Goal: Information Seeking & Learning: Learn about a topic

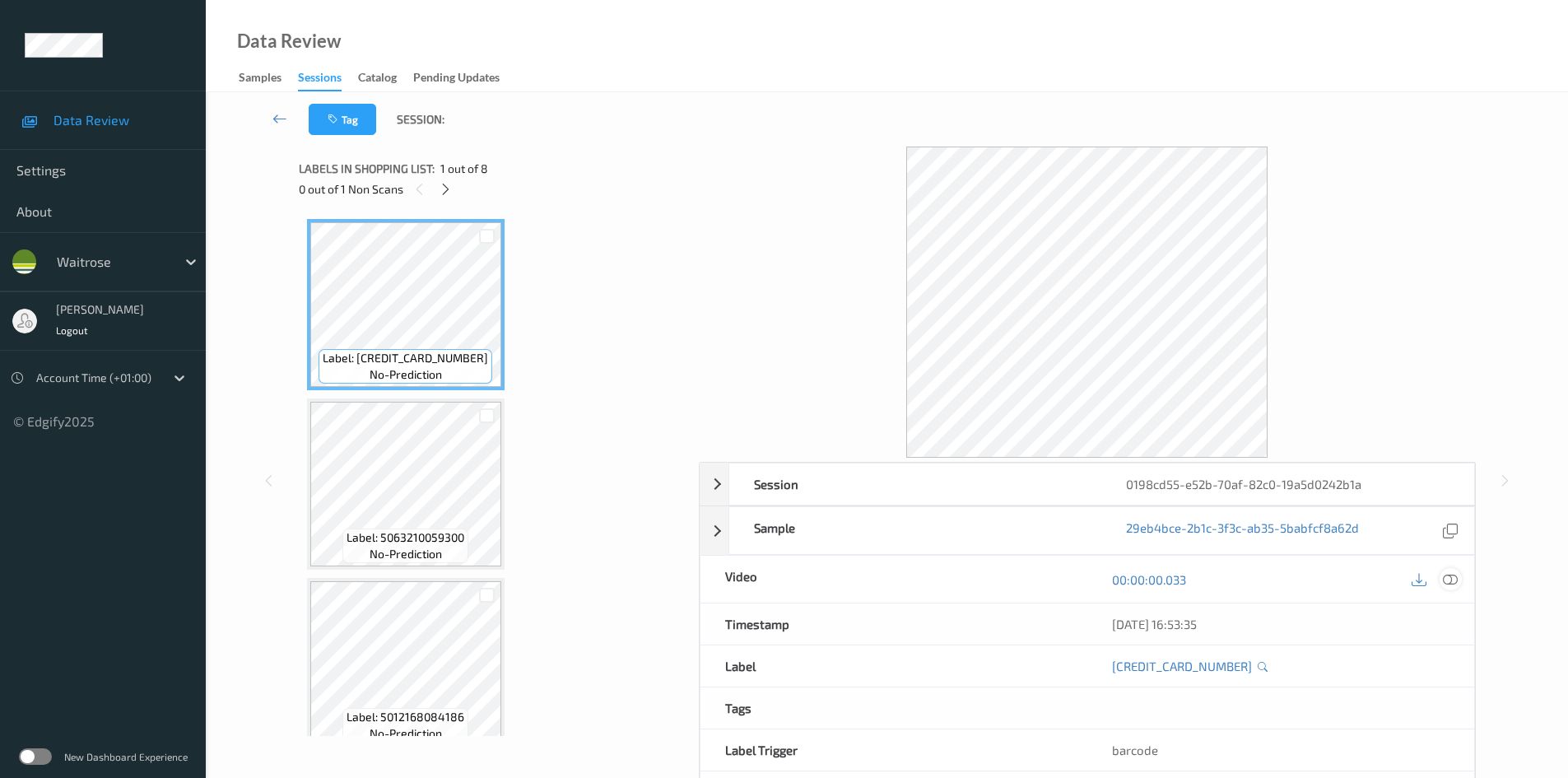
click at [1451, 583] on icon at bounding box center [1450, 580] width 15 height 15
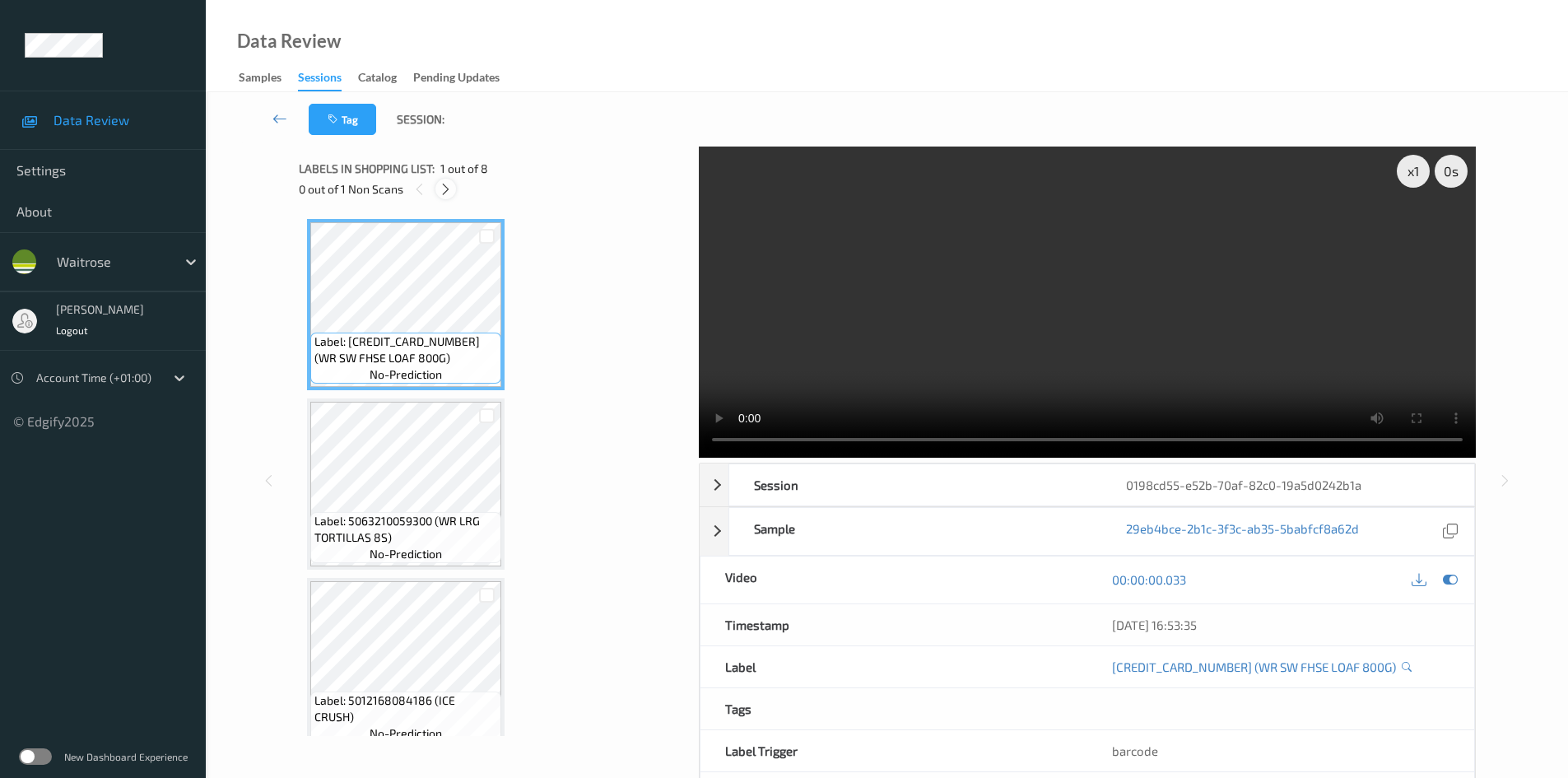
click at [450, 194] on icon at bounding box center [445, 189] width 14 height 15
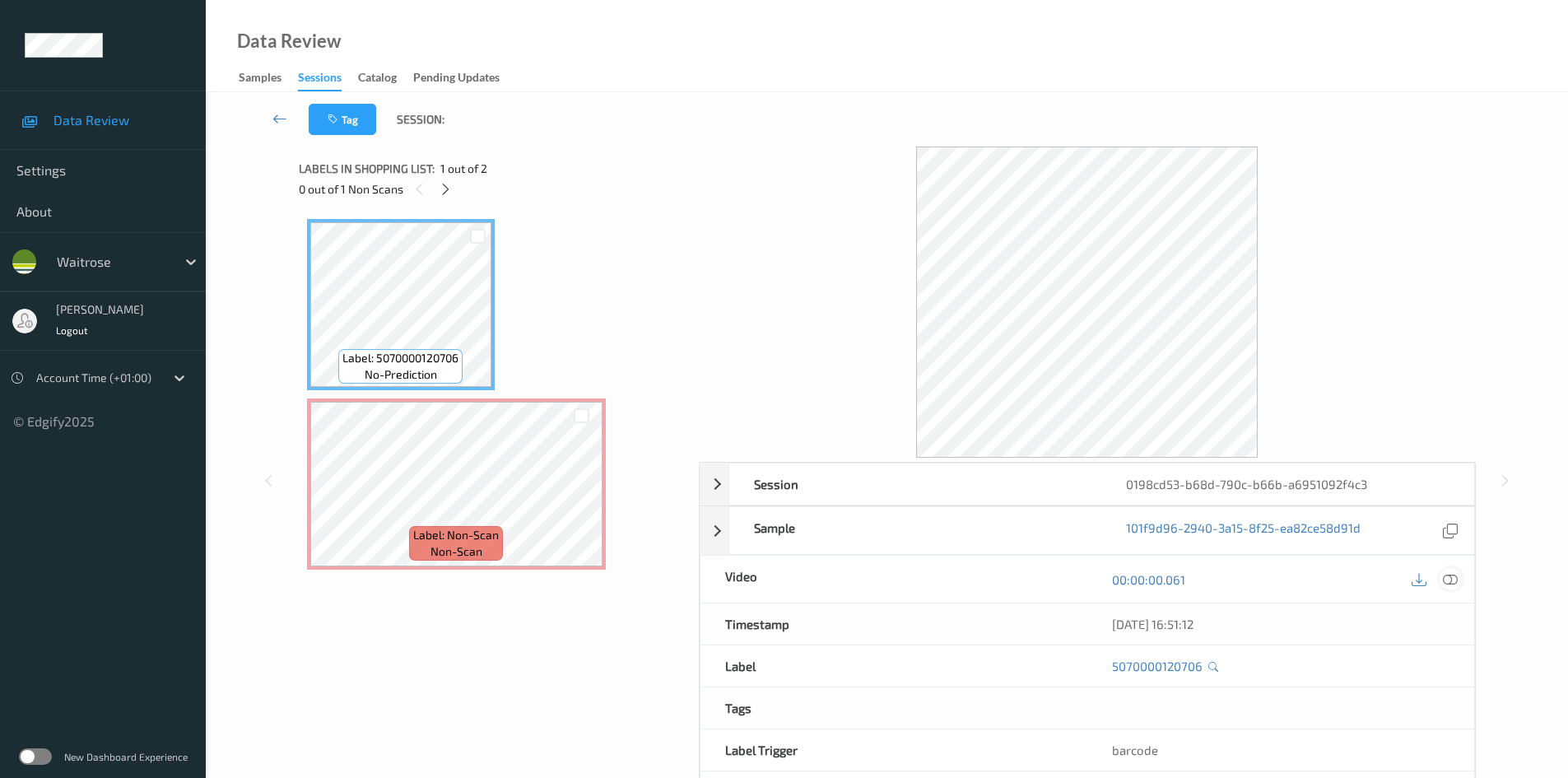
click at [1441, 576] on div at bounding box center [1451, 579] width 22 height 22
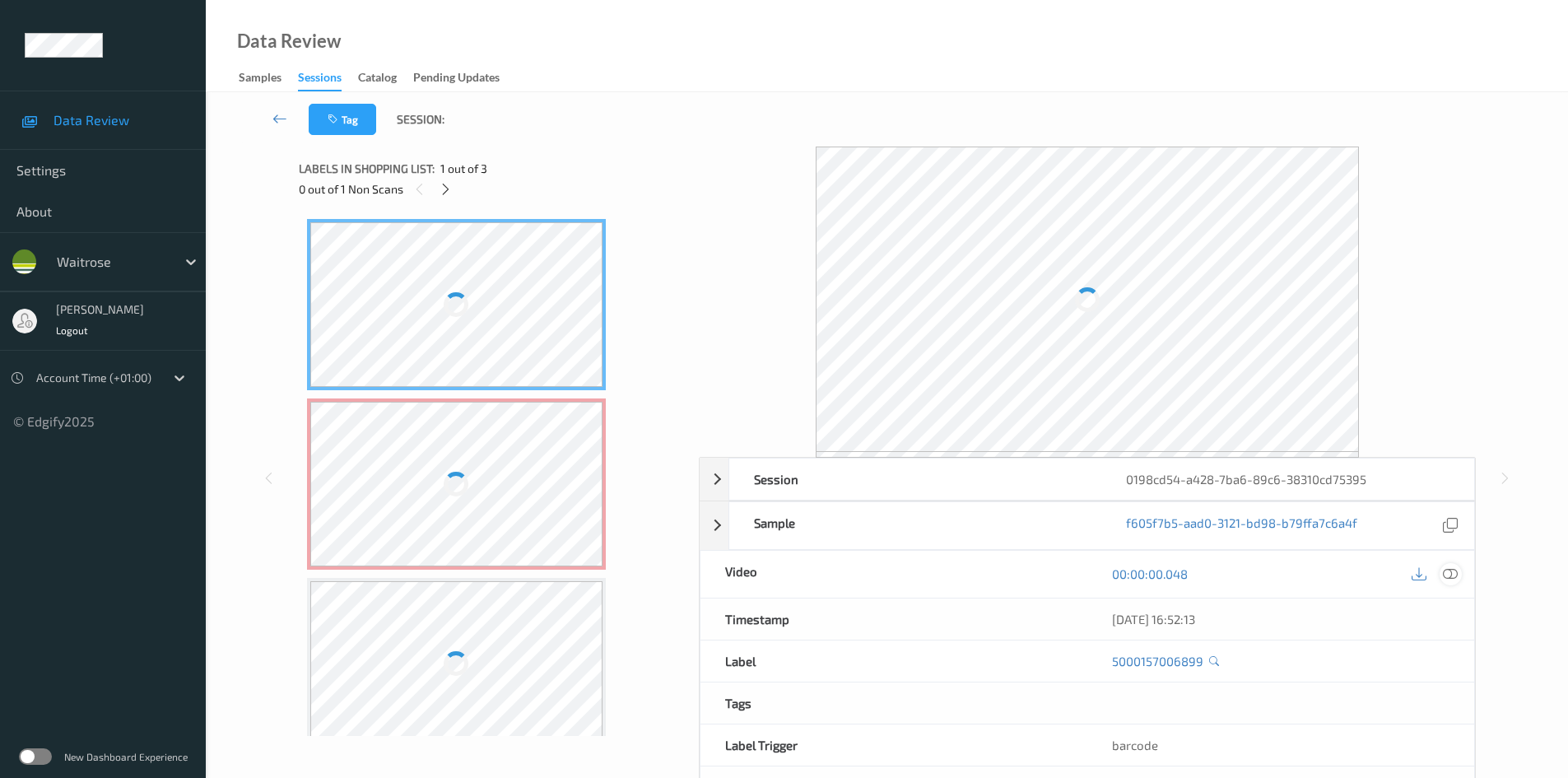
click at [1453, 579] on icon at bounding box center [1450, 574] width 15 height 15
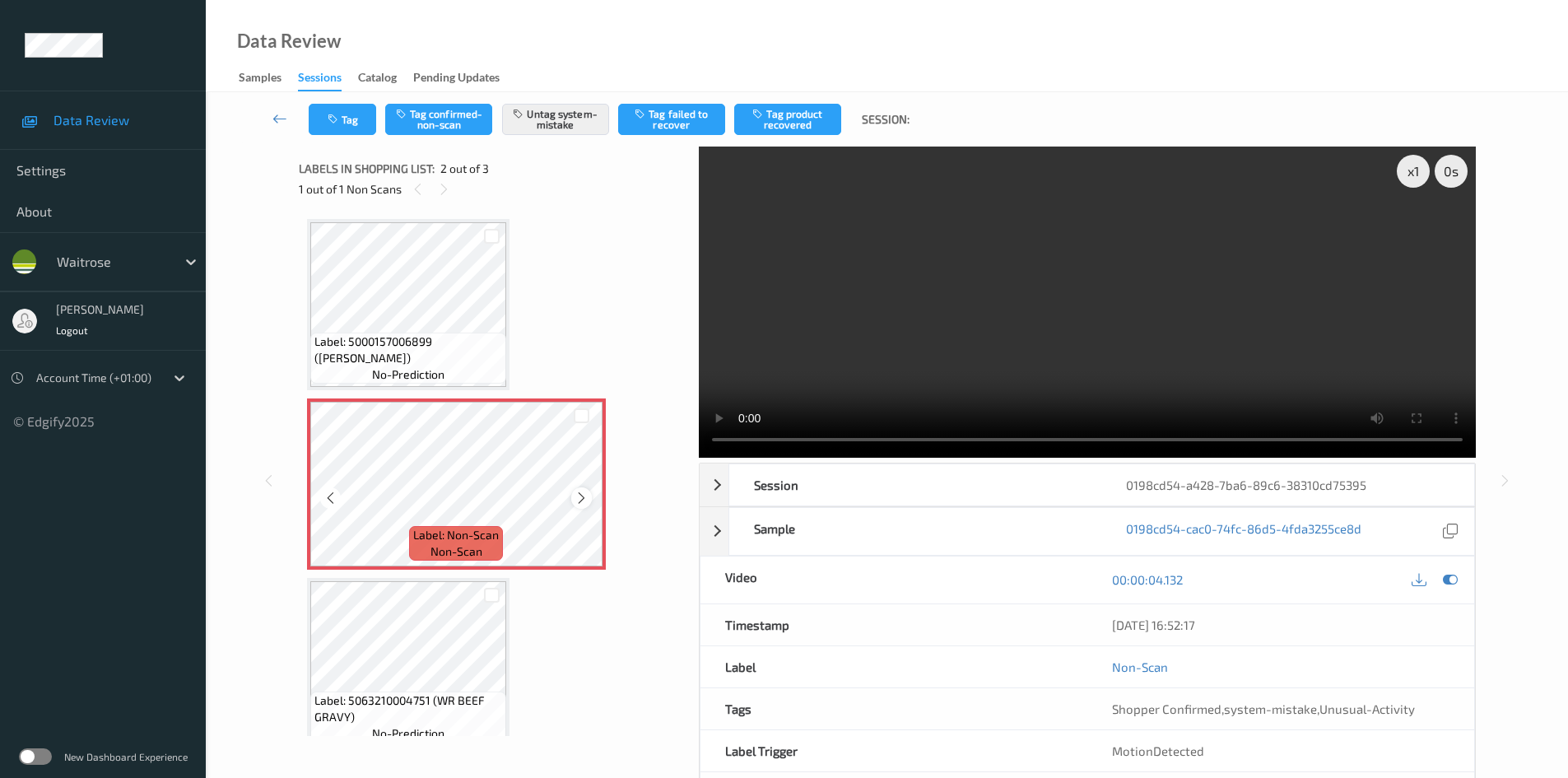
click at [584, 492] on icon at bounding box center [581, 497] width 14 height 15
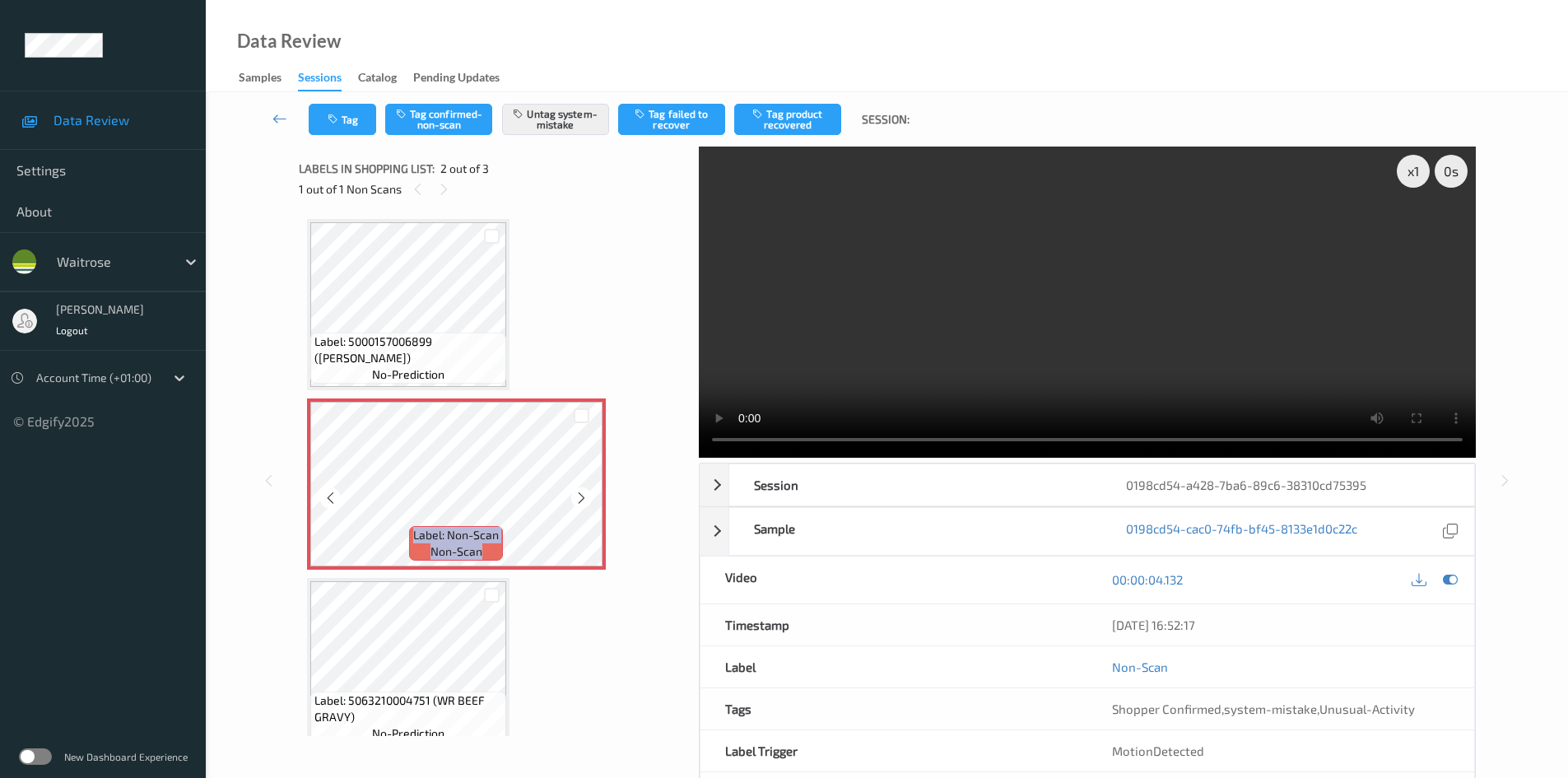
click at [584, 492] on icon at bounding box center [581, 497] width 14 height 15
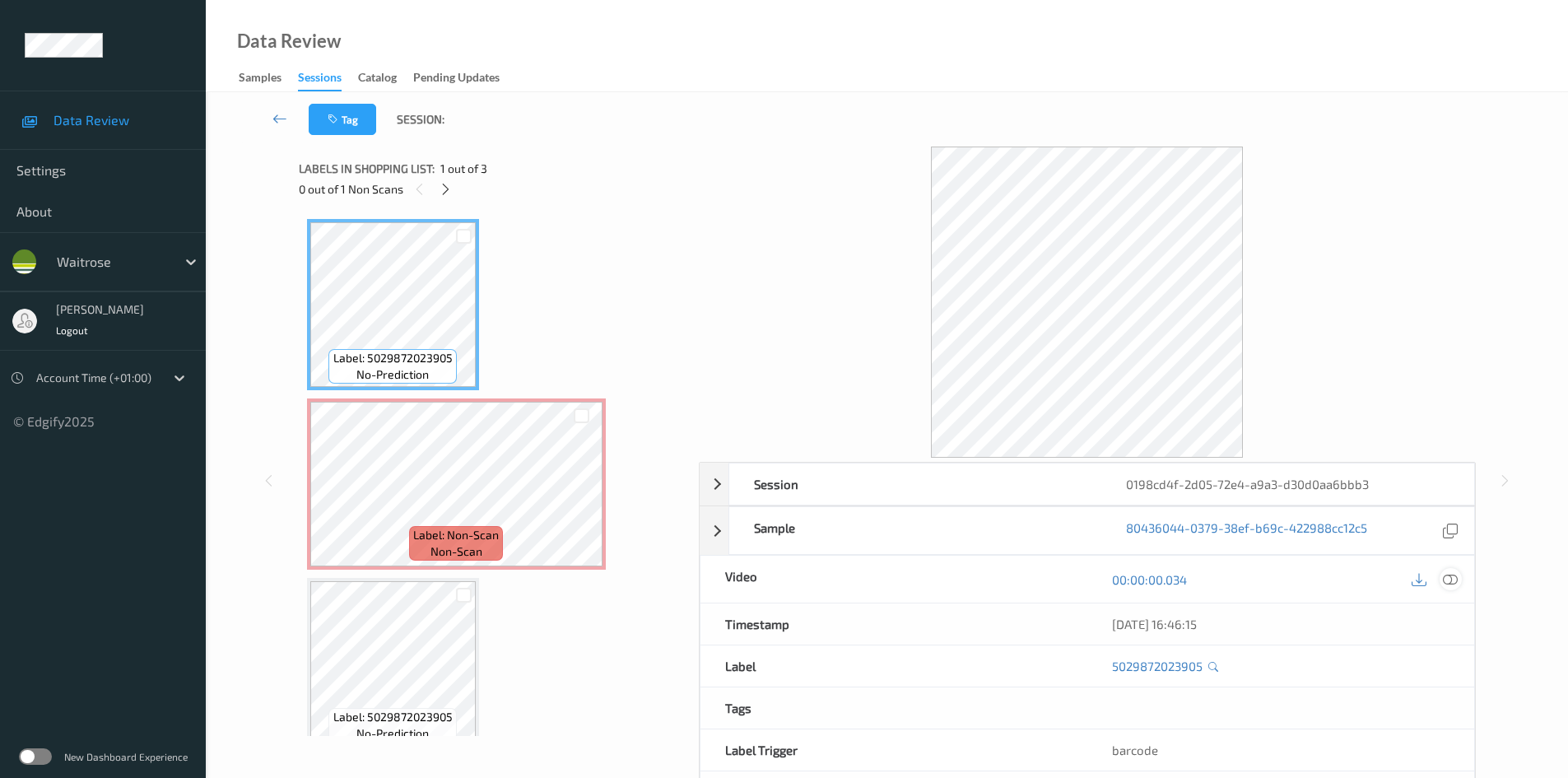
click at [1442, 581] on icon at bounding box center [1450, 580] width 15 height 15
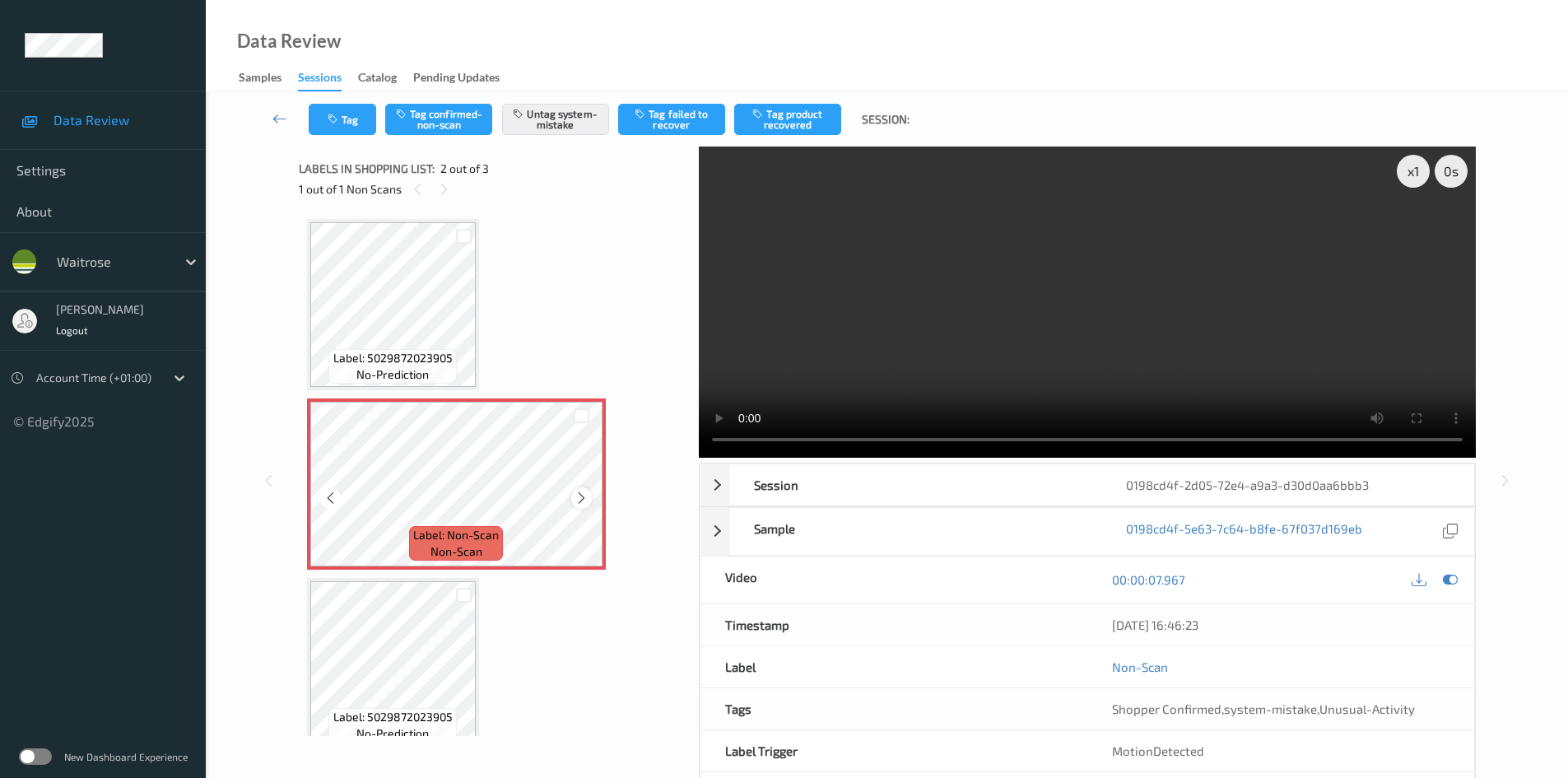
click at [581, 506] on div at bounding box center [581, 497] width 20 height 20
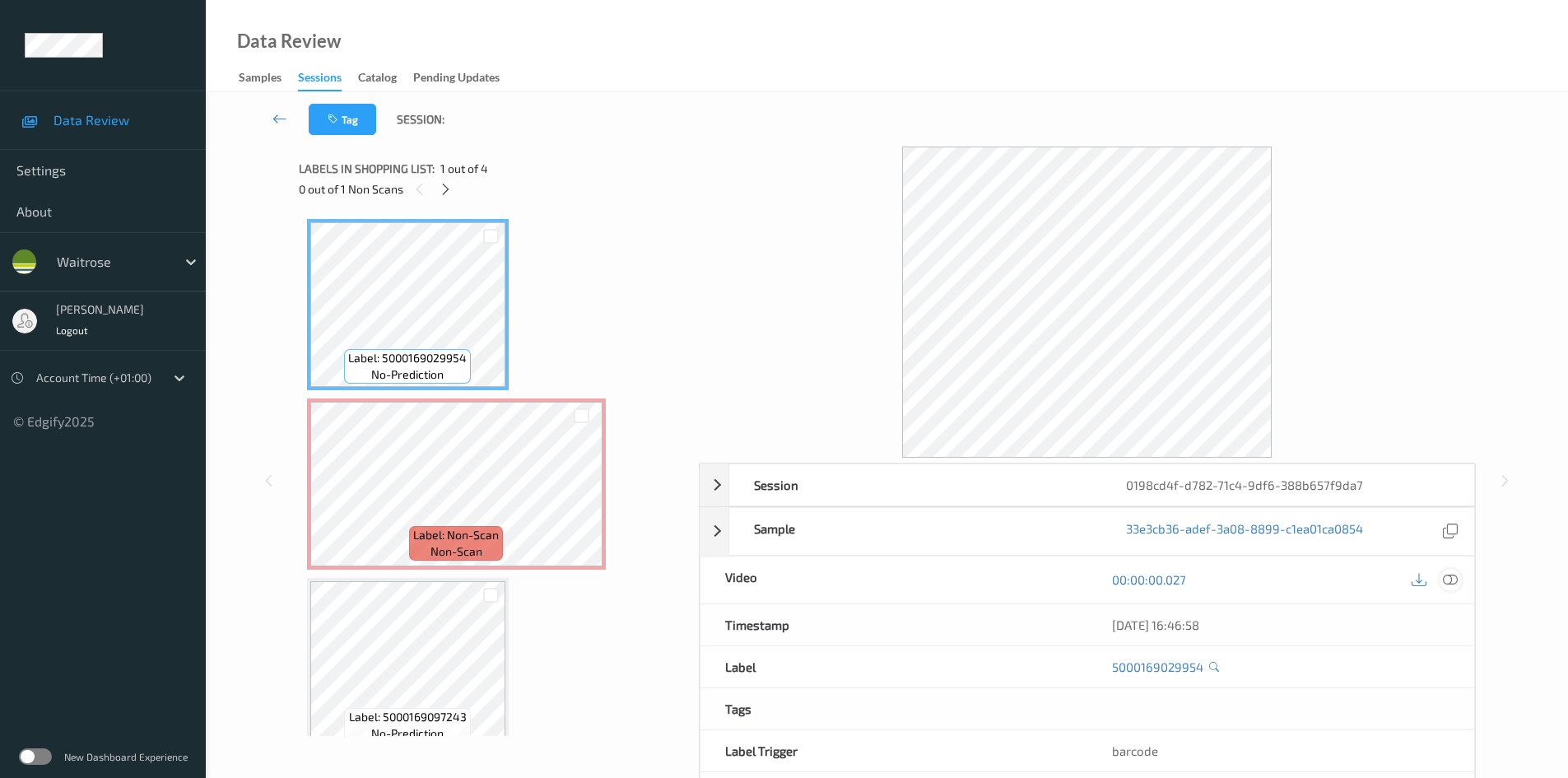
click at [1446, 576] on icon at bounding box center [1450, 580] width 15 height 15
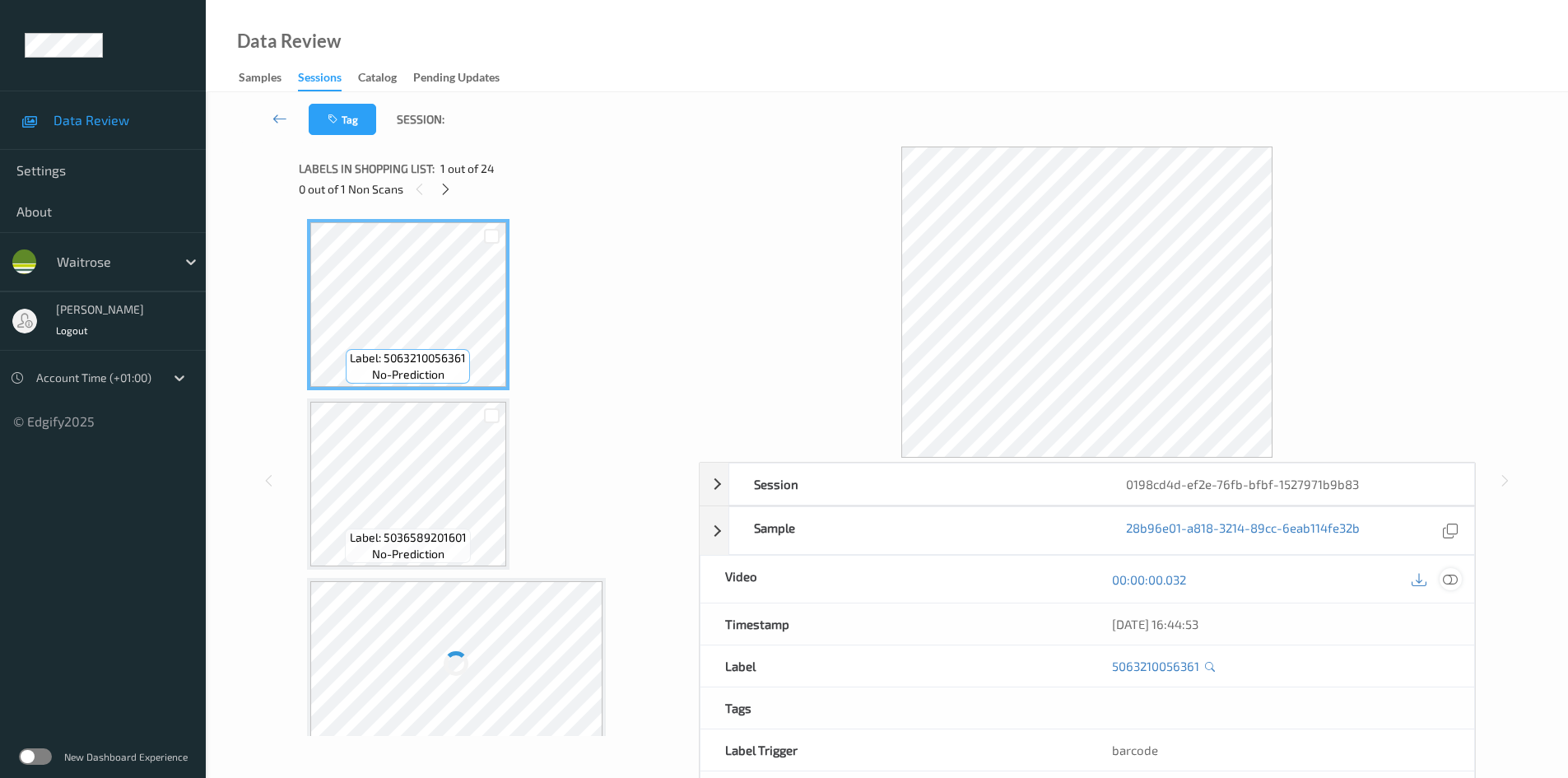
click at [1448, 577] on icon at bounding box center [1450, 580] width 15 height 15
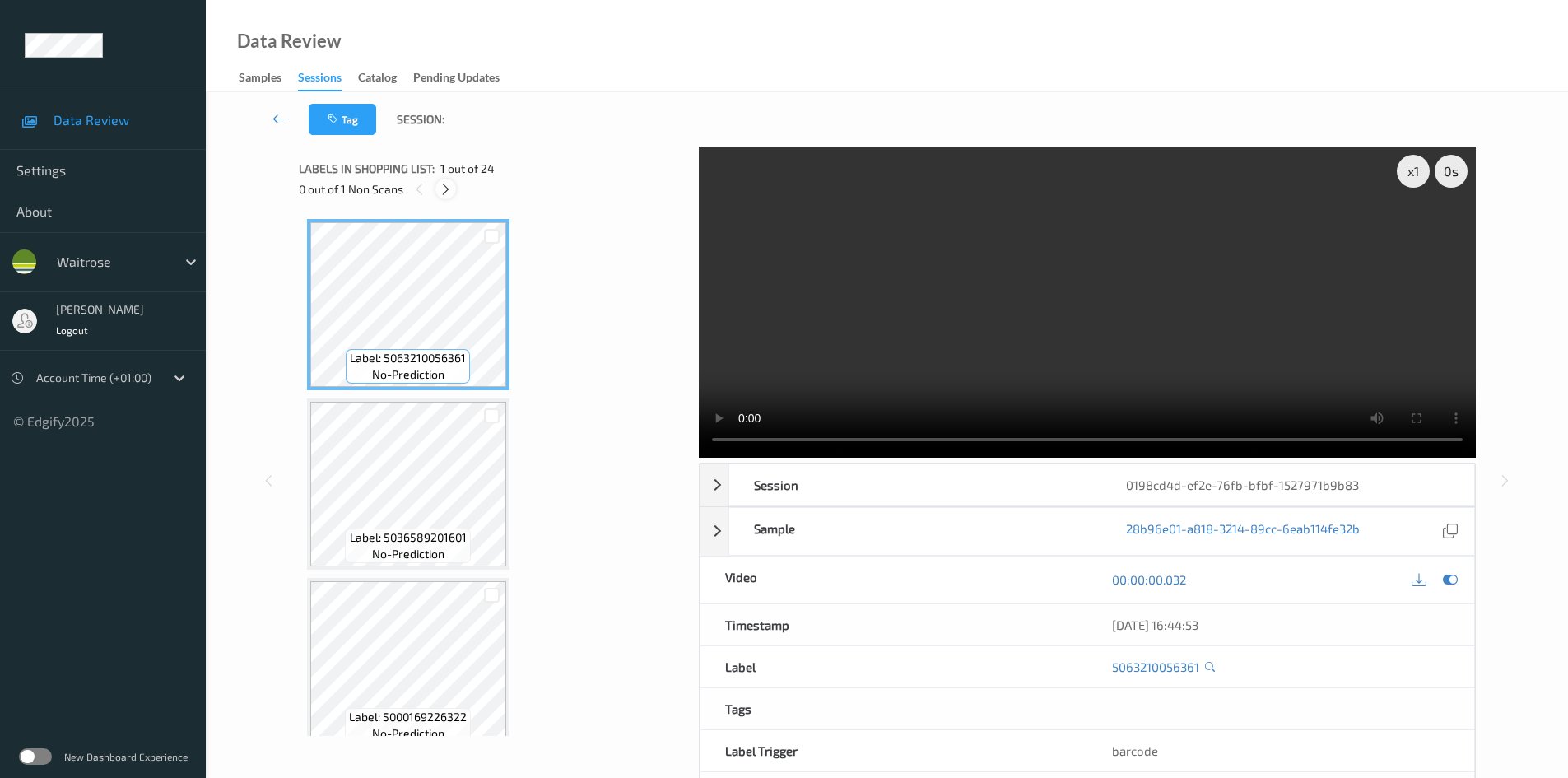
click at [445, 190] on icon at bounding box center [445, 189] width 14 height 15
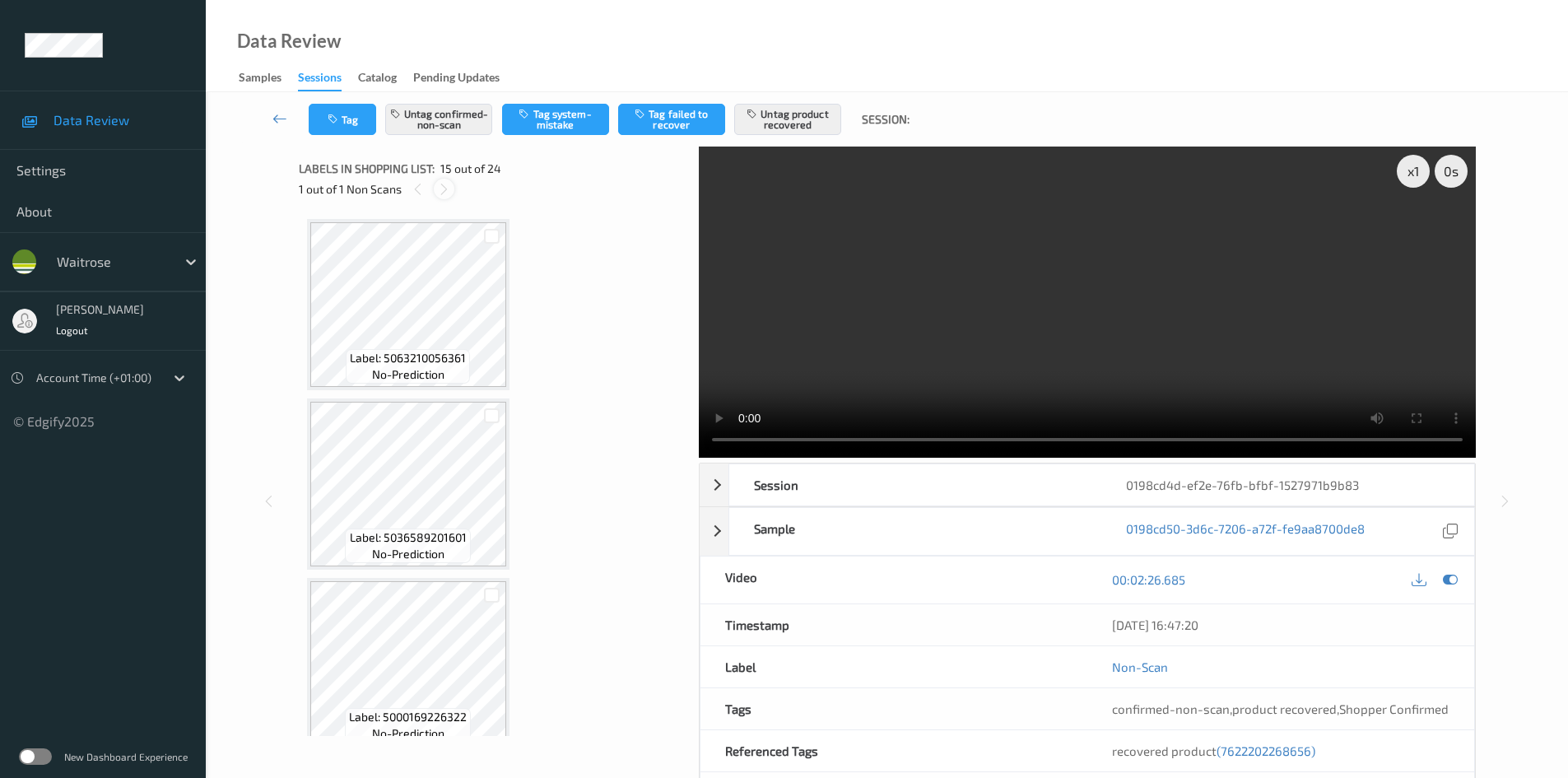
scroll to position [2340, 0]
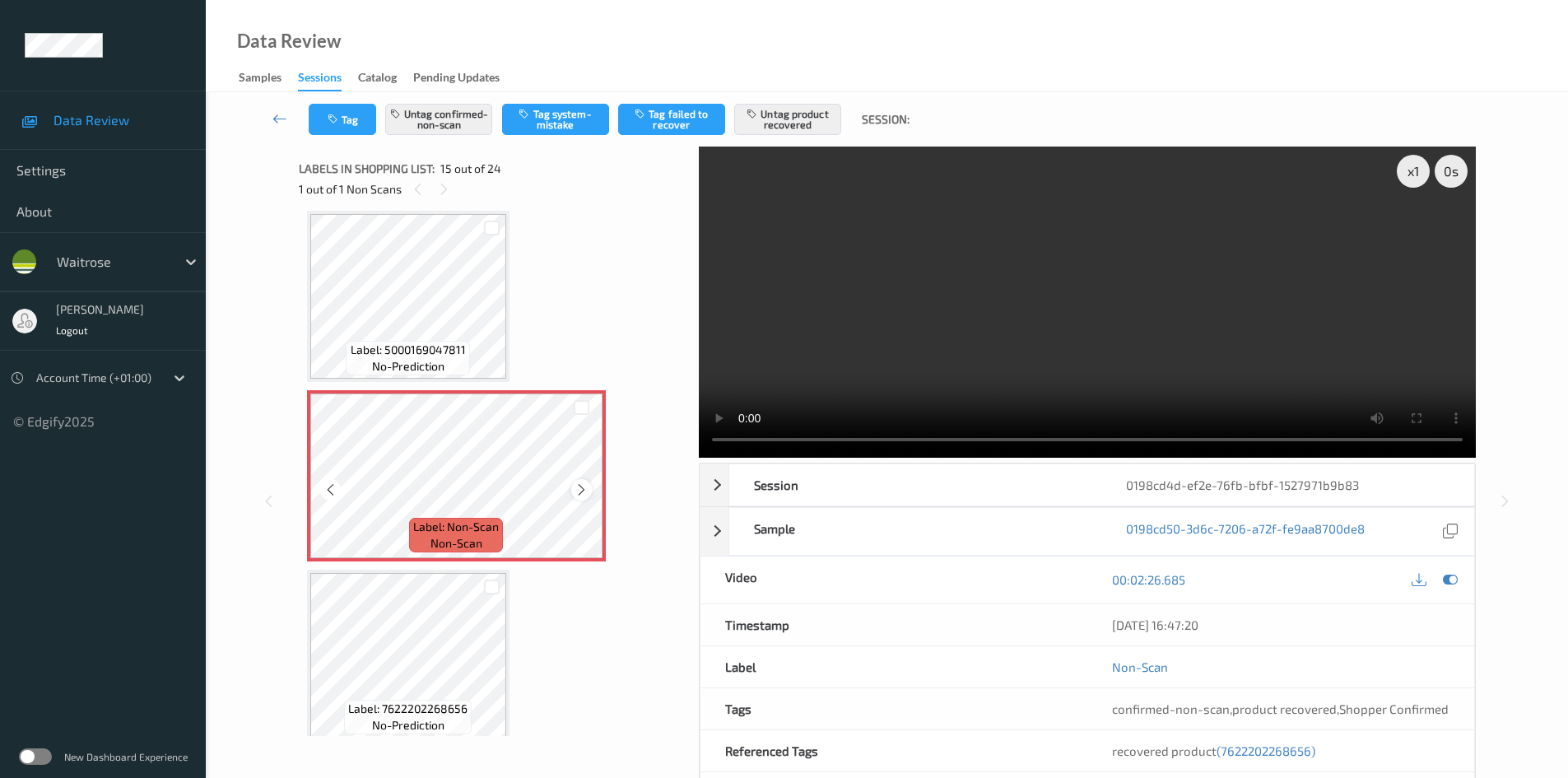
click at [590, 493] on div at bounding box center [581, 489] width 20 height 20
click at [582, 488] on icon at bounding box center [581, 490] width 14 height 15
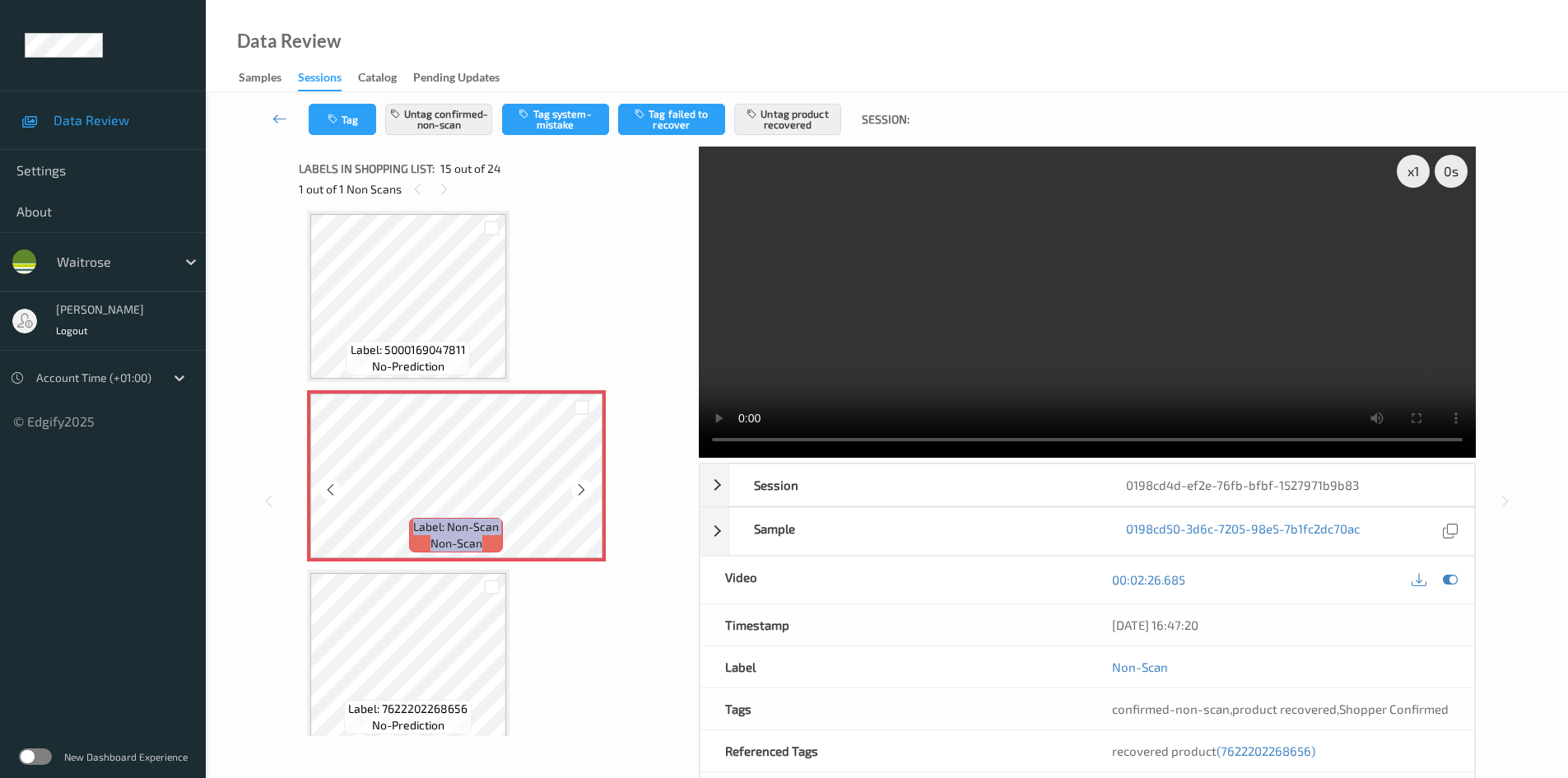
click at [582, 488] on icon at bounding box center [581, 490] width 14 height 15
click at [588, 495] on icon at bounding box center [581, 490] width 14 height 15
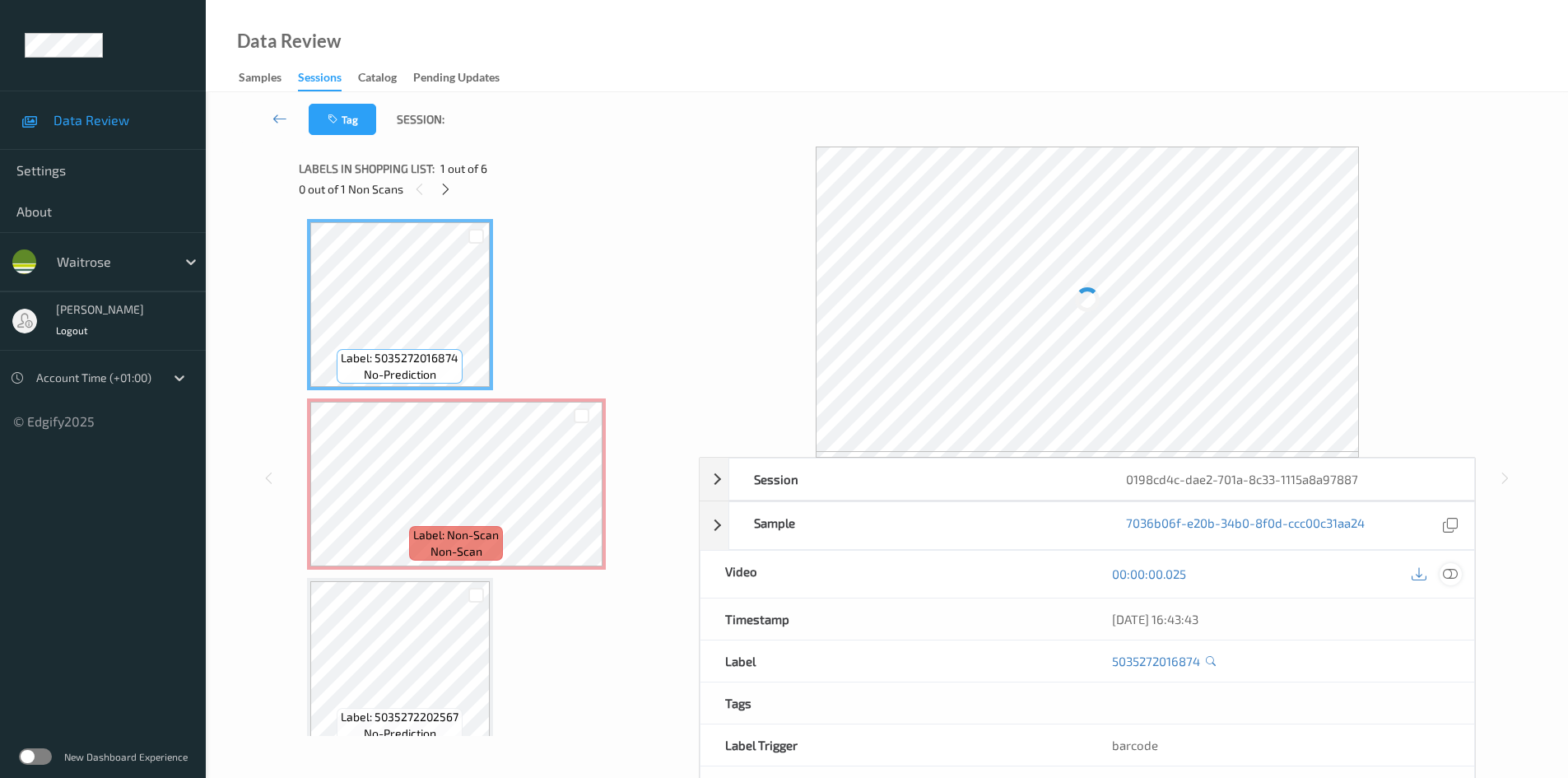
click at [1455, 581] on icon at bounding box center [1450, 574] width 15 height 15
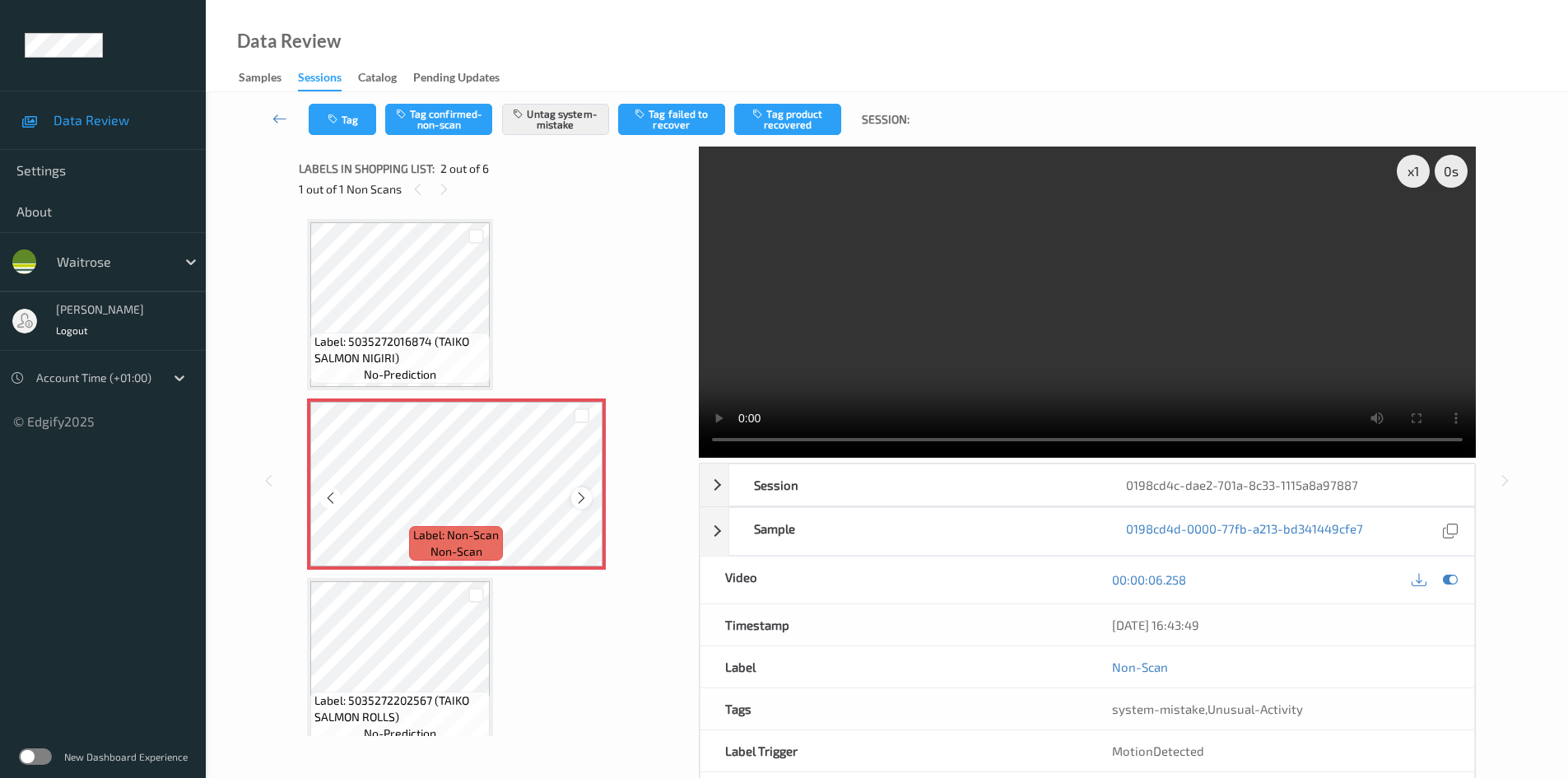
click at [591, 500] on div at bounding box center [581, 497] width 20 height 20
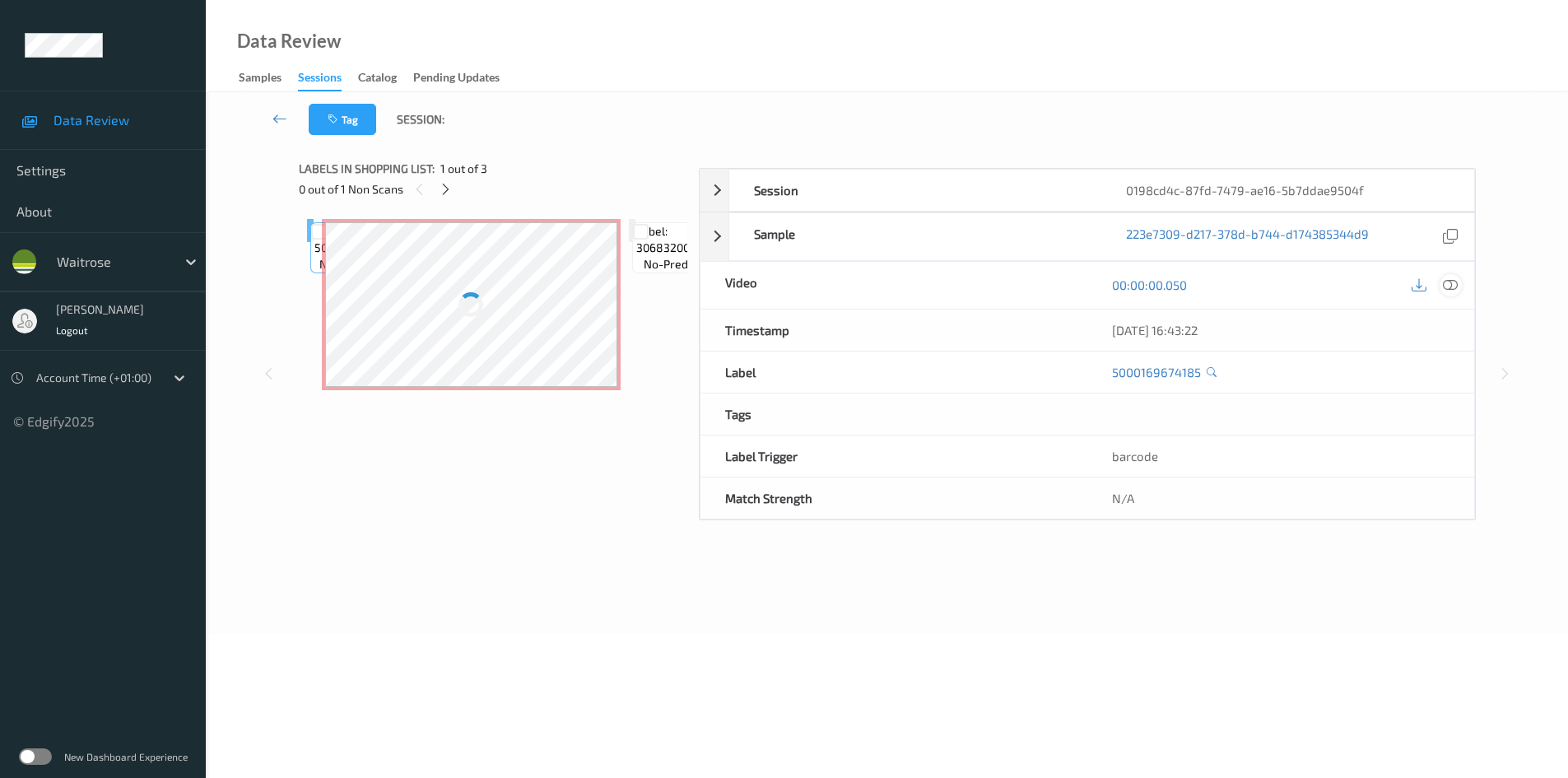
click at [1447, 293] on icon at bounding box center [1450, 285] width 15 height 15
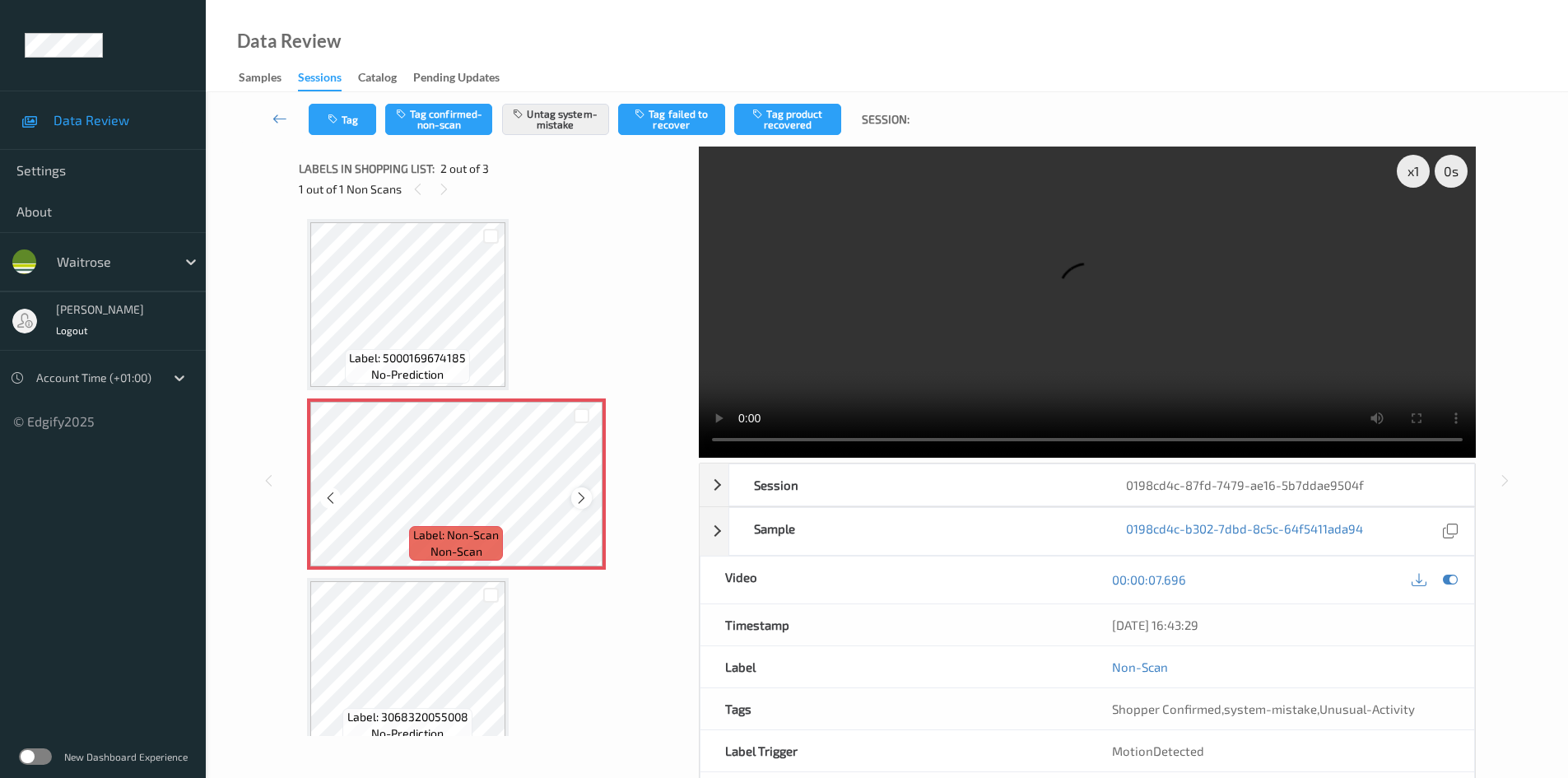
click at [581, 497] on icon at bounding box center [581, 497] width 14 height 15
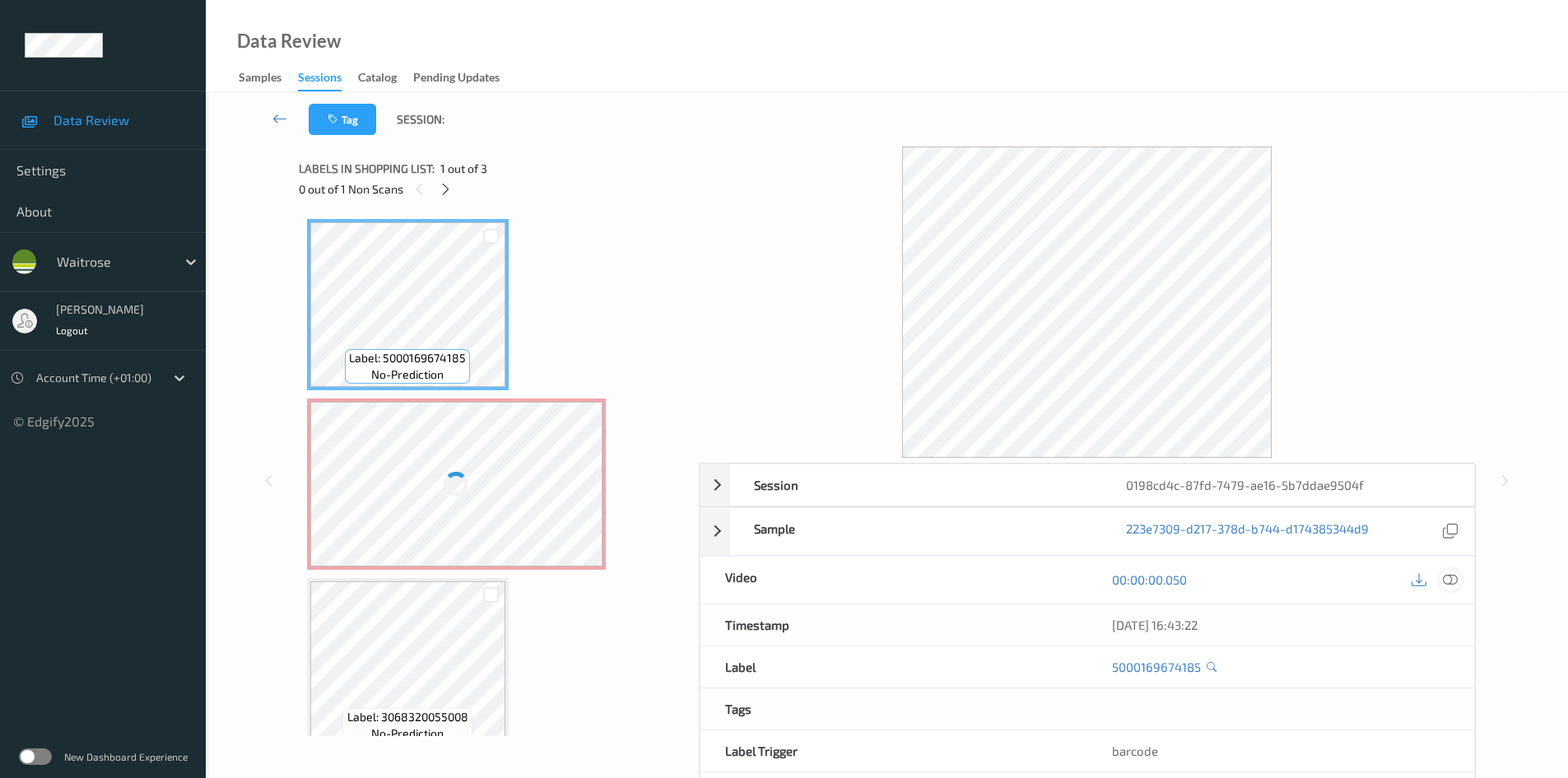
click at [1452, 582] on icon at bounding box center [1450, 580] width 15 height 15
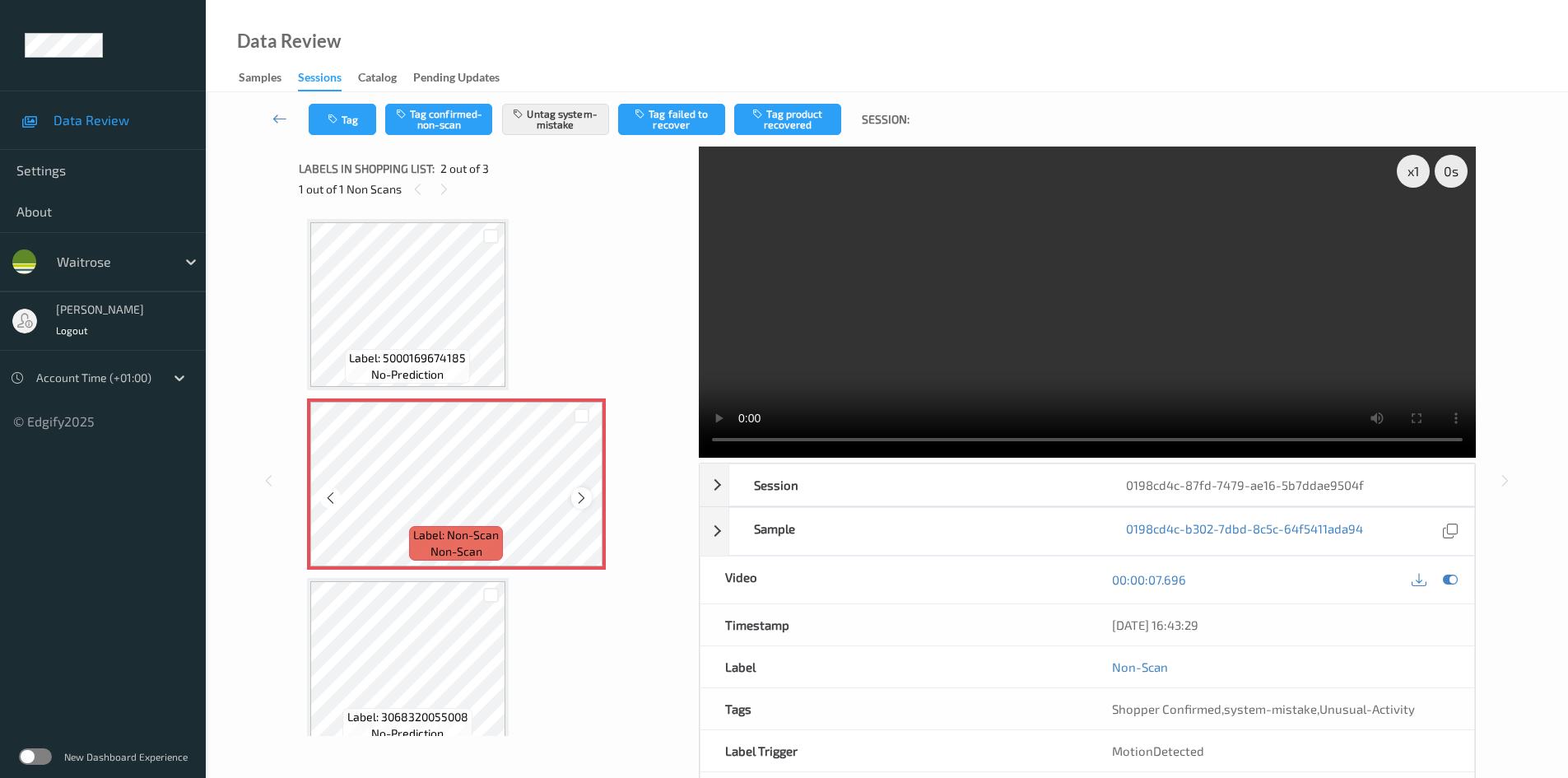
click at [582, 497] on icon at bounding box center [581, 497] width 14 height 15
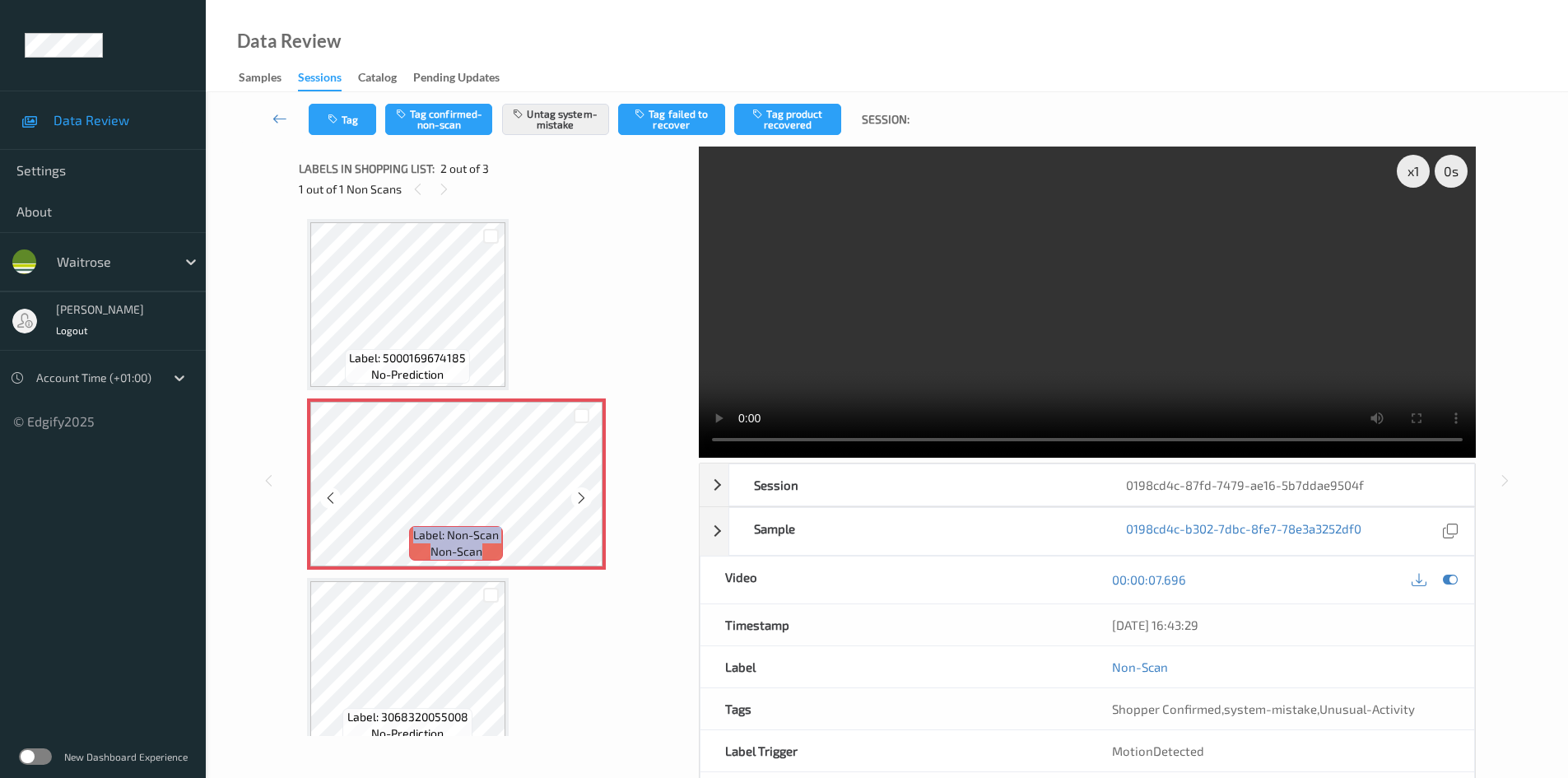
click at [582, 497] on icon at bounding box center [581, 497] width 14 height 15
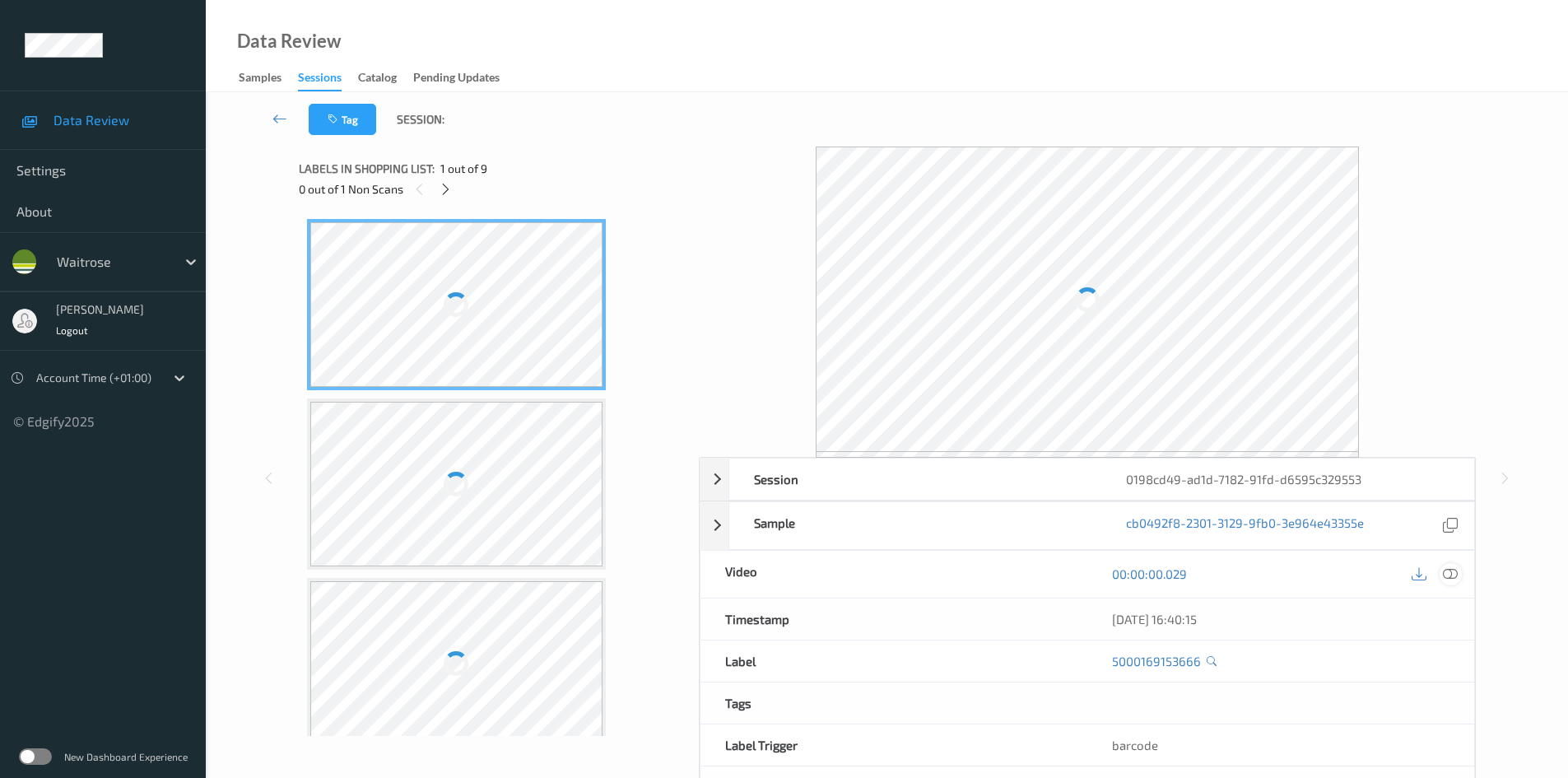
click at [1448, 576] on icon at bounding box center [1450, 574] width 15 height 15
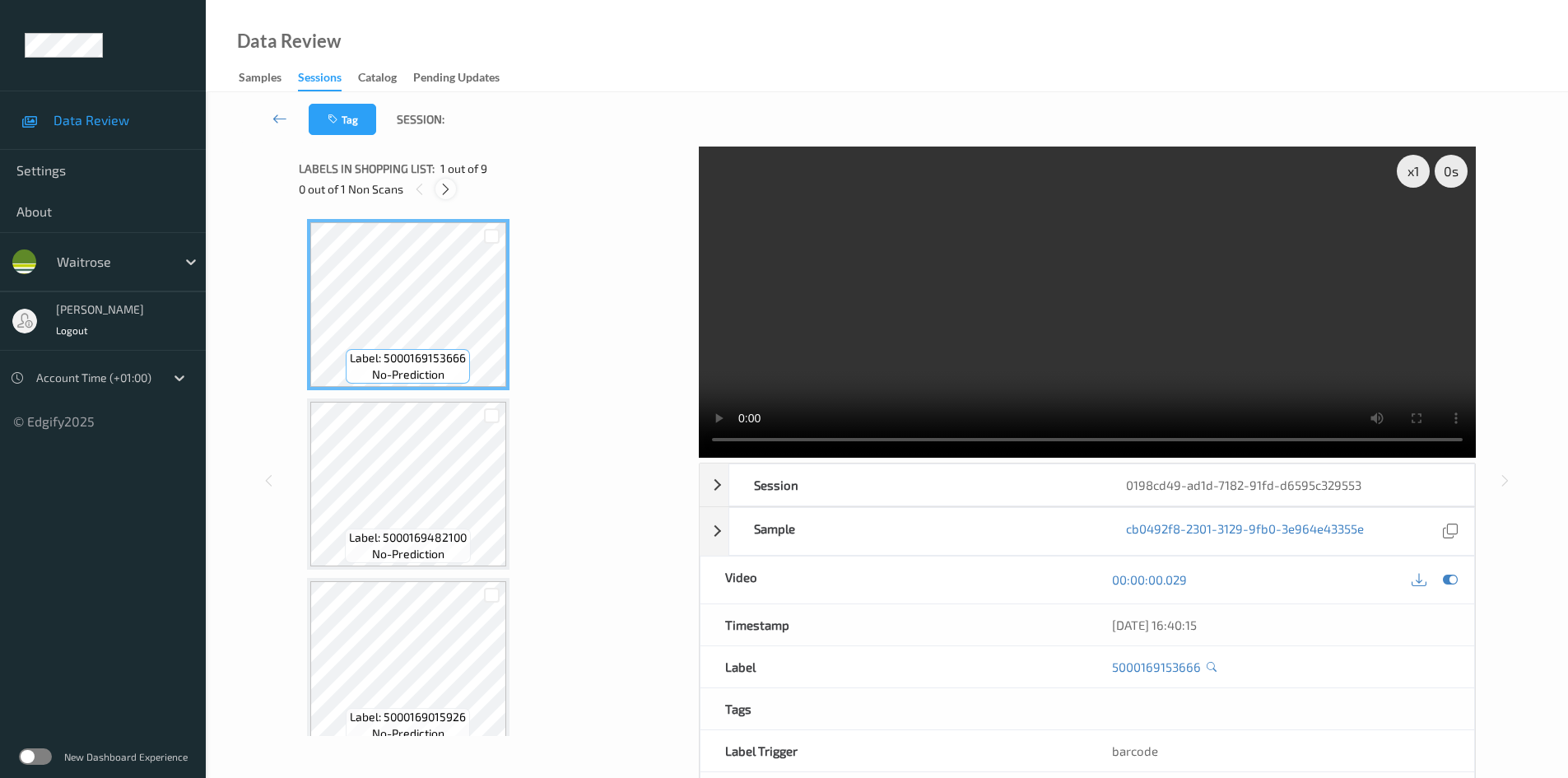
click at [445, 186] on icon at bounding box center [445, 189] width 14 height 15
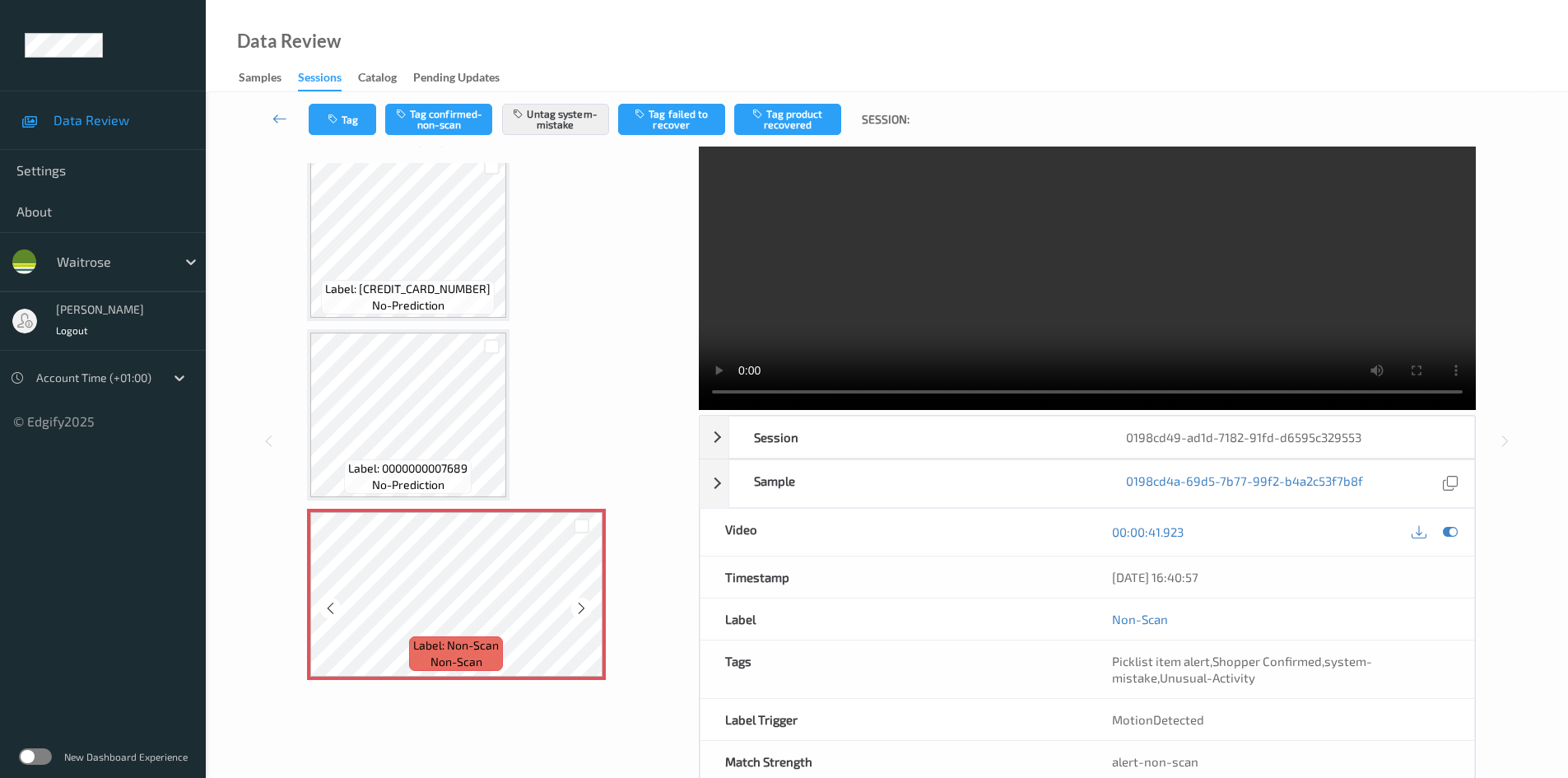
scroll to position [88, 0]
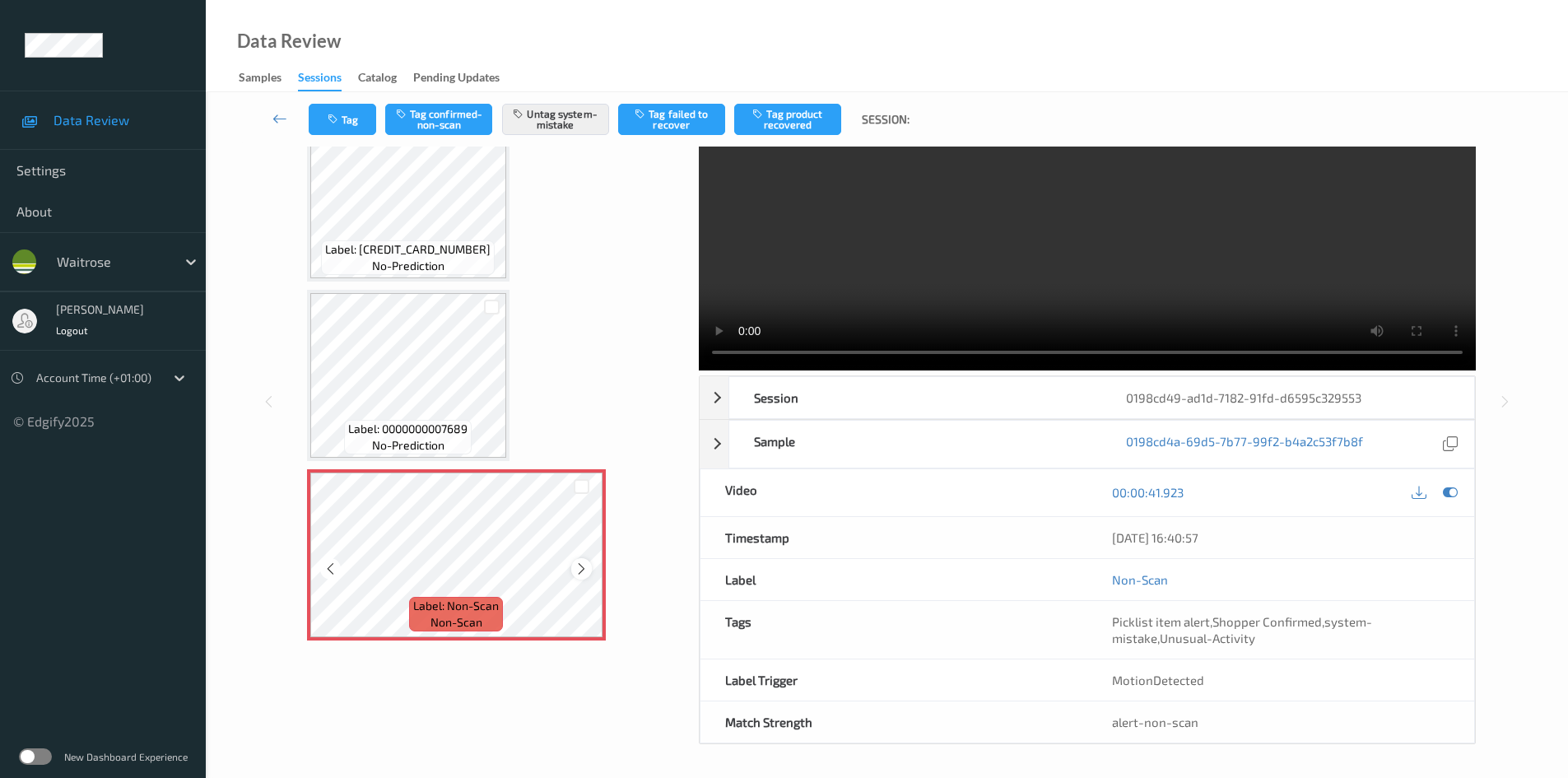
click at [580, 568] on icon at bounding box center [581, 569] width 14 height 15
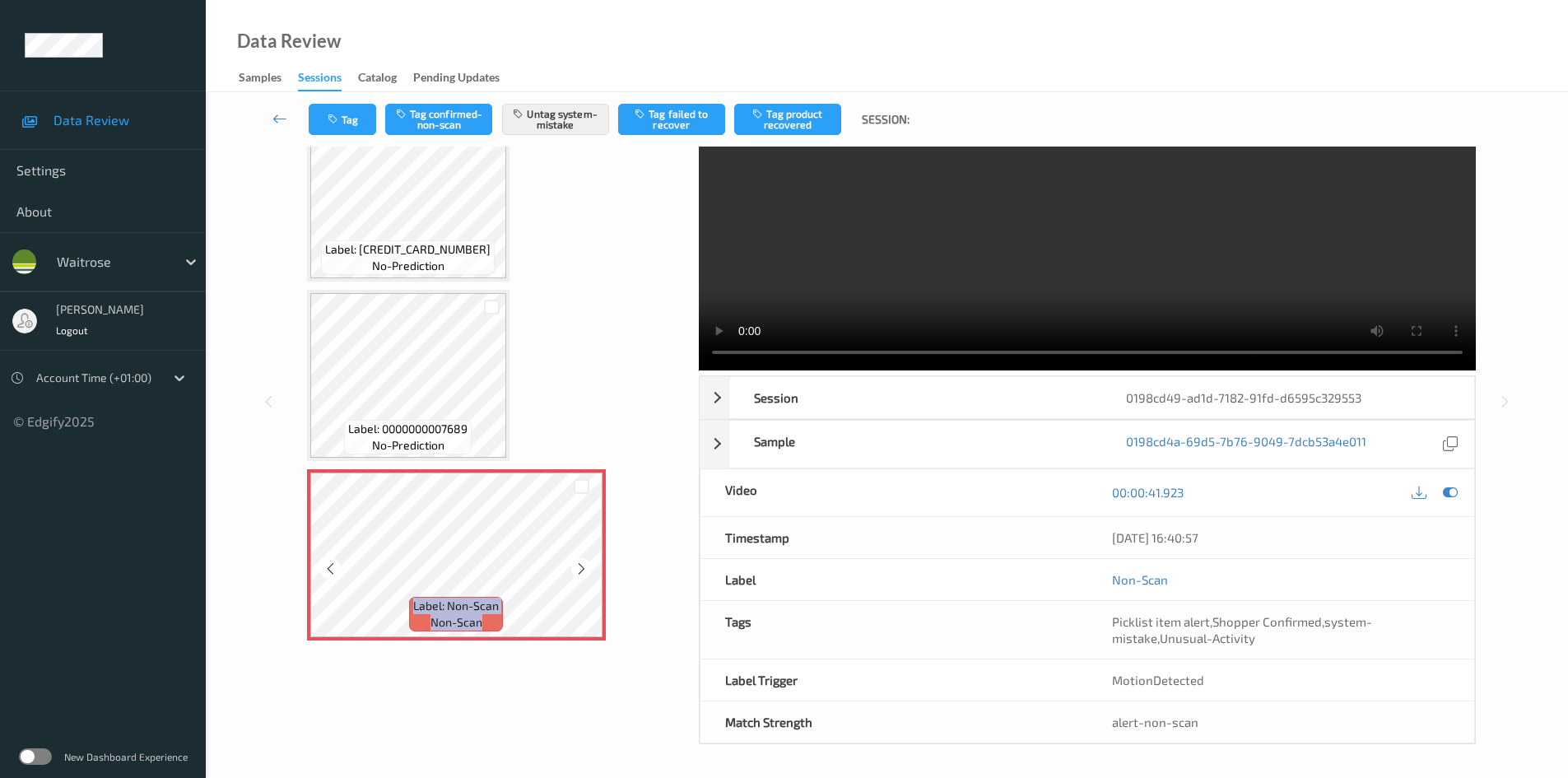
click at [580, 568] on icon at bounding box center [581, 569] width 14 height 15
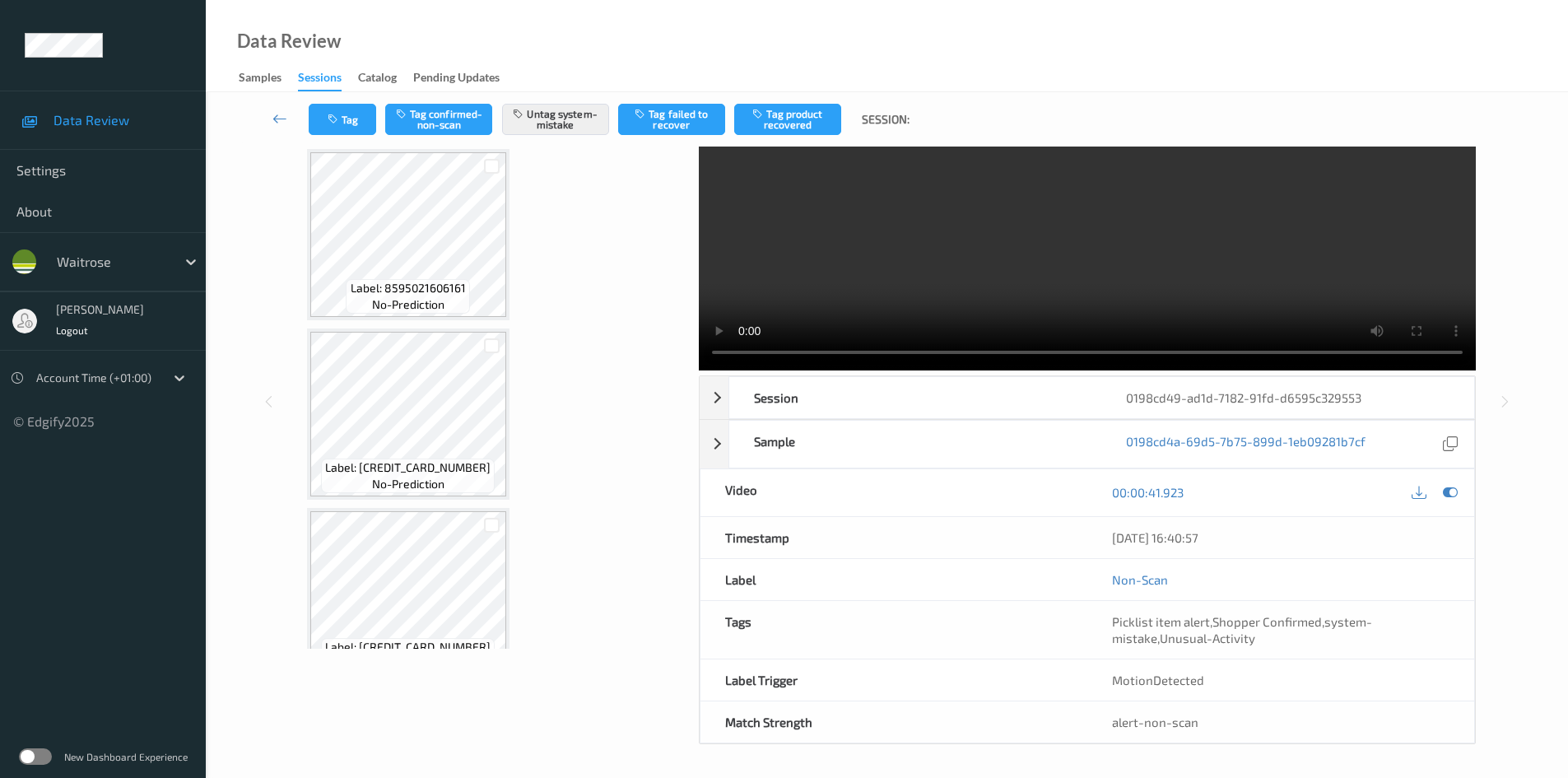
scroll to position [687, 0]
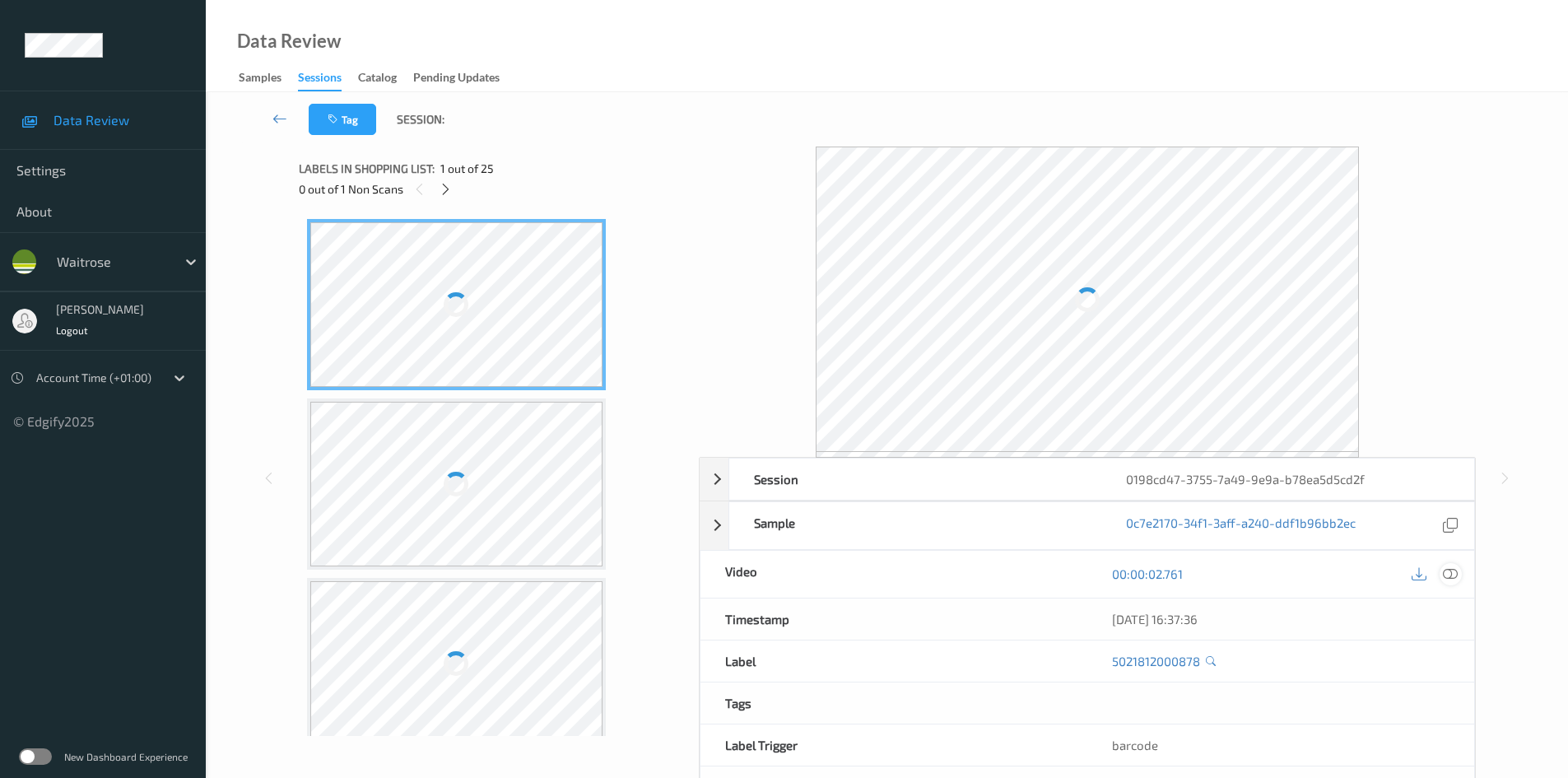
click at [1447, 574] on icon at bounding box center [1450, 574] width 15 height 15
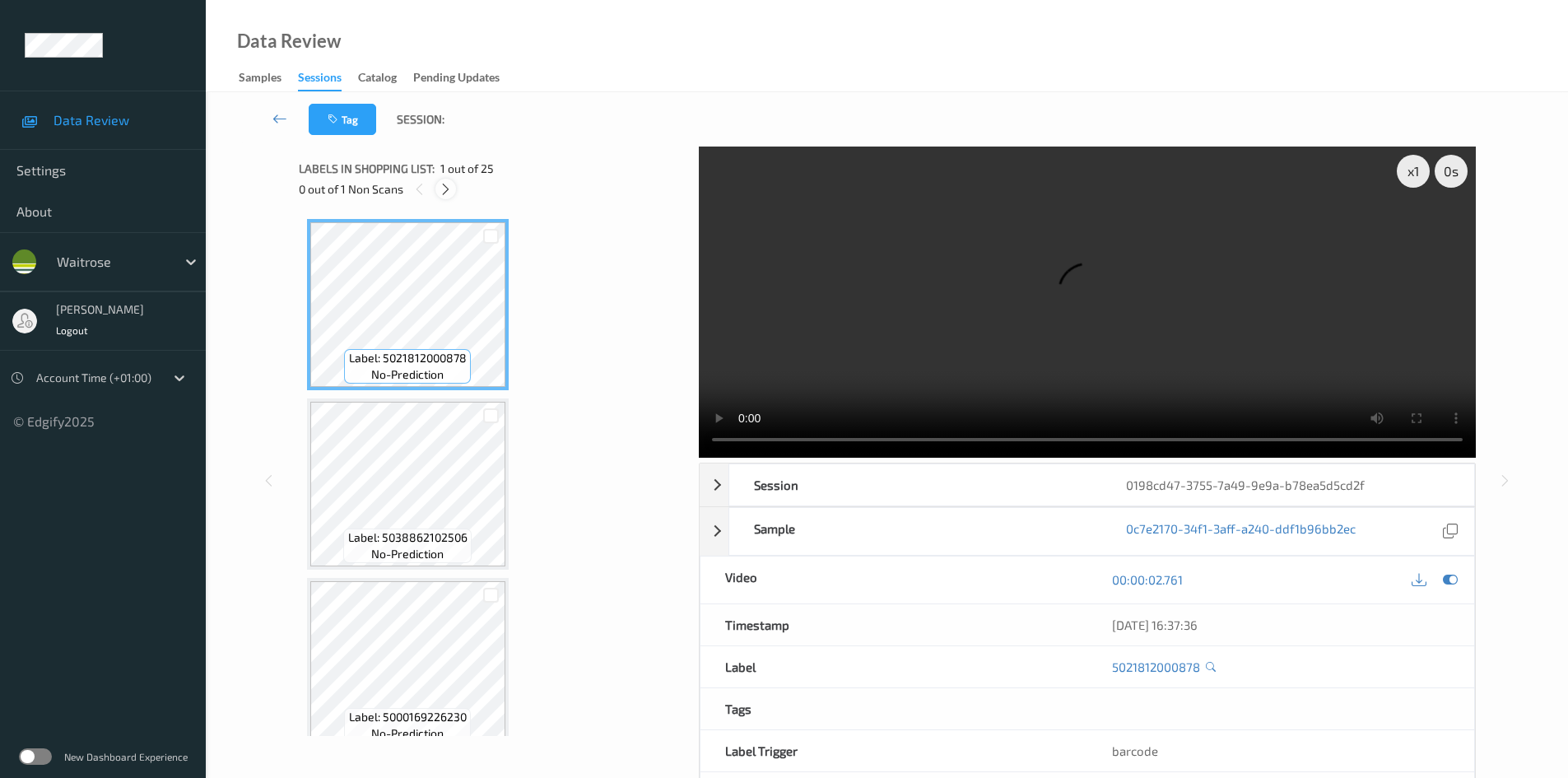
click at [440, 186] on icon at bounding box center [445, 189] width 14 height 15
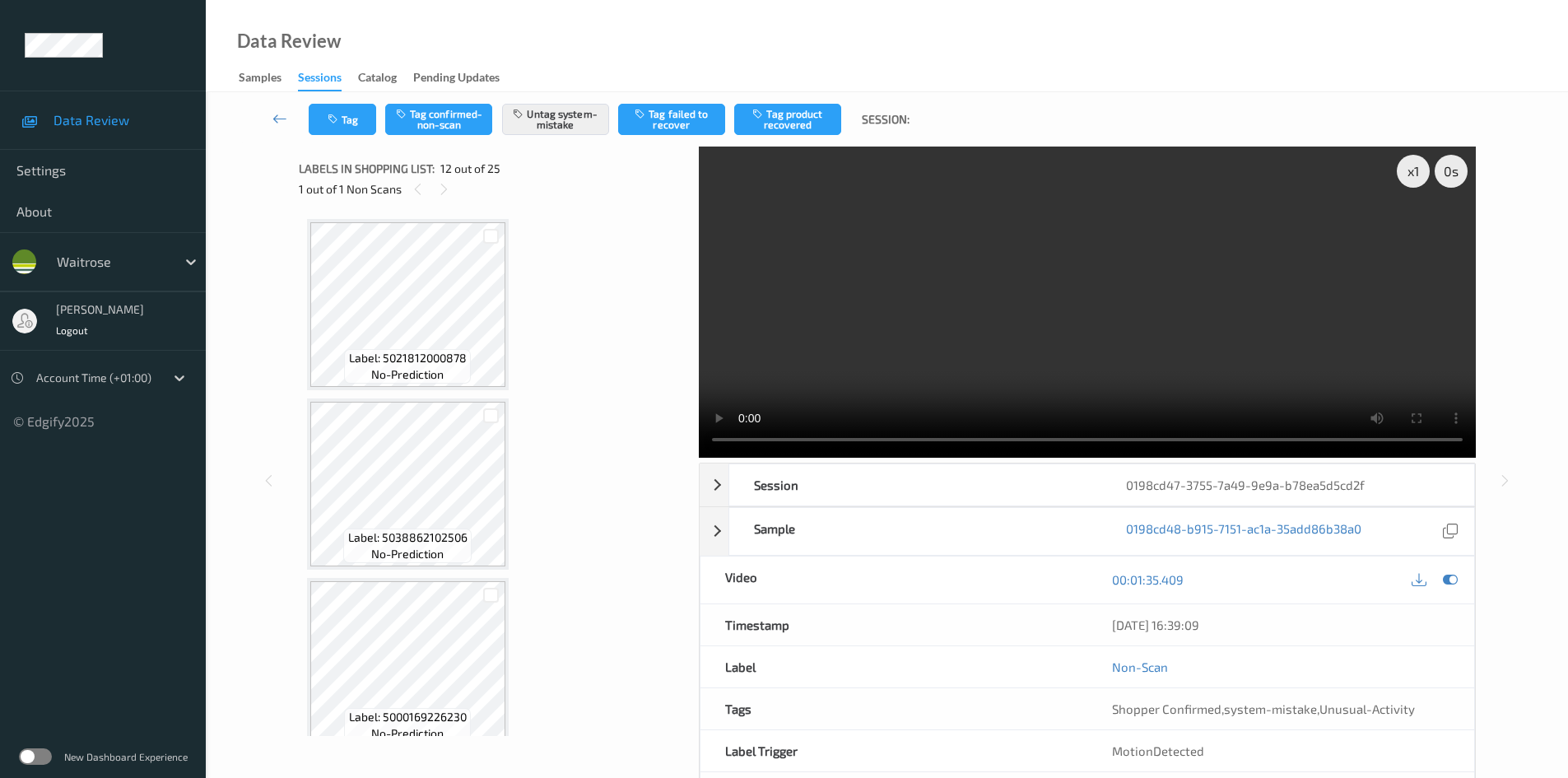
scroll to position [1802, 0]
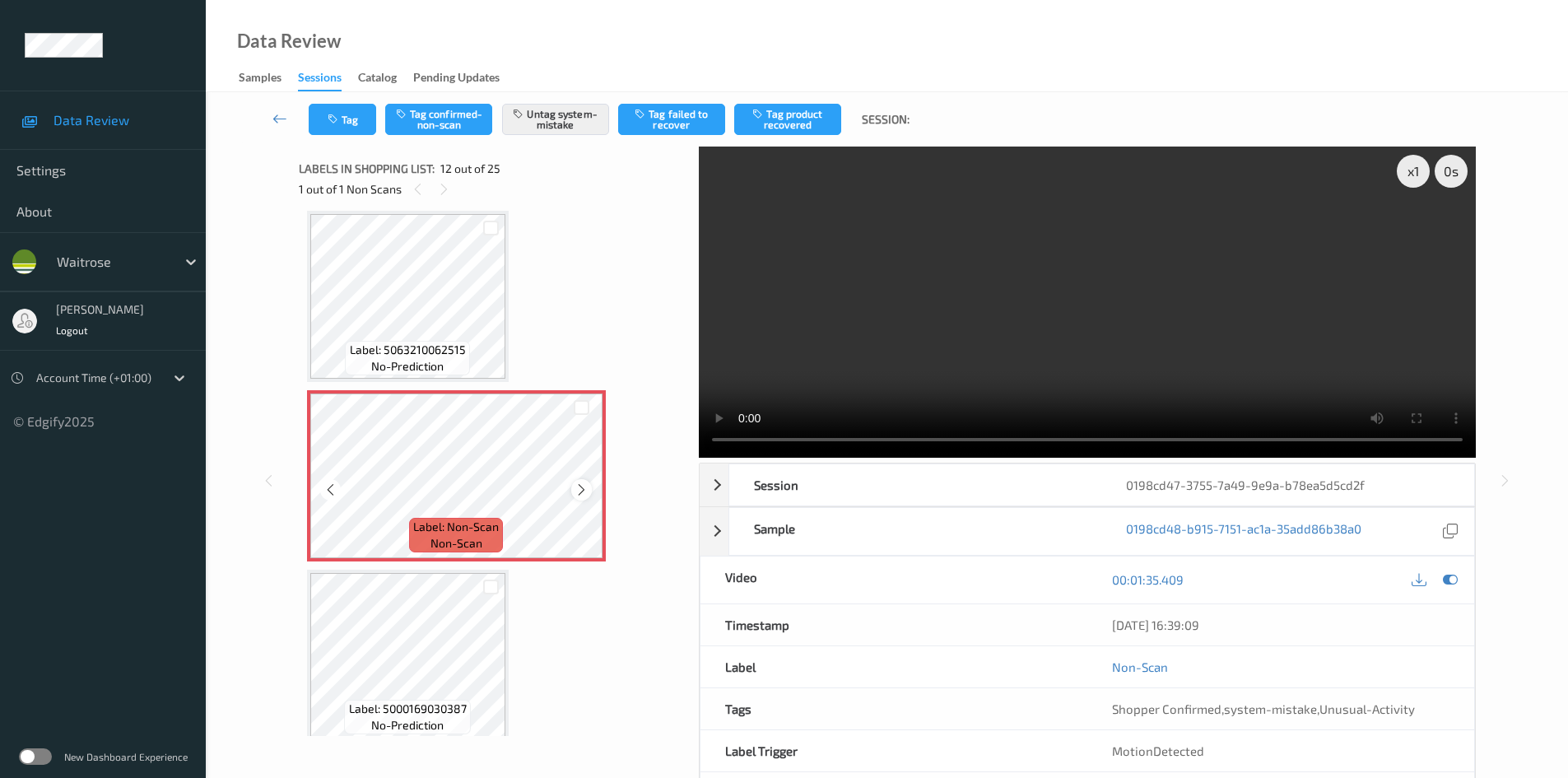
click at [581, 490] on icon at bounding box center [581, 490] width 14 height 15
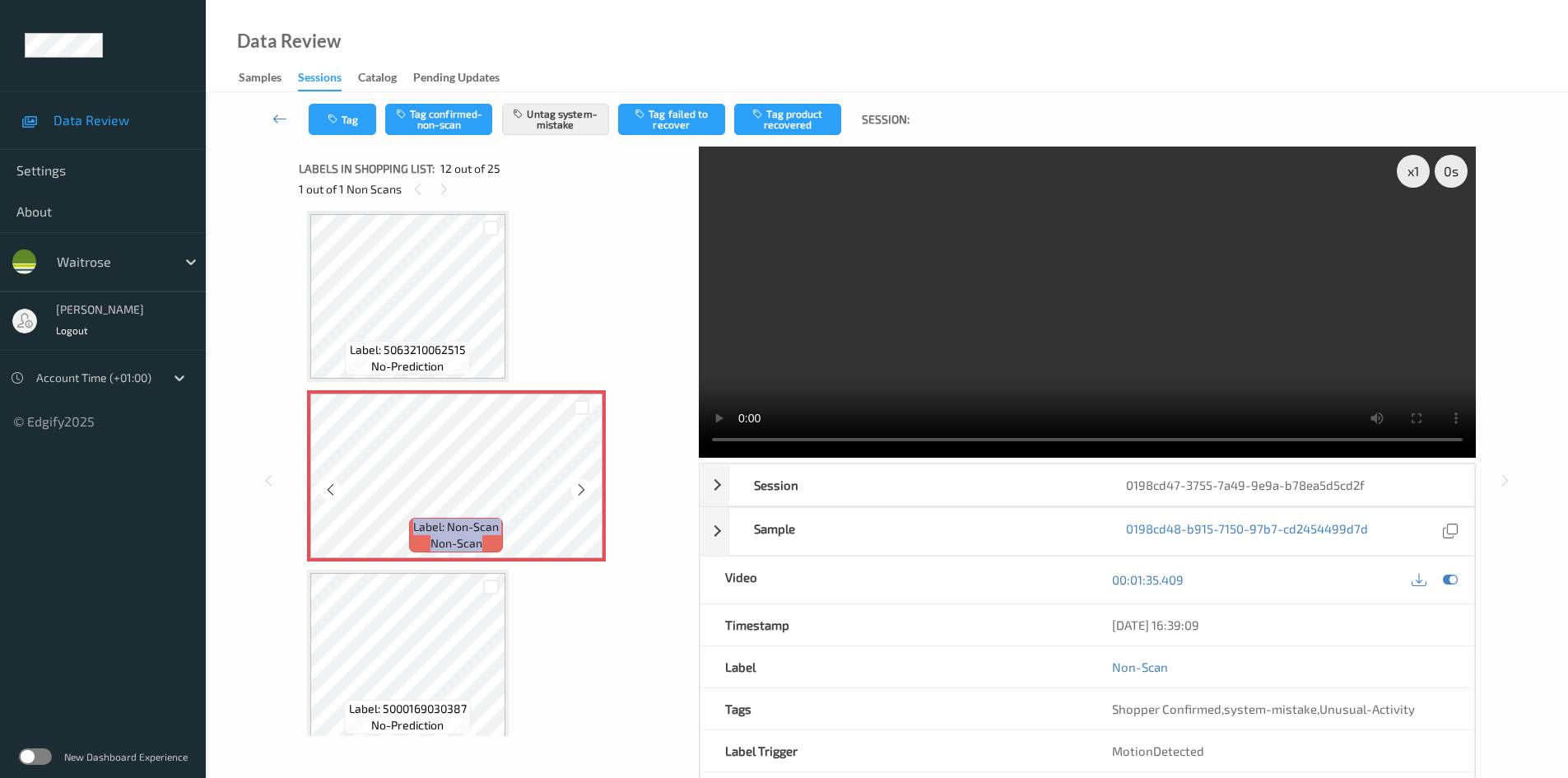
click at [581, 490] on icon at bounding box center [581, 490] width 14 height 15
click at [574, 484] on icon at bounding box center [581, 490] width 14 height 15
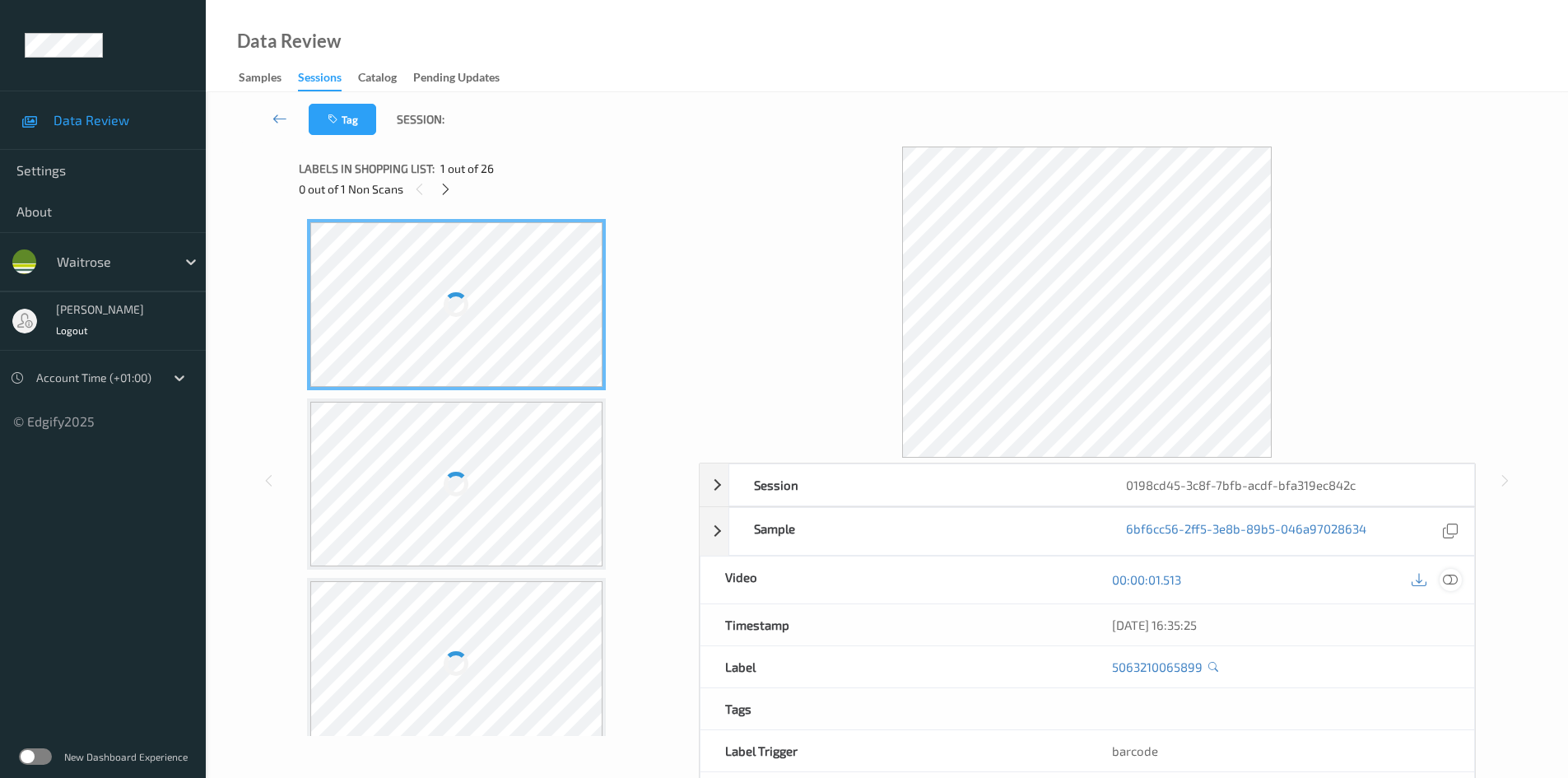
click at [1450, 579] on icon at bounding box center [1450, 580] width 15 height 15
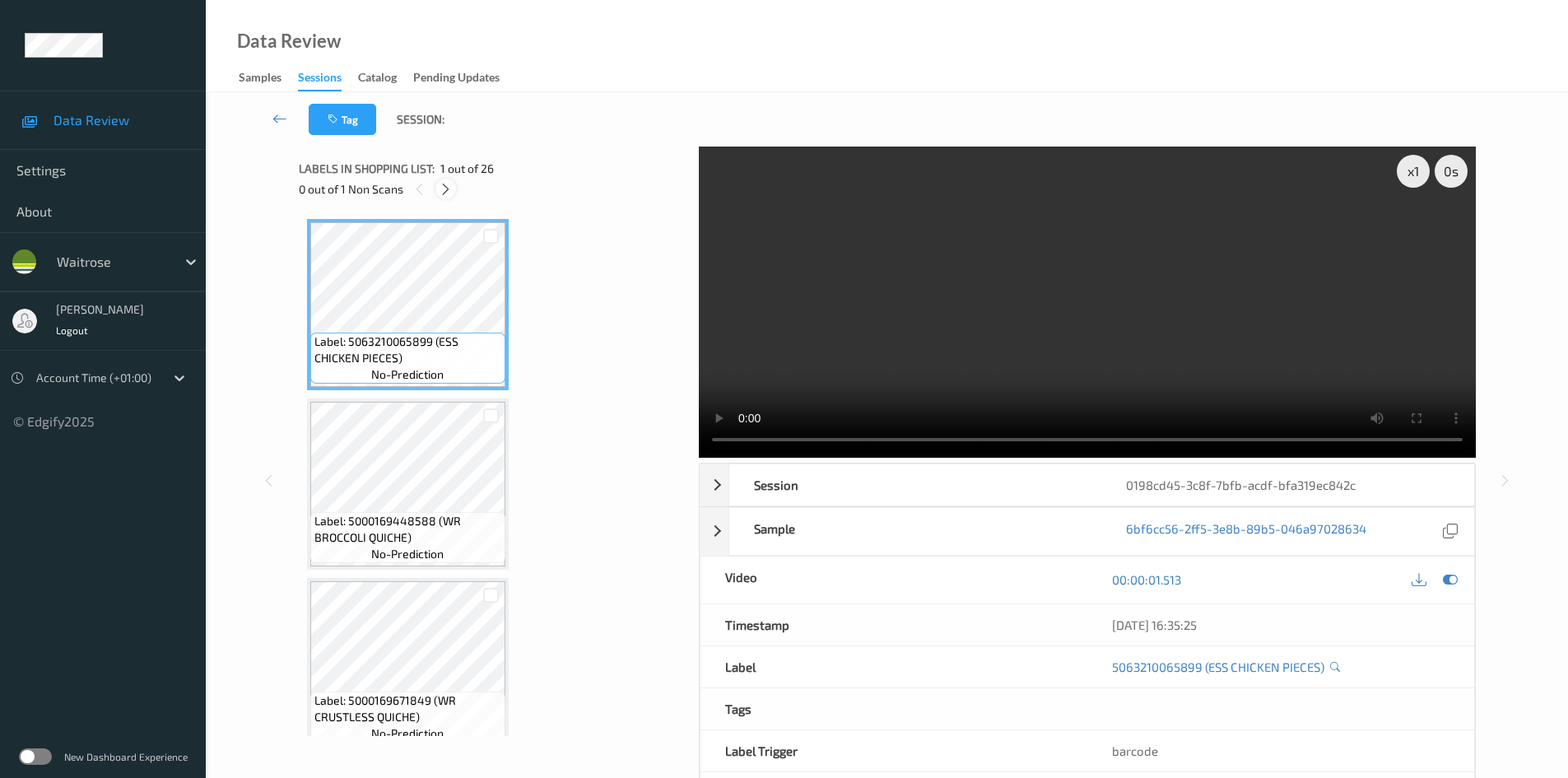
click at [442, 186] on icon at bounding box center [445, 189] width 14 height 15
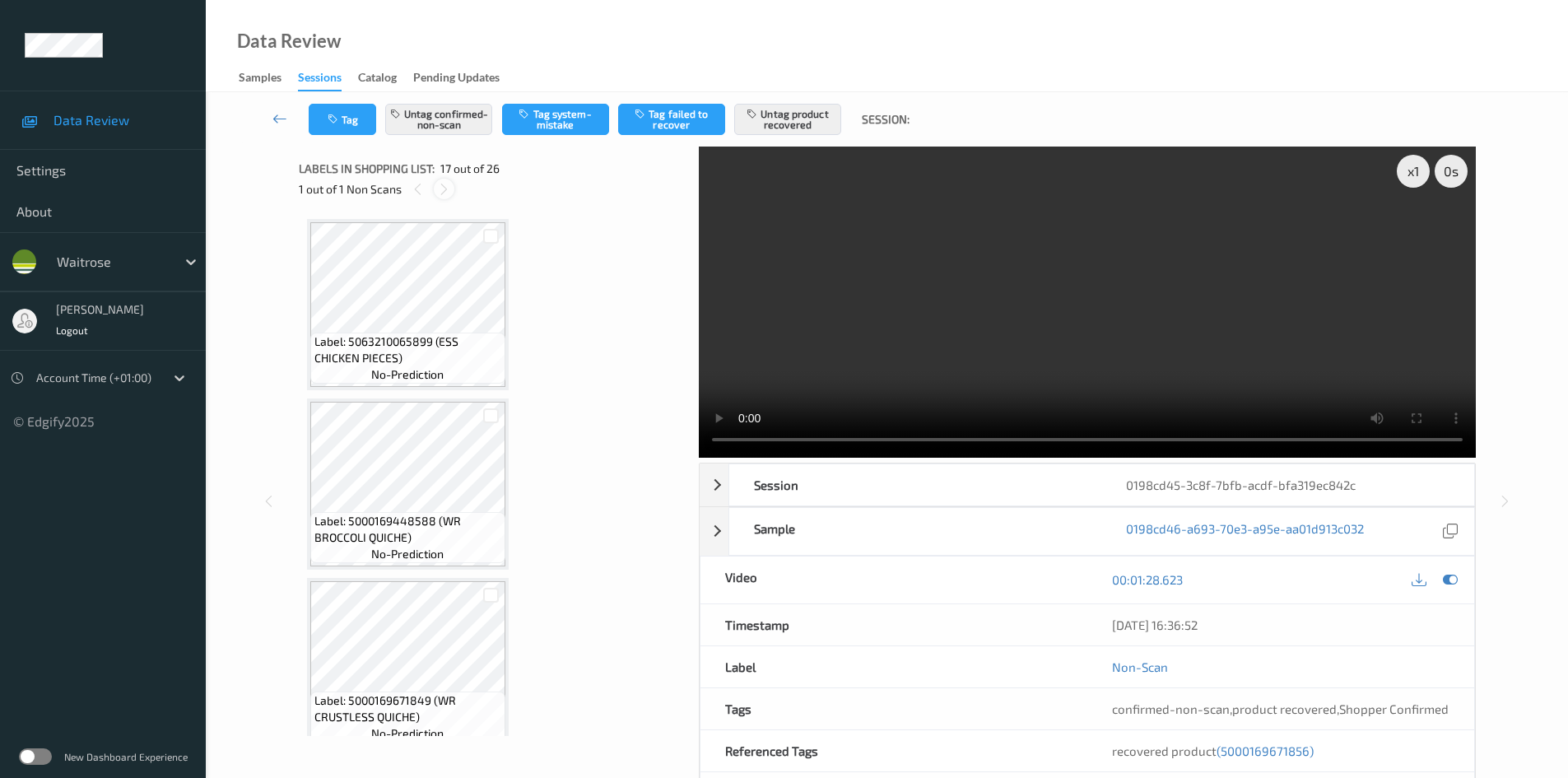
scroll to position [2699, 0]
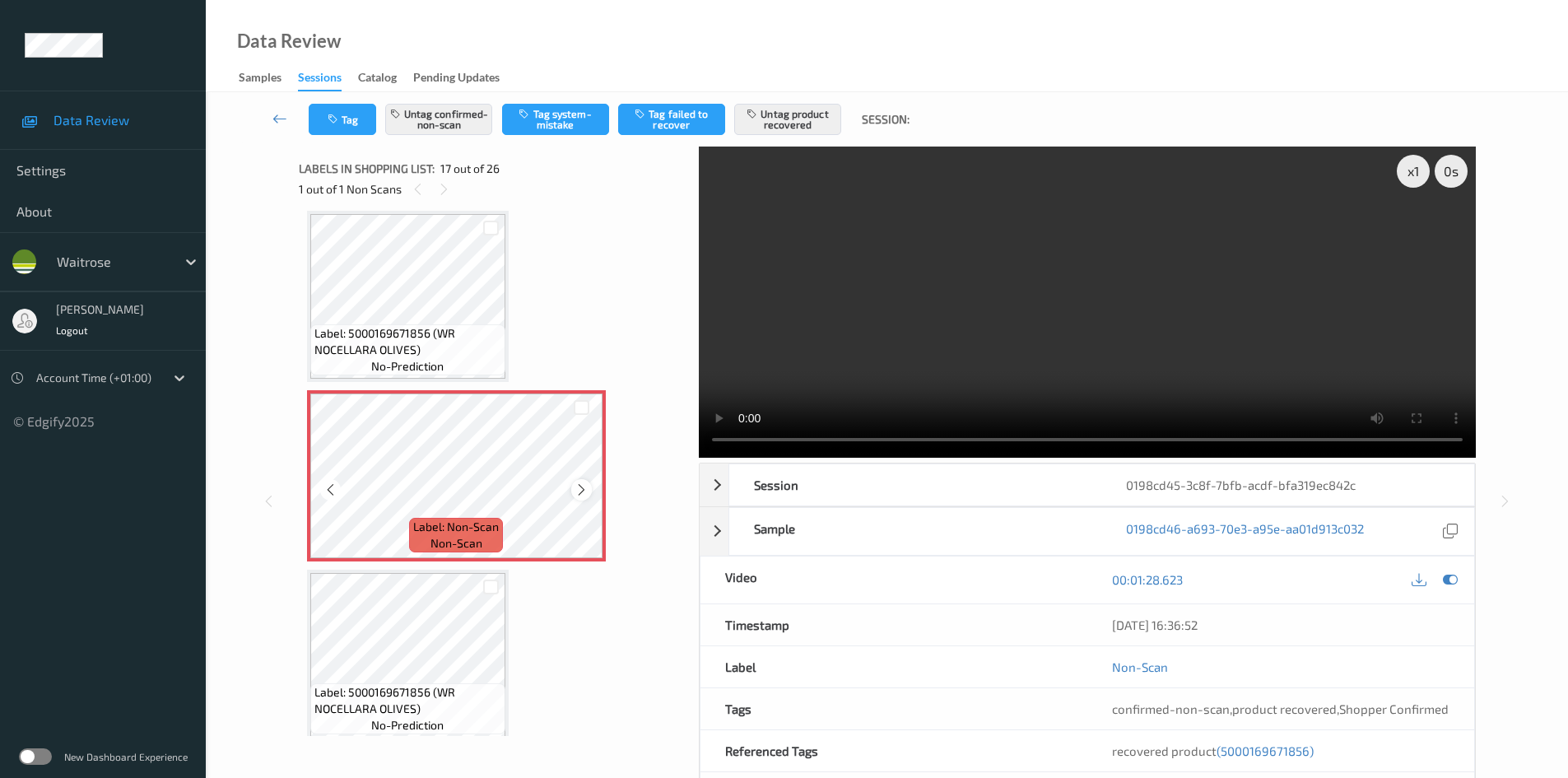
click at [579, 484] on icon at bounding box center [581, 490] width 14 height 15
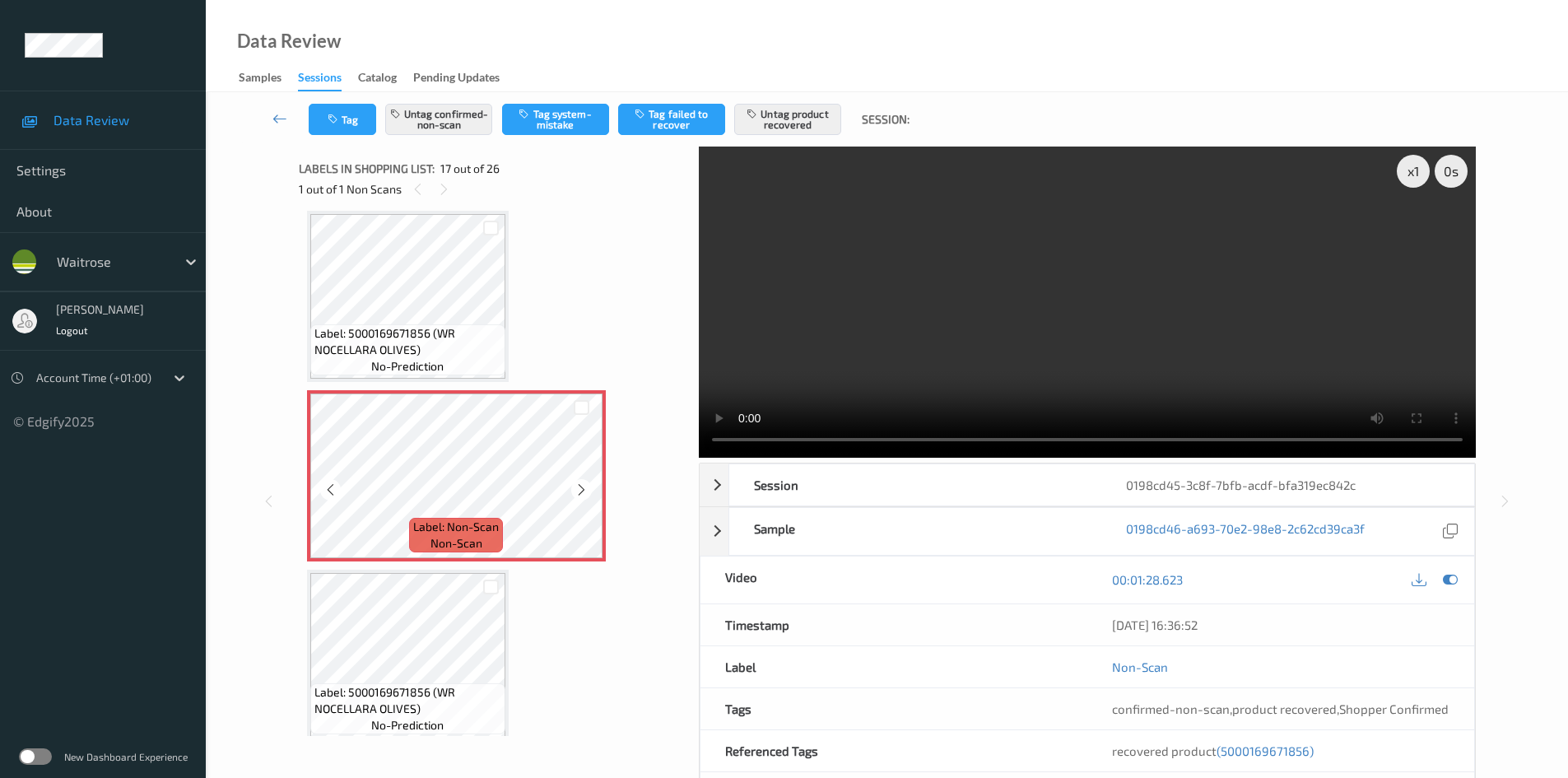
click at [579, 484] on icon at bounding box center [581, 490] width 14 height 15
click at [583, 492] on icon at bounding box center [581, 490] width 14 height 15
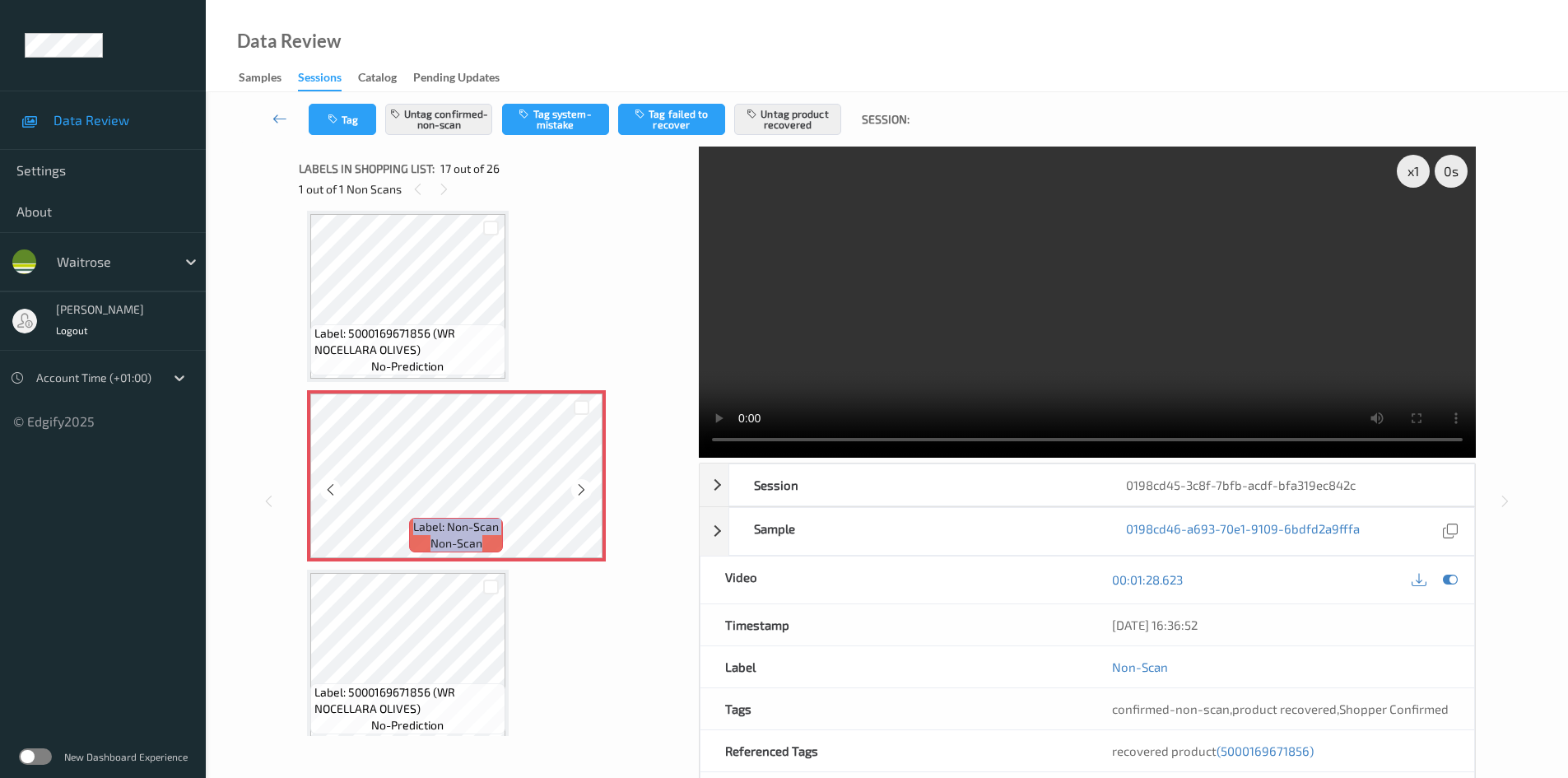
click at [583, 492] on icon at bounding box center [581, 490] width 14 height 15
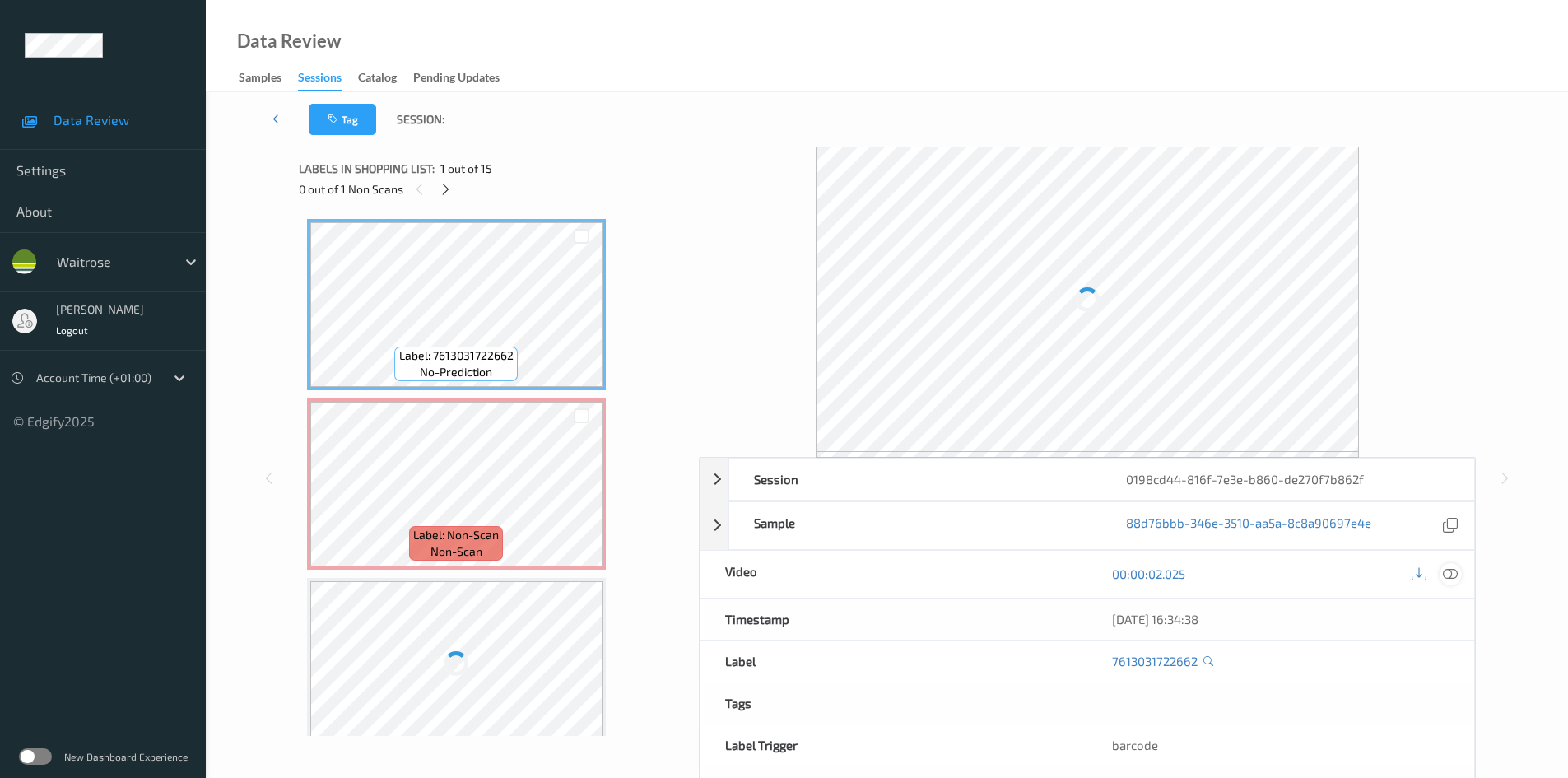
click at [1454, 572] on icon at bounding box center [1450, 574] width 15 height 15
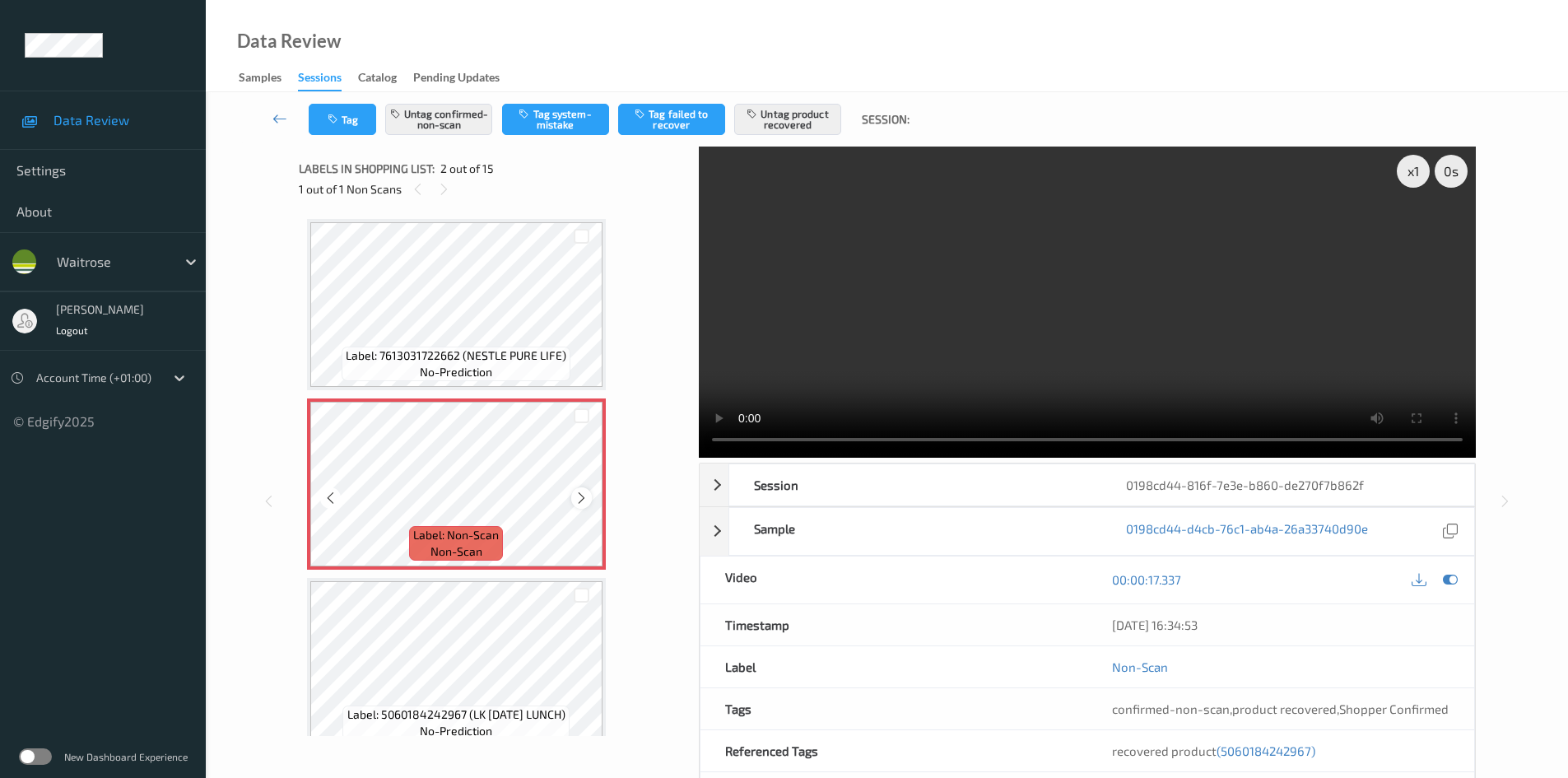
click at [585, 499] on icon at bounding box center [581, 497] width 14 height 15
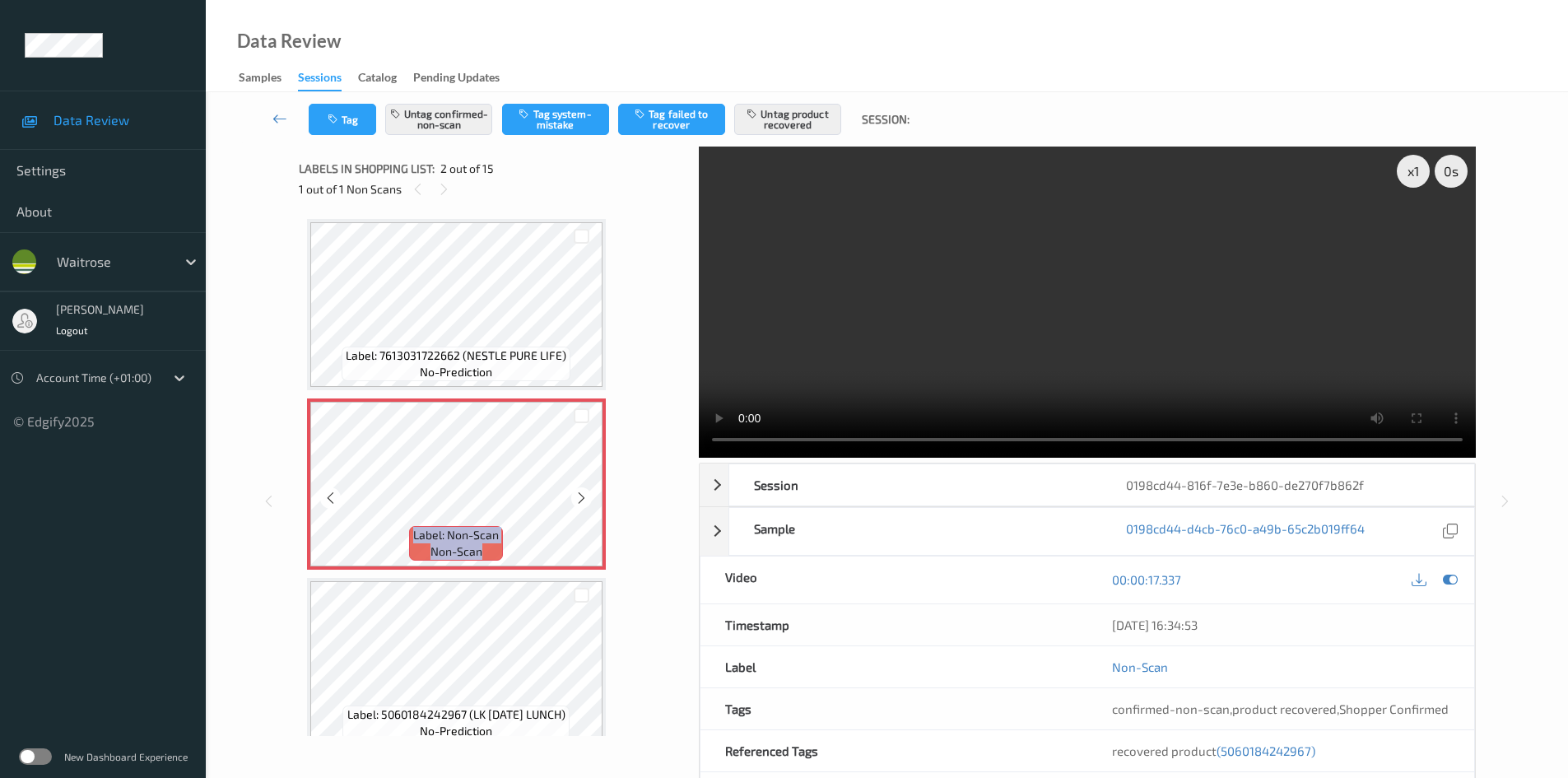
click at [585, 499] on icon at bounding box center [581, 497] width 14 height 15
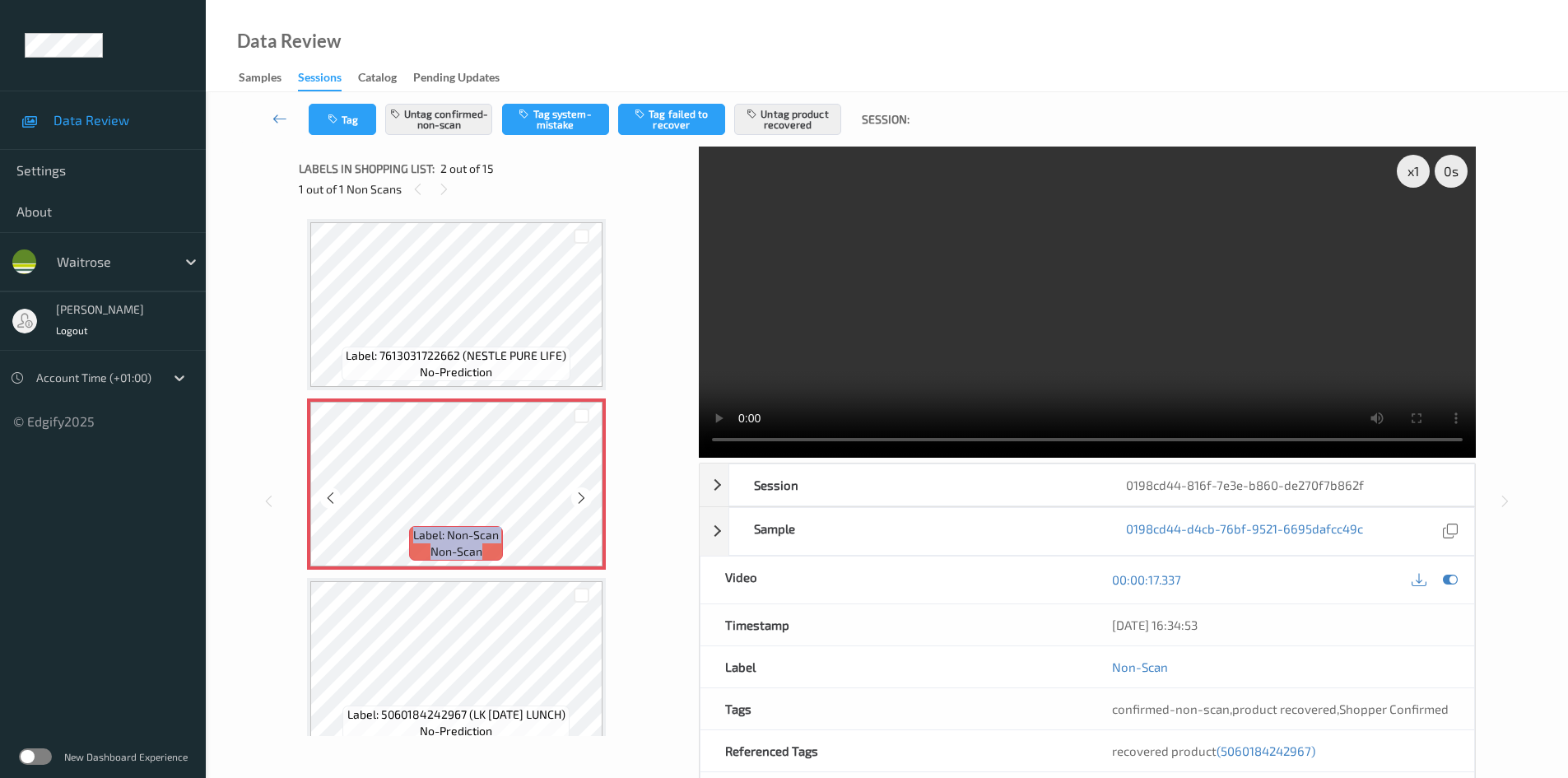
click at [585, 499] on icon at bounding box center [581, 497] width 14 height 15
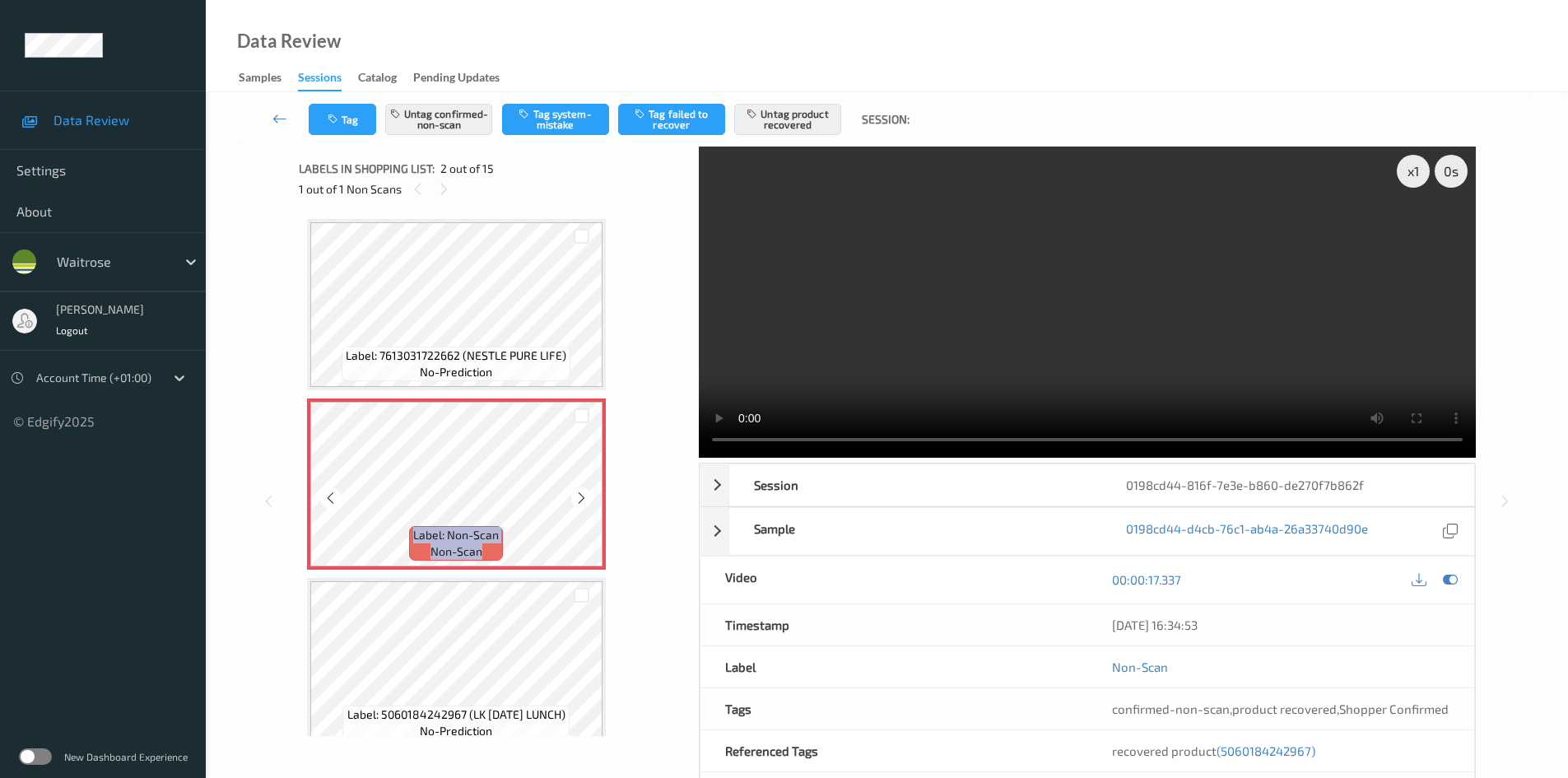
click at [585, 499] on icon at bounding box center [581, 497] width 14 height 15
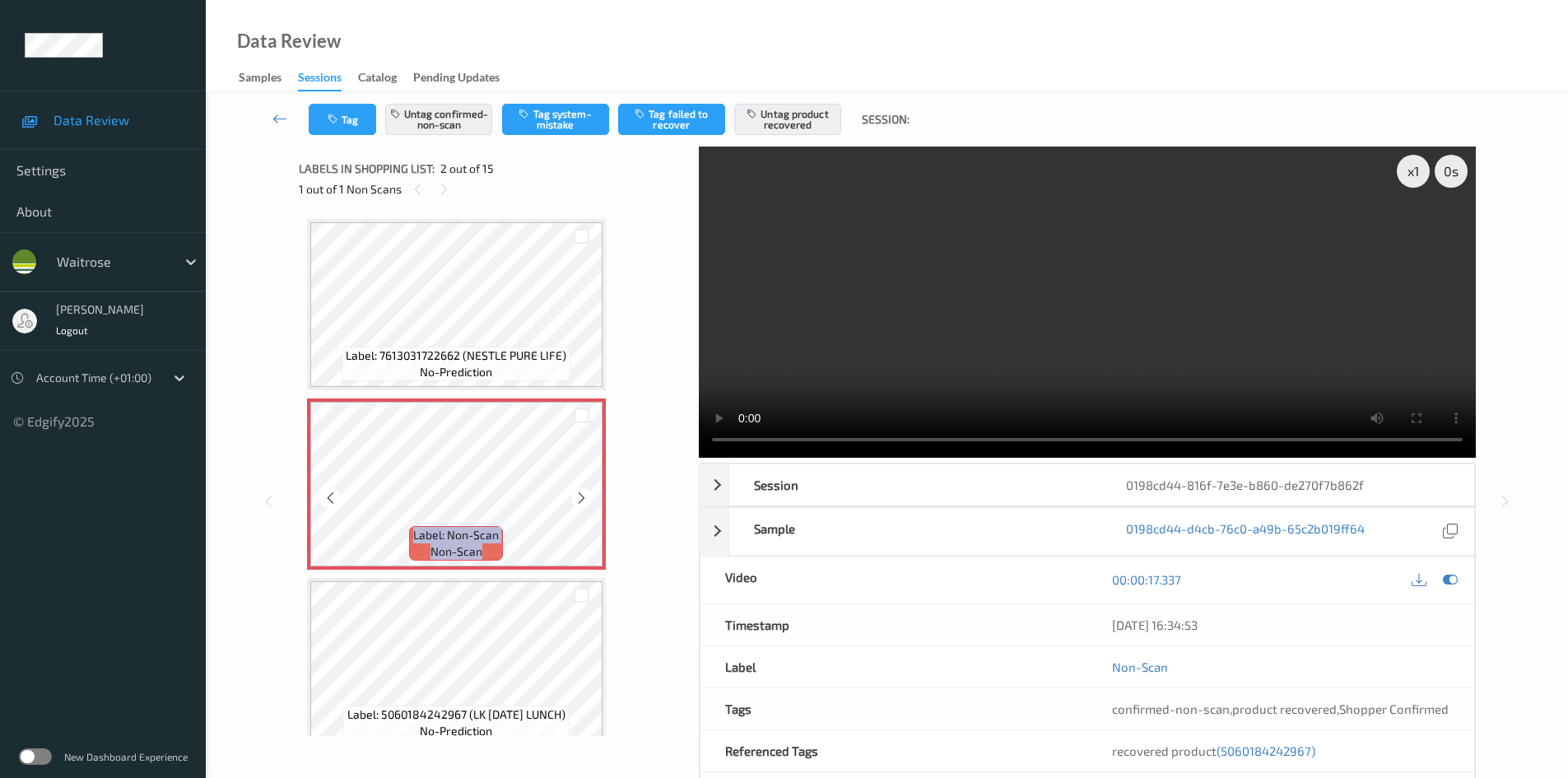
click at [585, 499] on icon at bounding box center [581, 497] width 14 height 15
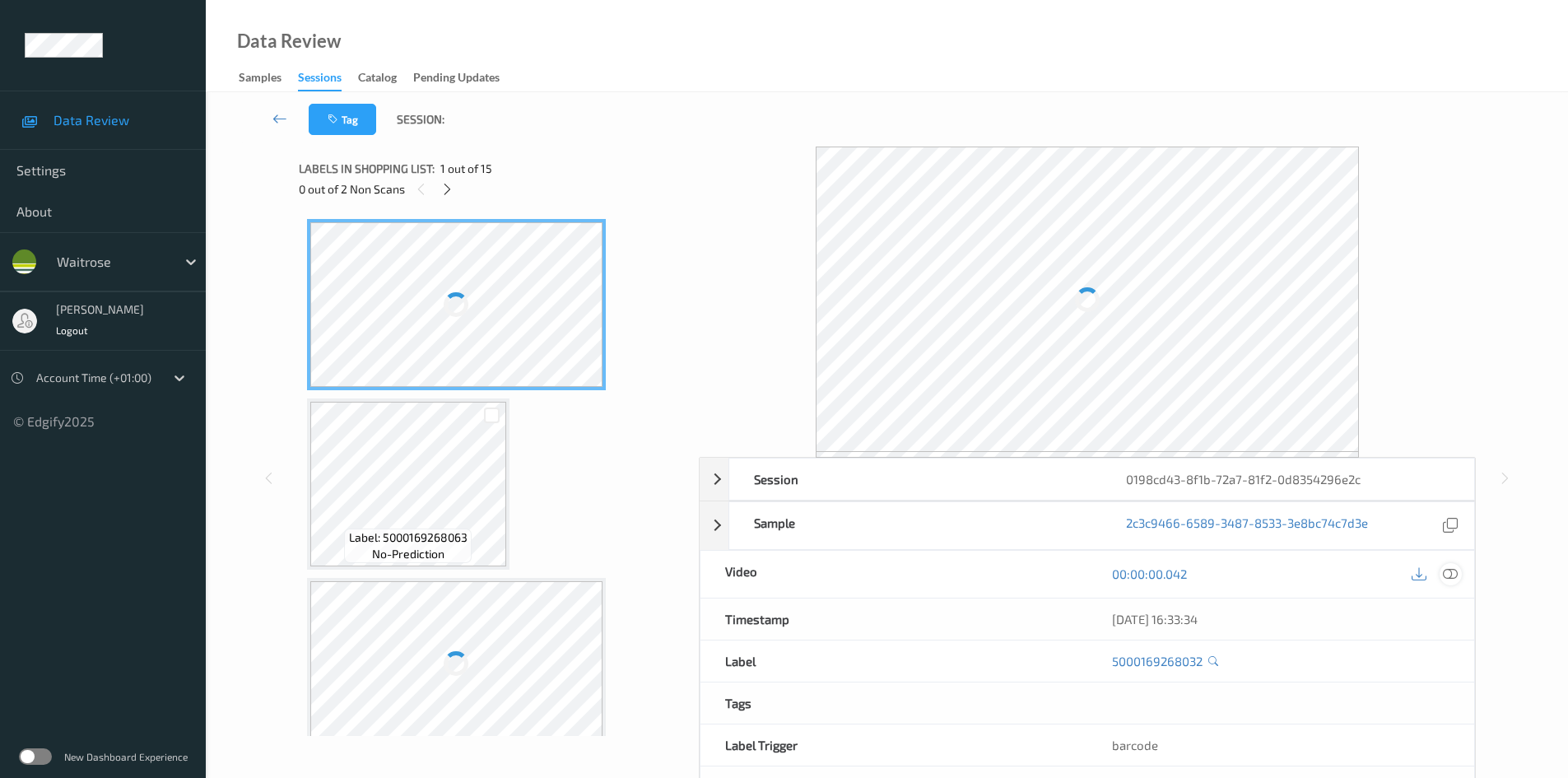
click at [1447, 580] on icon at bounding box center [1450, 574] width 15 height 15
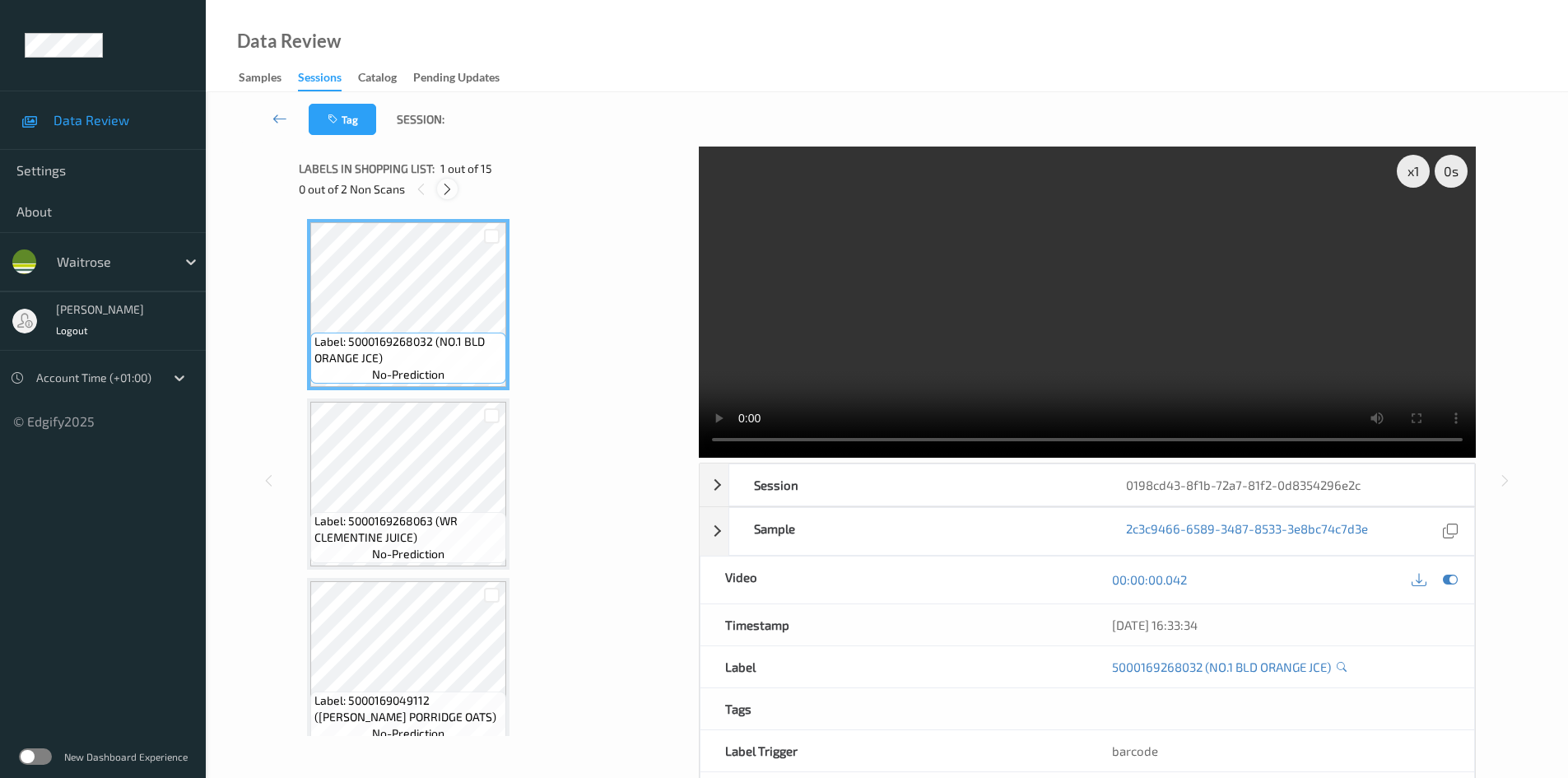
click at [451, 193] on icon at bounding box center [447, 189] width 14 height 15
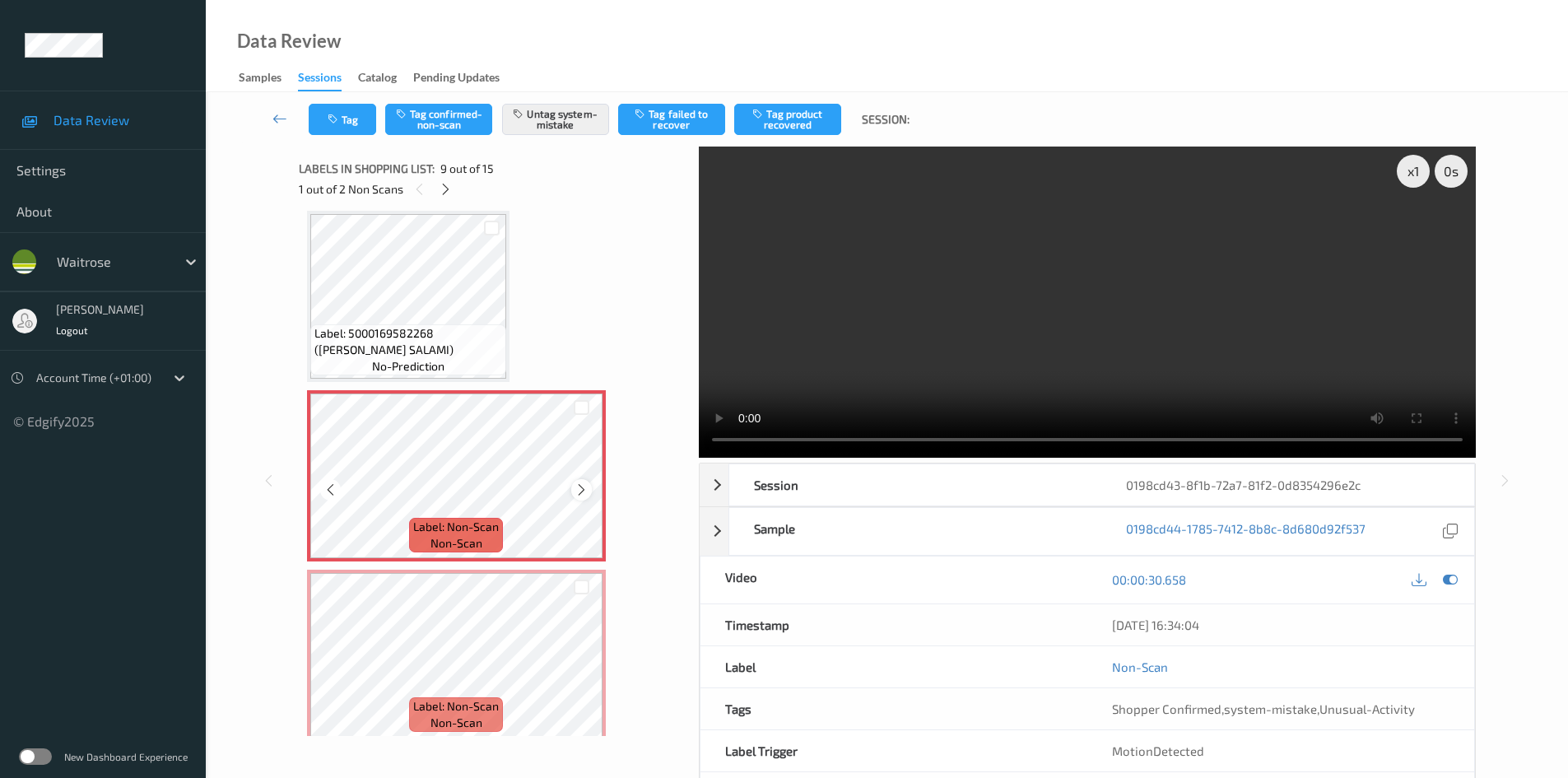
click at [580, 484] on icon at bounding box center [581, 490] width 14 height 15
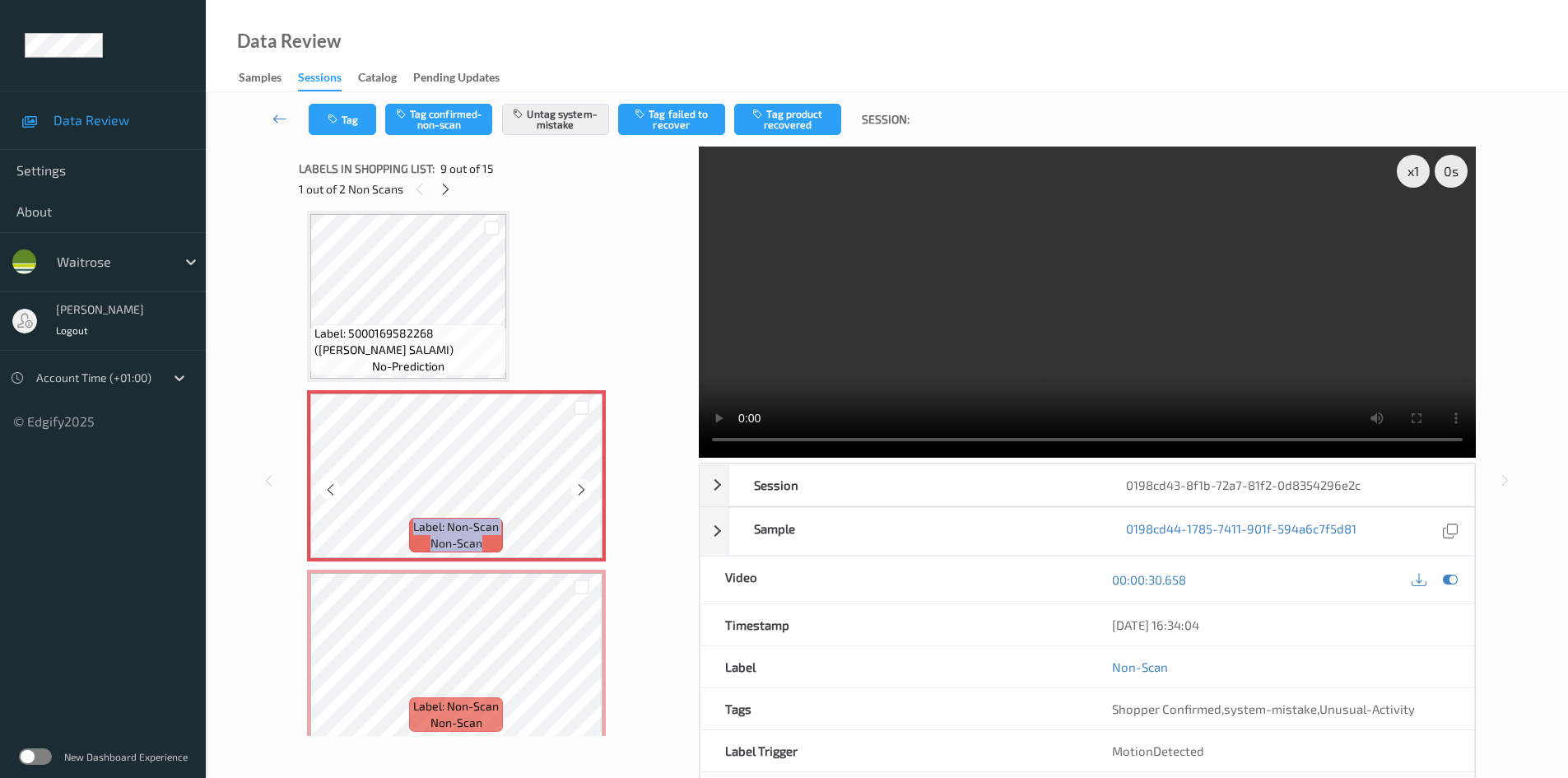
click at [580, 484] on icon at bounding box center [581, 490] width 14 height 15
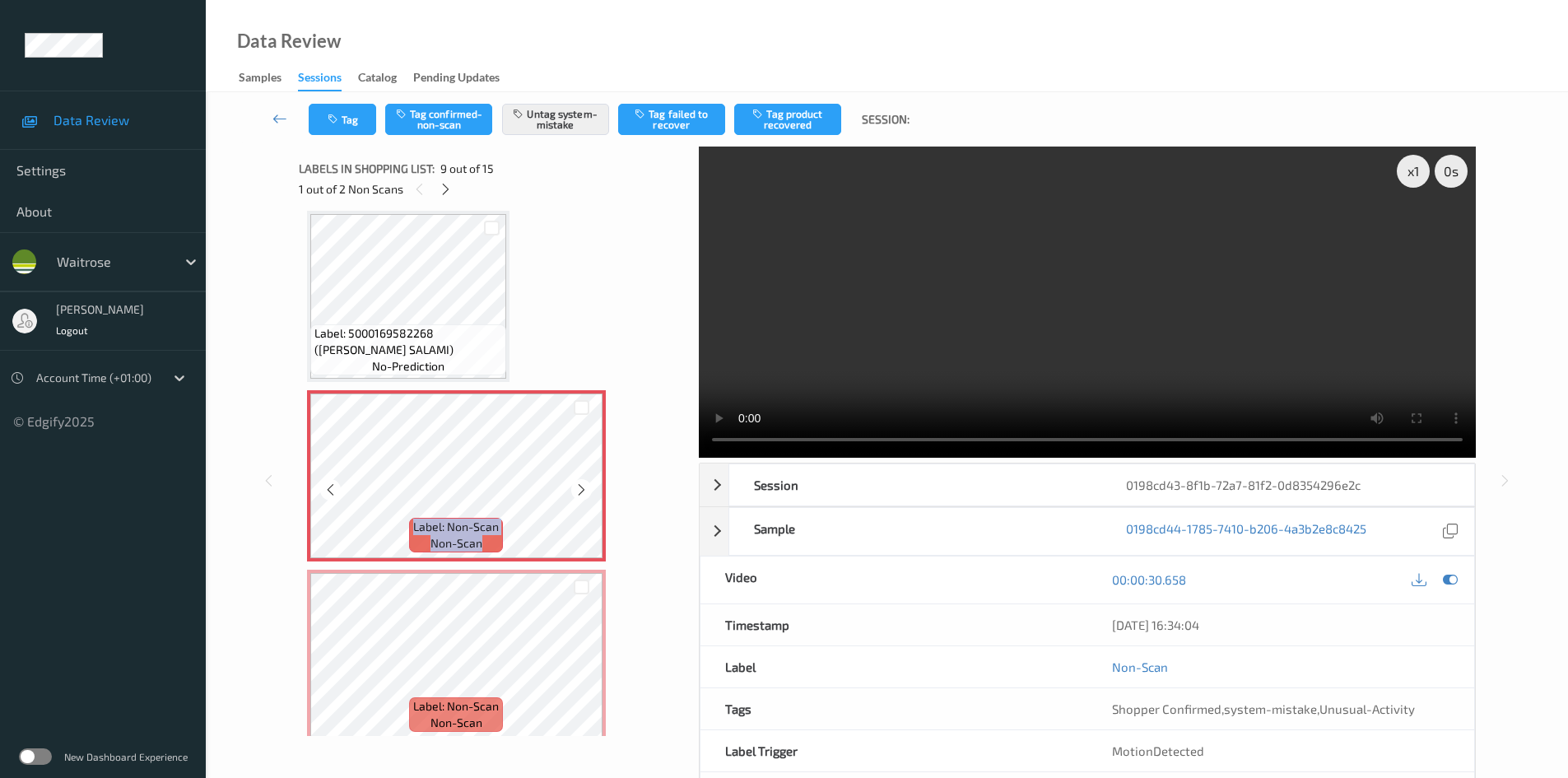
click at [580, 484] on icon at bounding box center [581, 490] width 14 height 15
click at [584, 488] on icon at bounding box center [581, 490] width 14 height 15
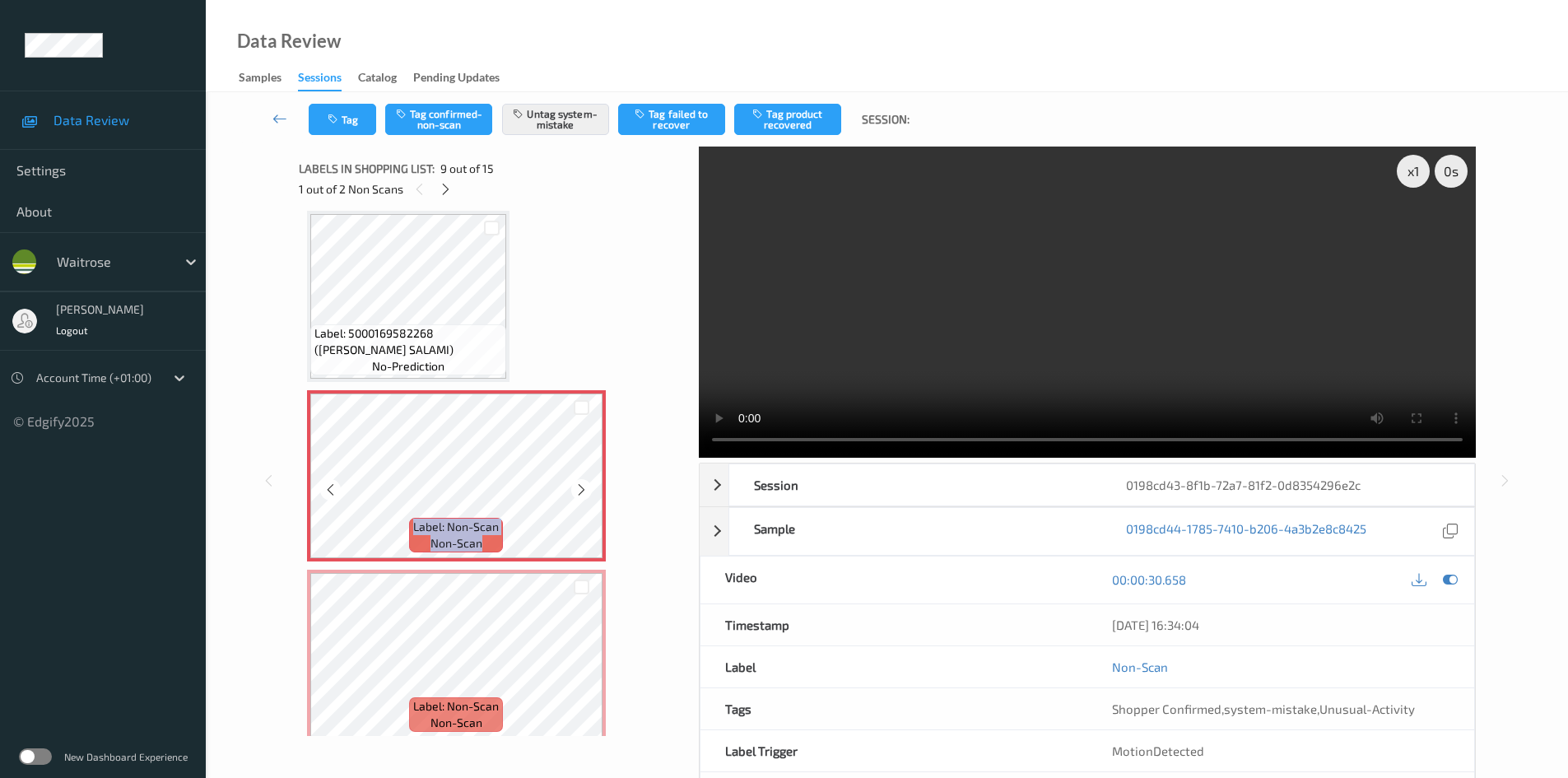
click at [584, 488] on icon at bounding box center [581, 490] width 14 height 15
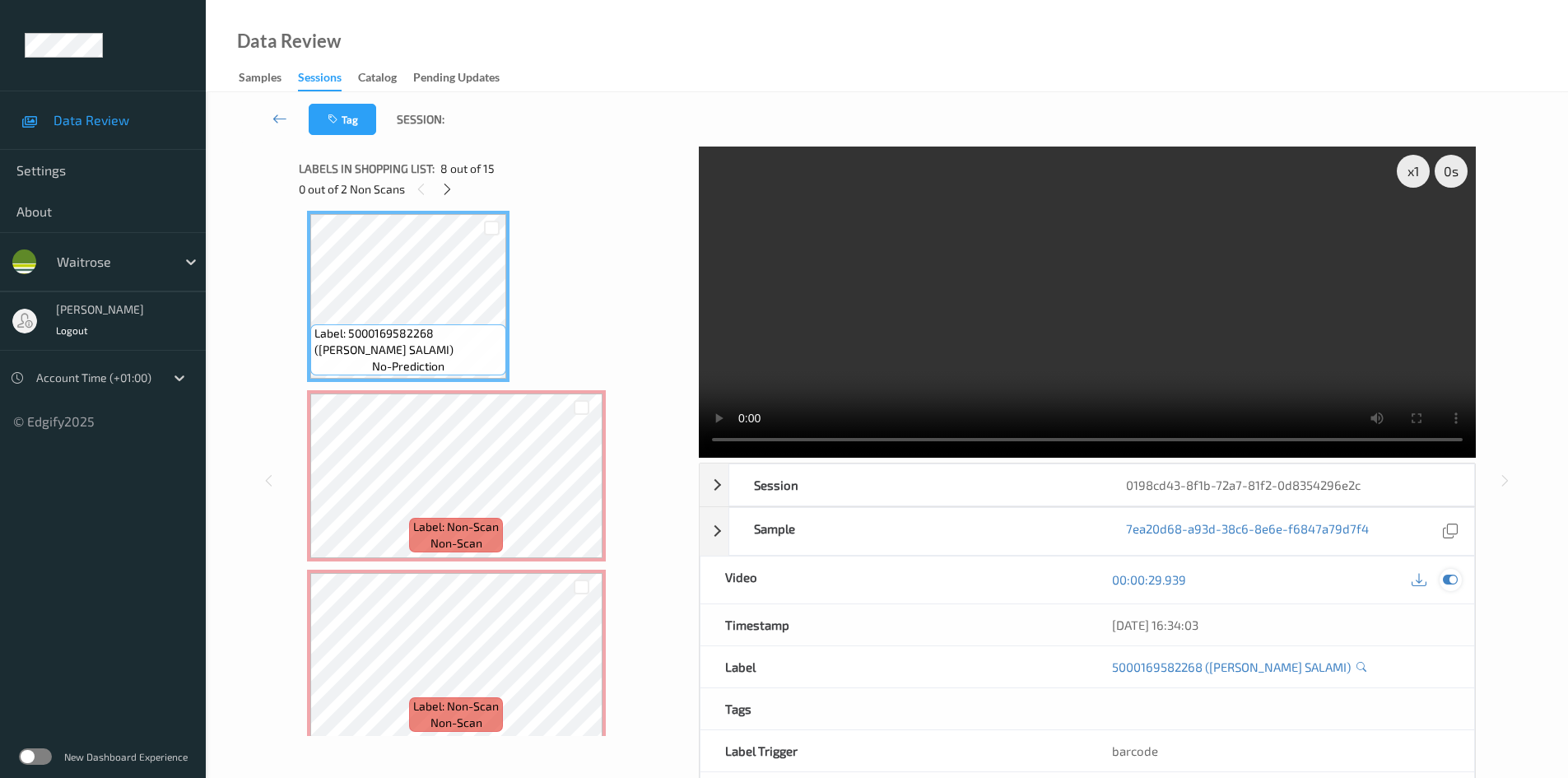
click at [1452, 581] on icon at bounding box center [1450, 580] width 15 height 15
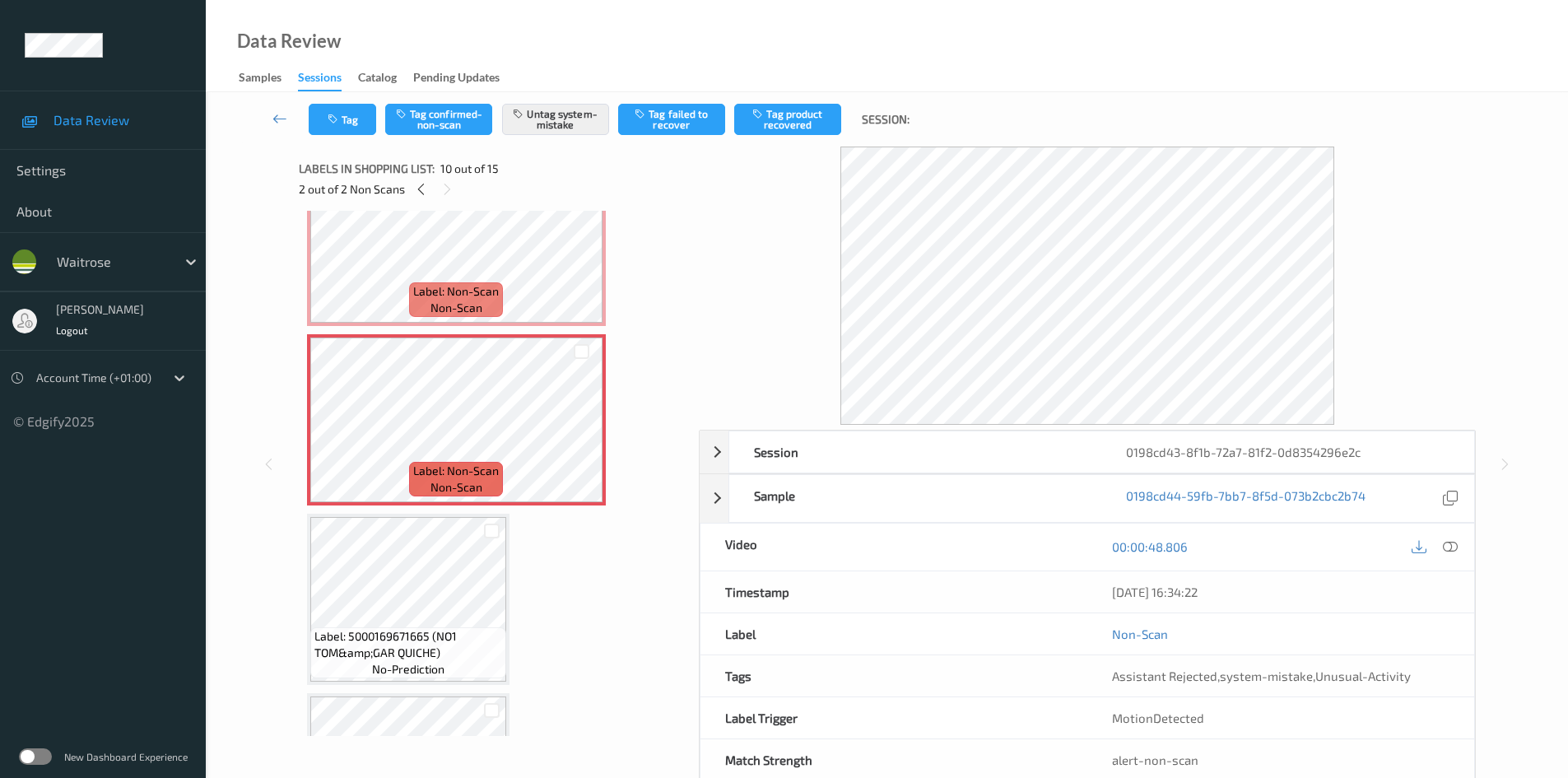
scroll to position [1511, 0]
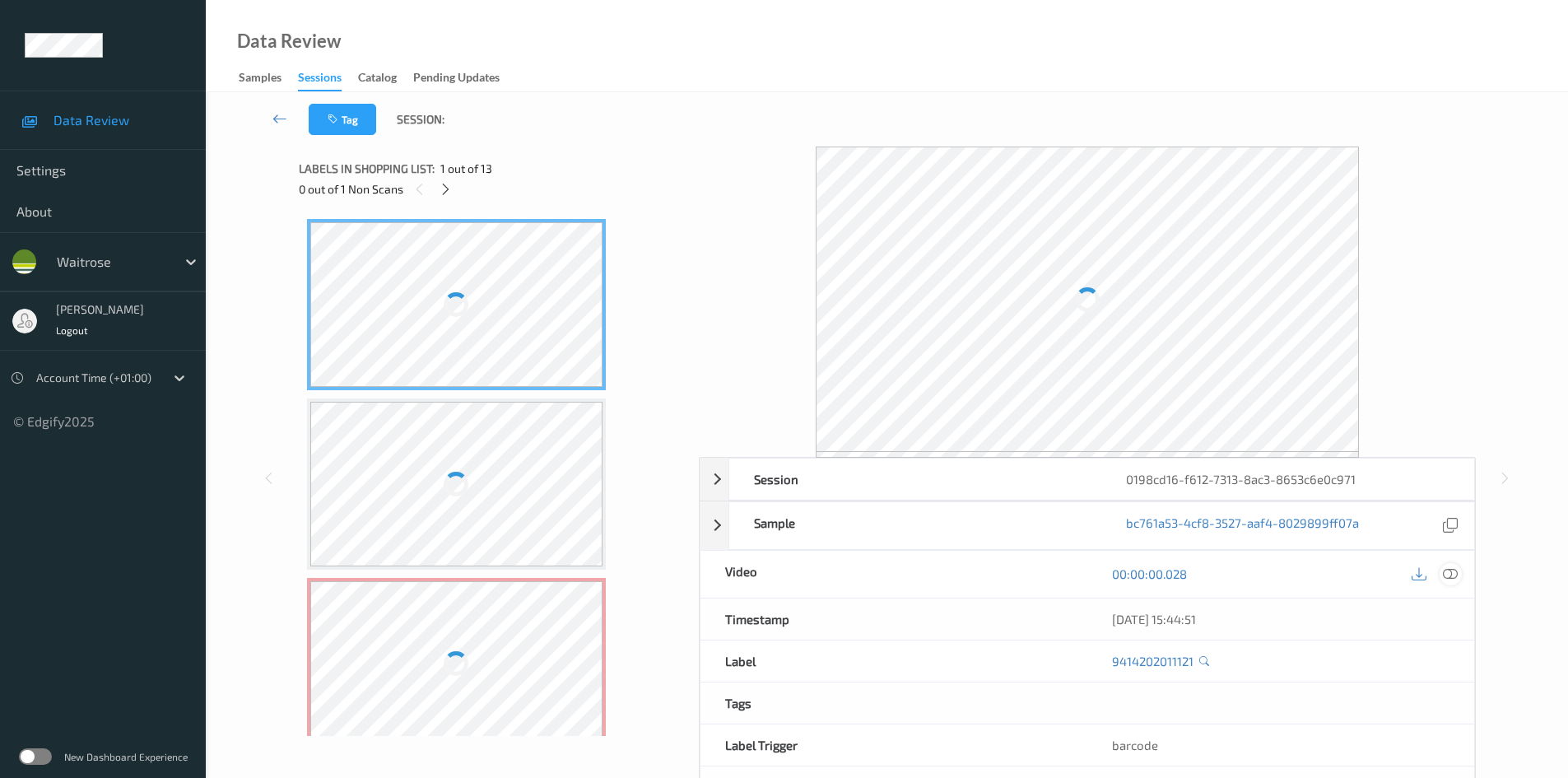
click at [1448, 570] on icon at bounding box center [1450, 574] width 15 height 15
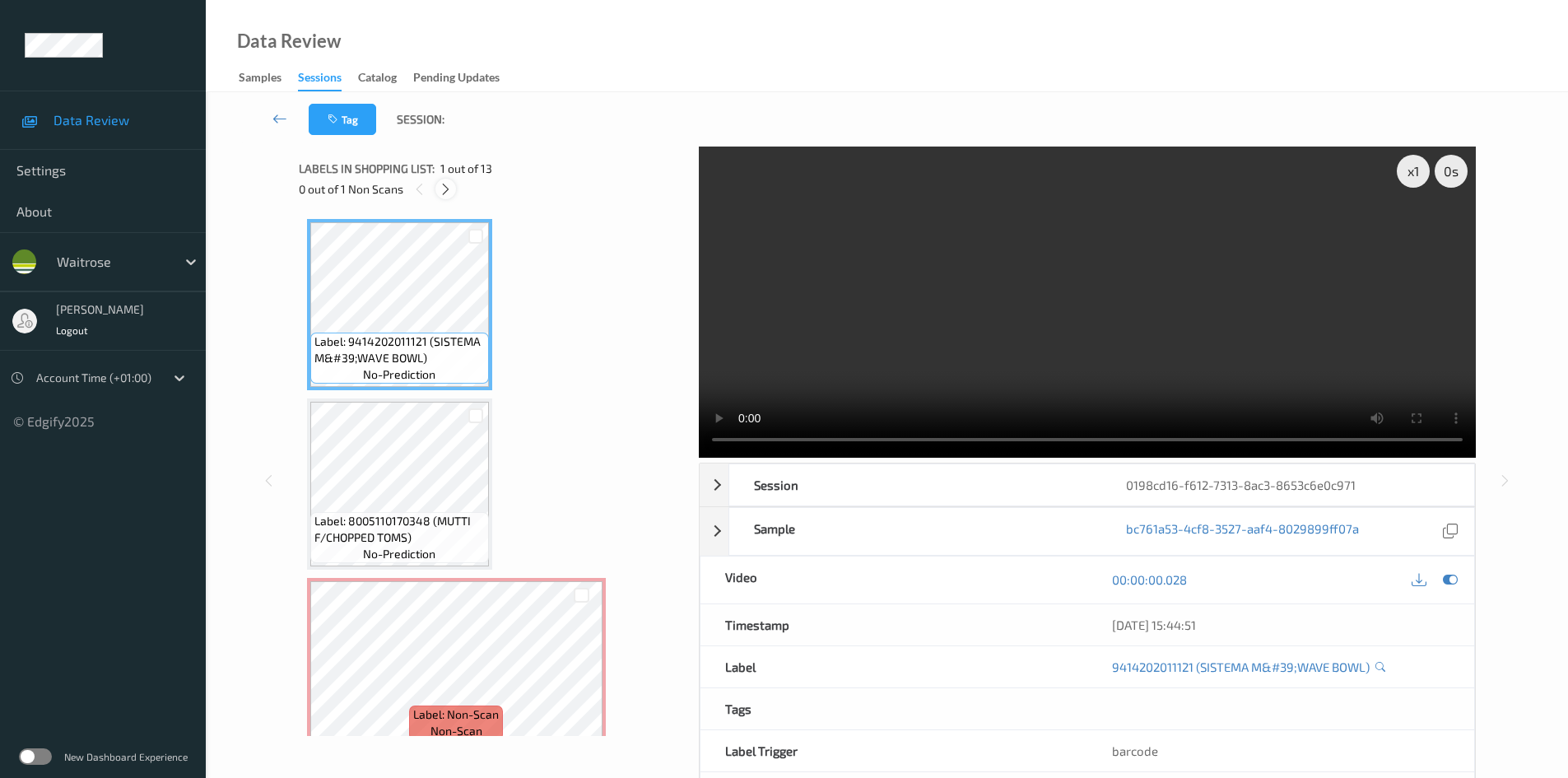
click at [445, 195] on icon at bounding box center [445, 189] width 14 height 15
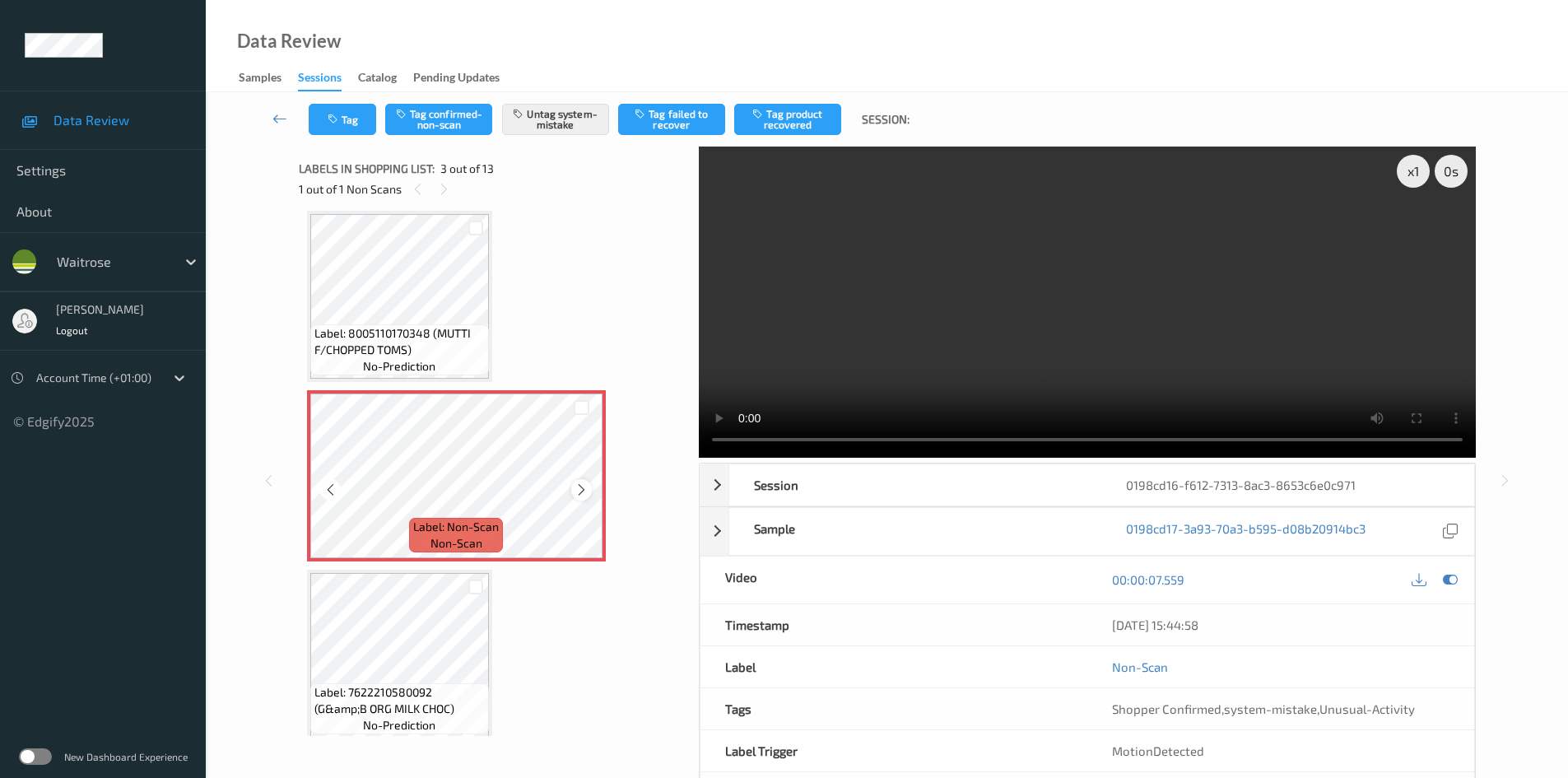
click at [587, 491] on icon at bounding box center [581, 490] width 14 height 15
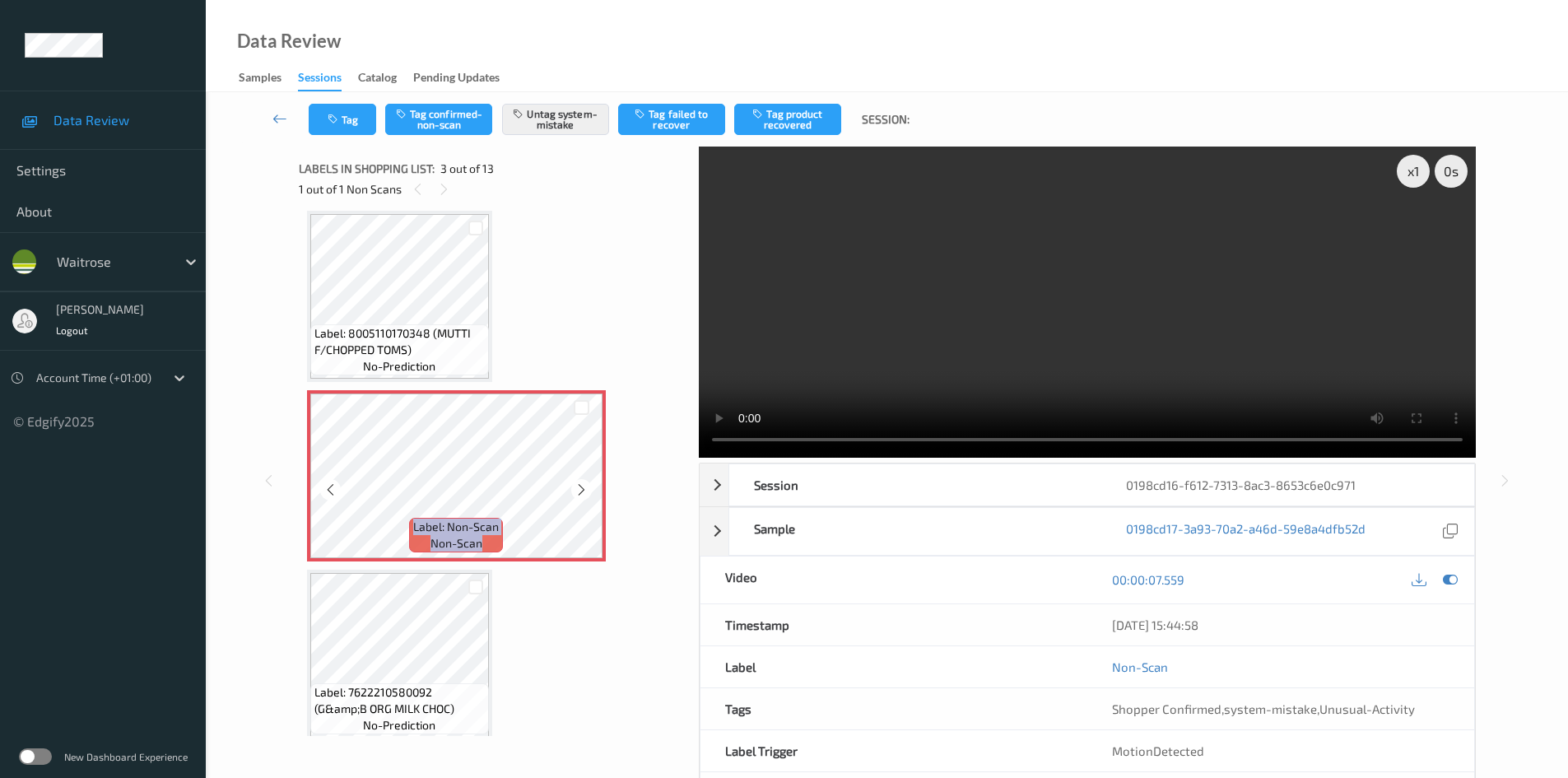
click at [587, 491] on icon at bounding box center [581, 490] width 14 height 15
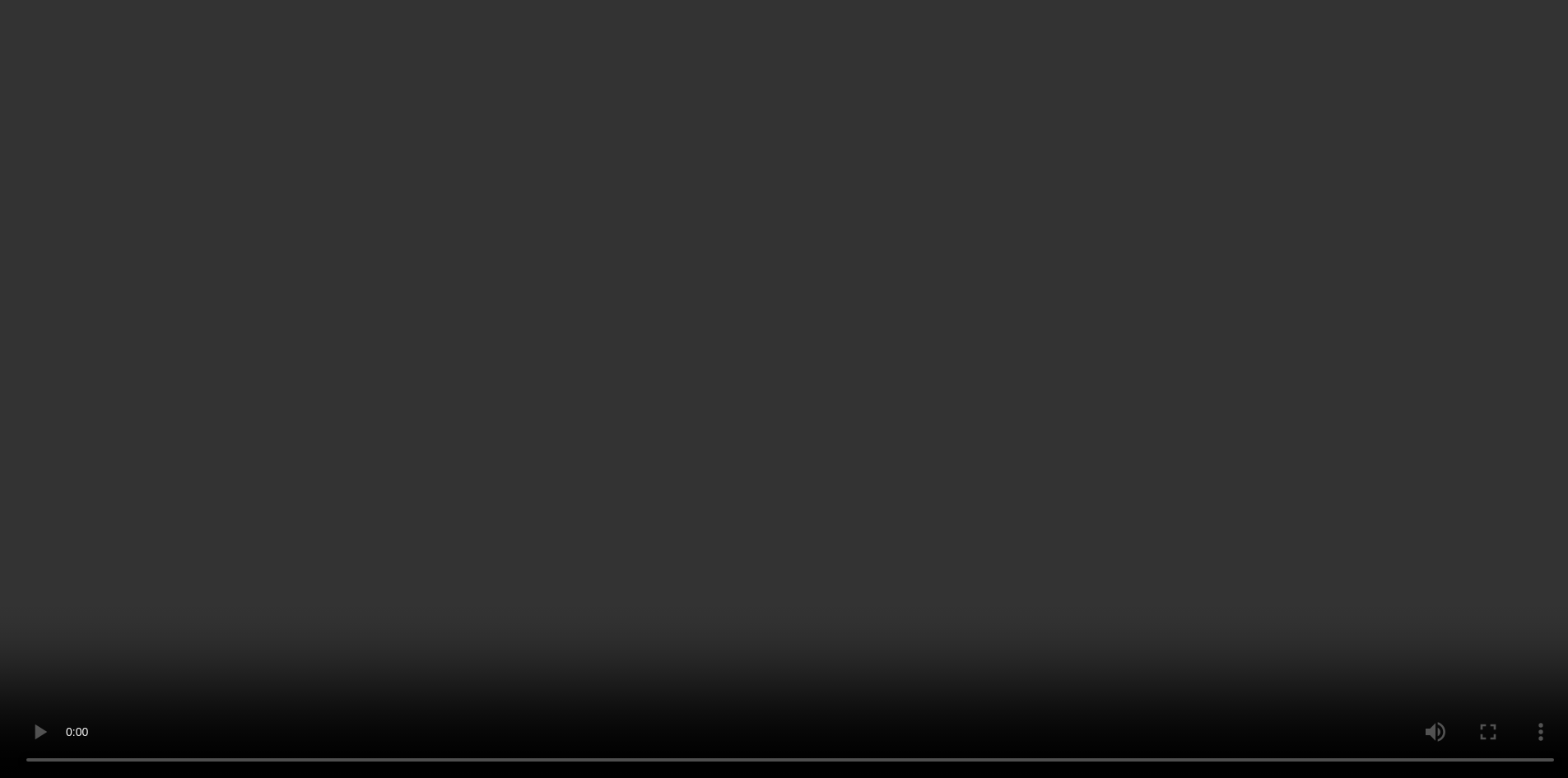
scroll to position [0, 0]
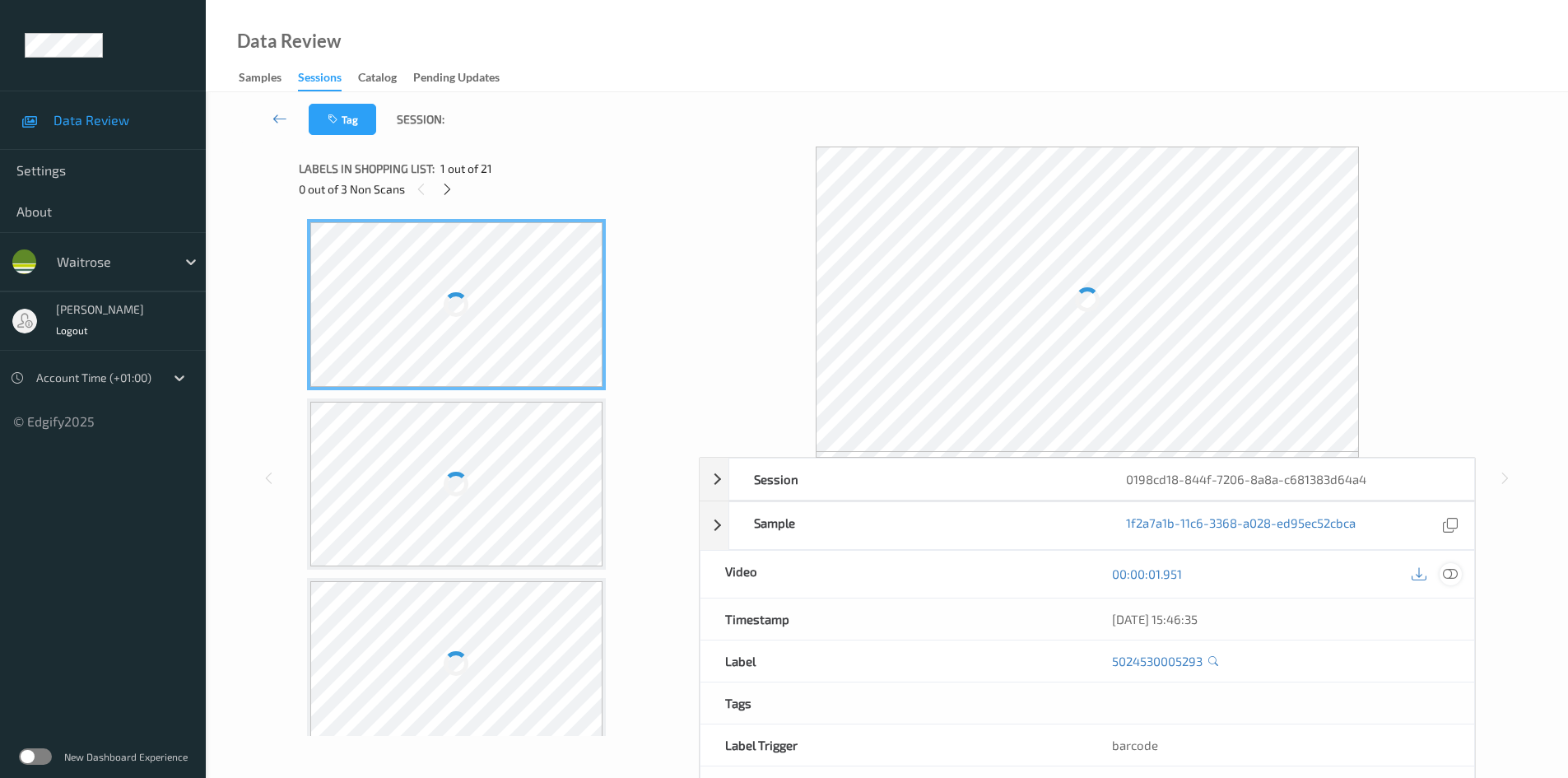
click at [1456, 577] on icon at bounding box center [1450, 574] width 15 height 15
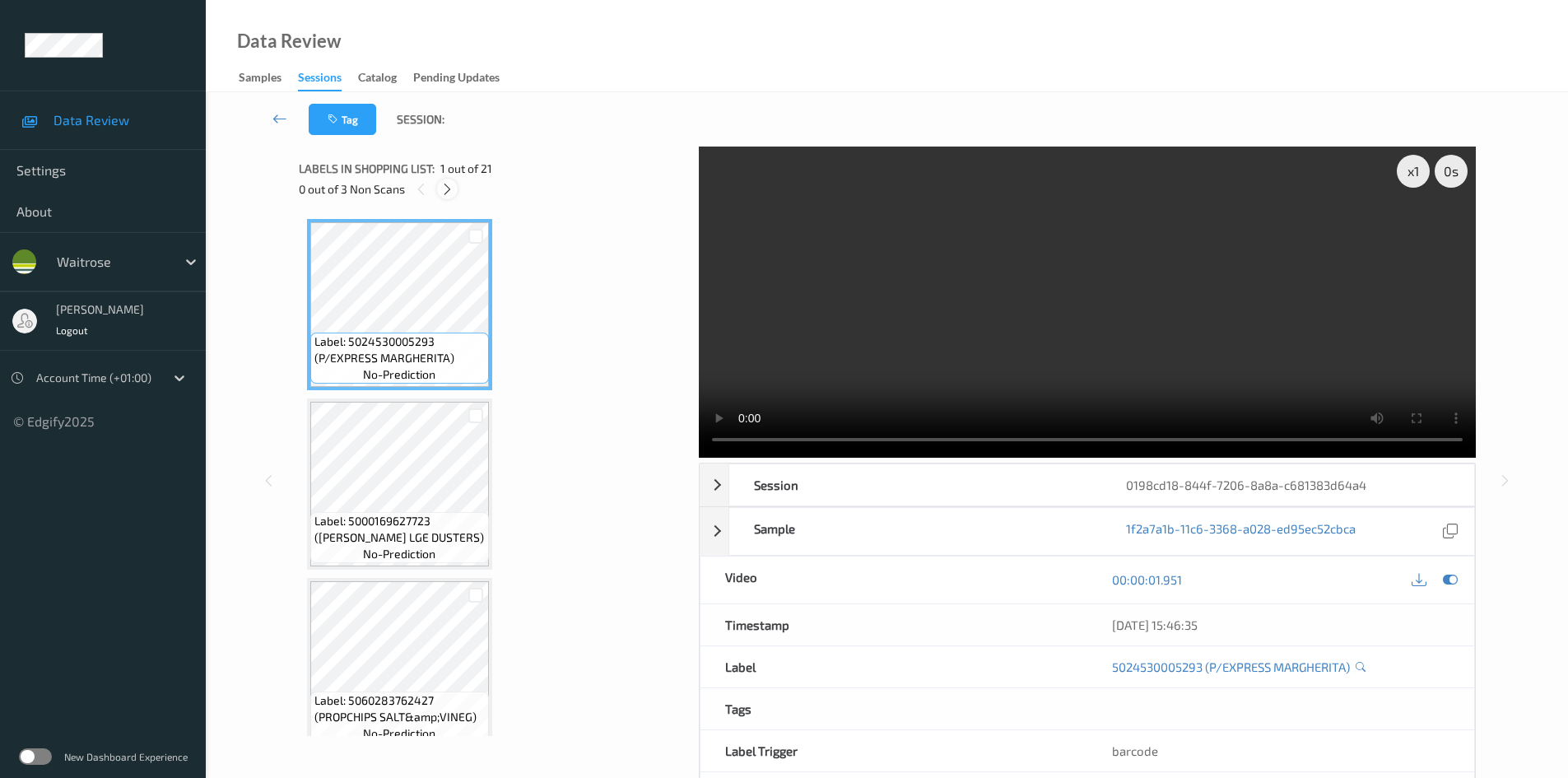
click at [439, 186] on div at bounding box center [448, 189] width 20 height 20
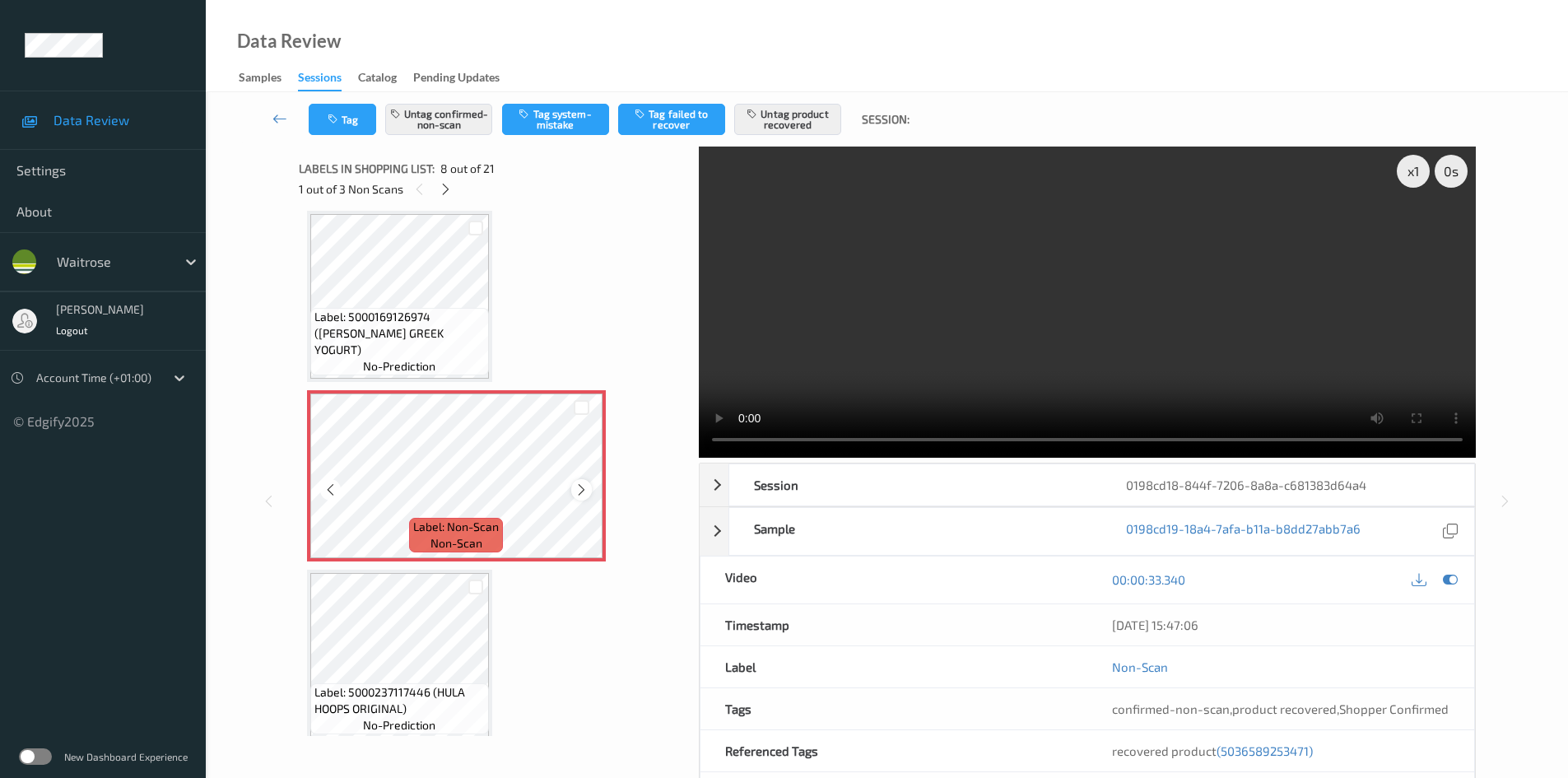
click at [585, 490] on icon at bounding box center [581, 490] width 14 height 15
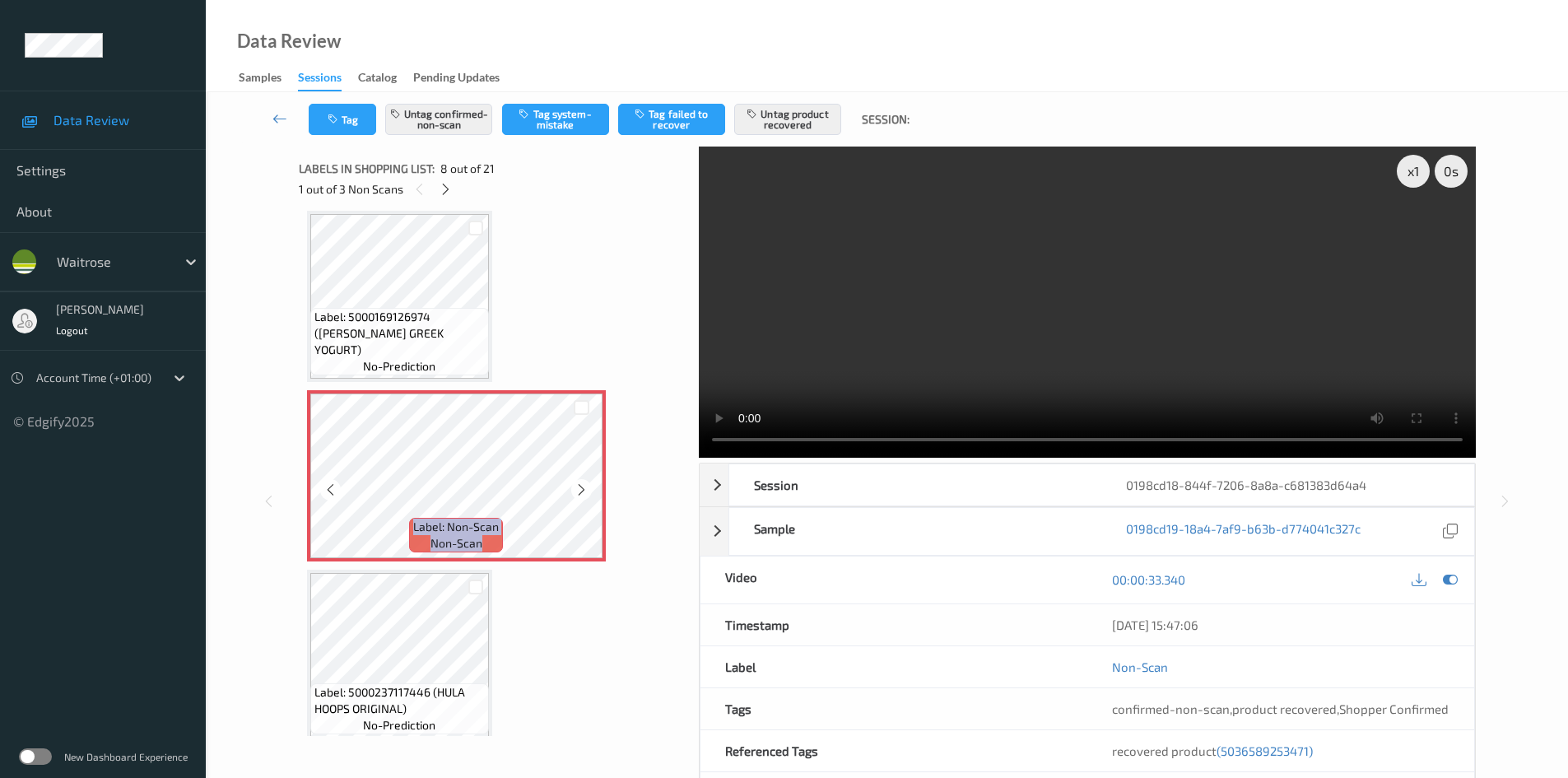
click at [585, 490] on icon at bounding box center [581, 490] width 14 height 15
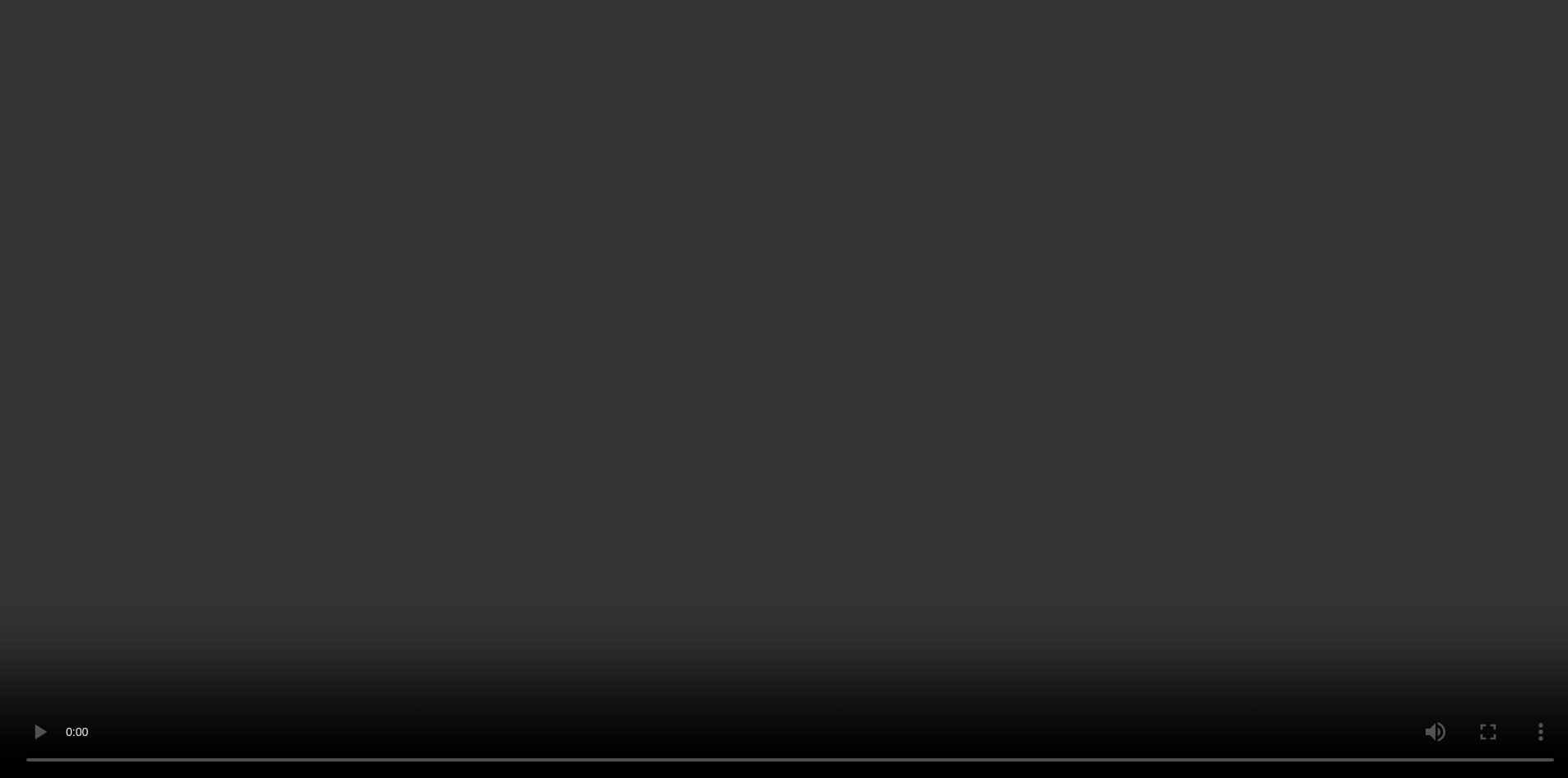
scroll to position [1250, 0]
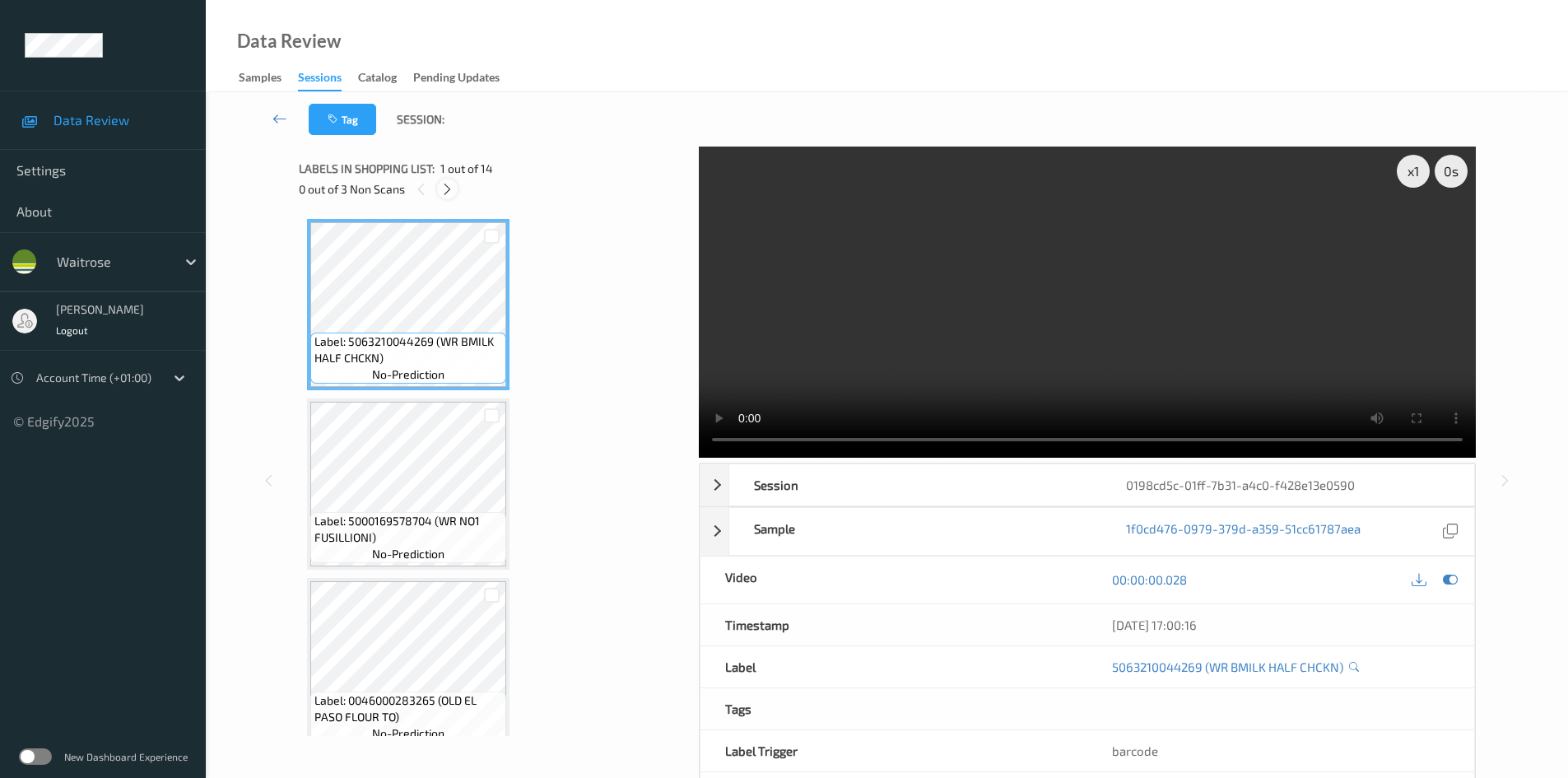
click at [445, 185] on icon at bounding box center [447, 189] width 14 height 15
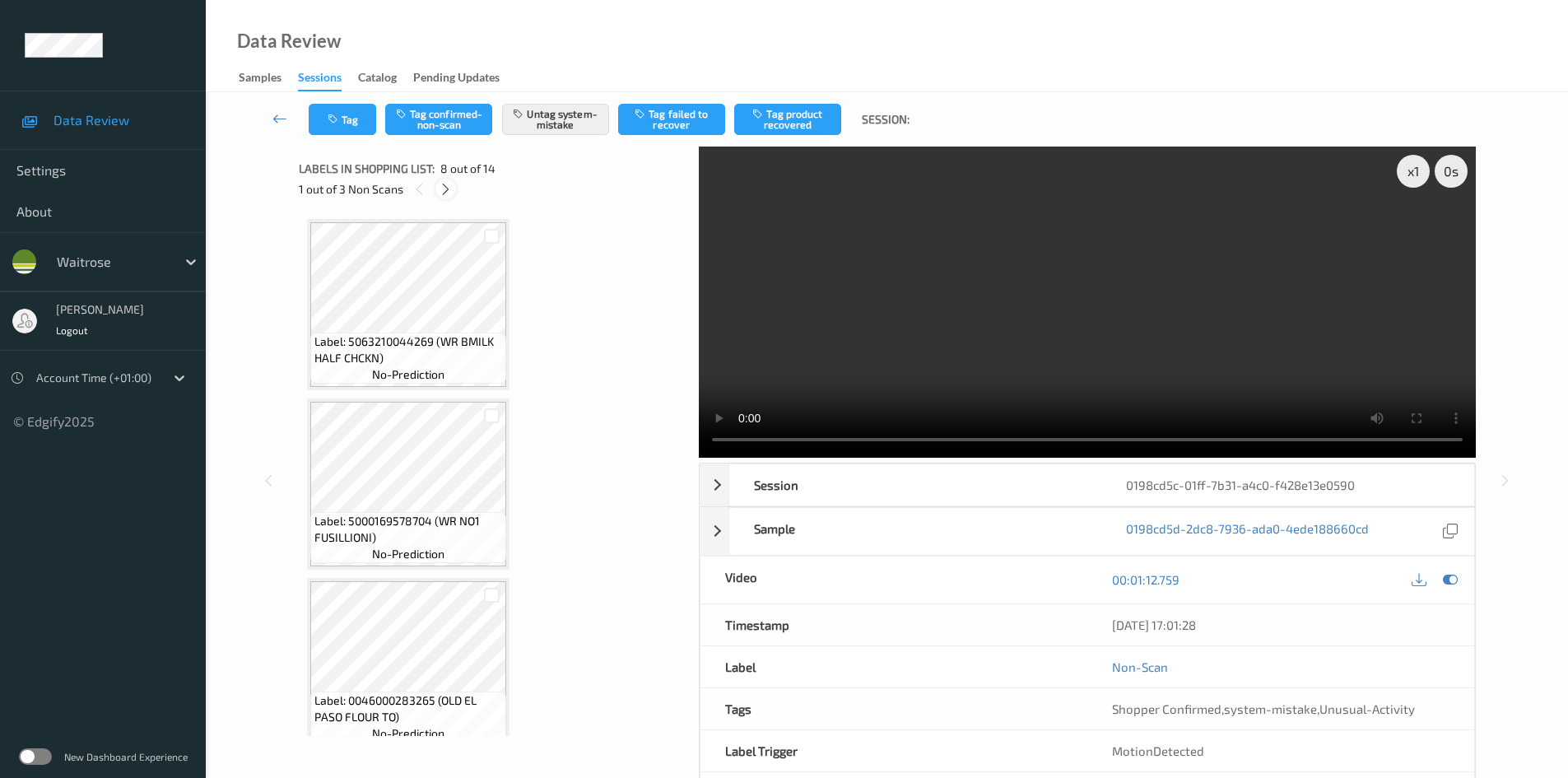
scroll to position [1084, 0]
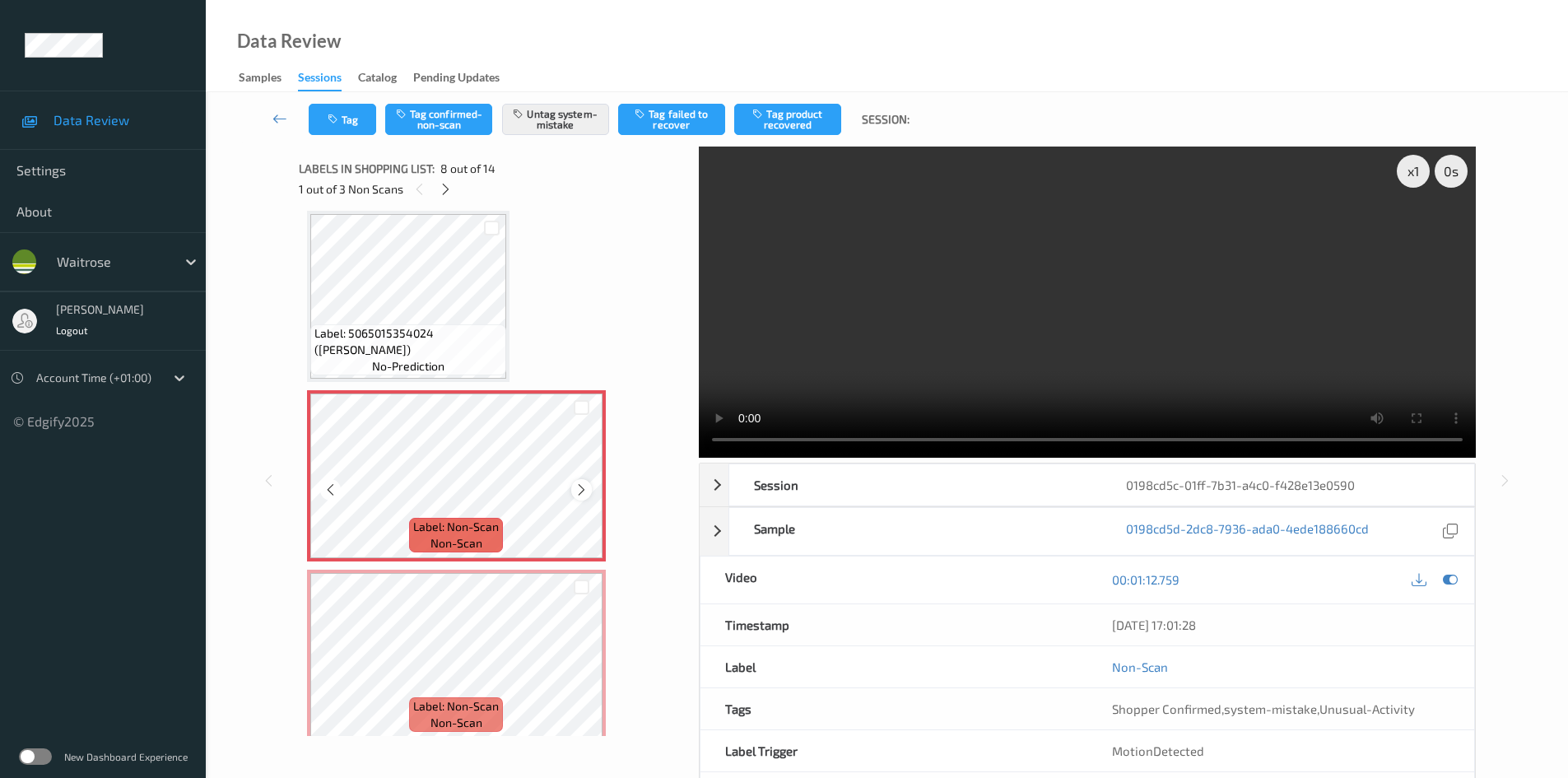
click at [578, 497] on icon at bounding box center [581, 490] width 14 height 15
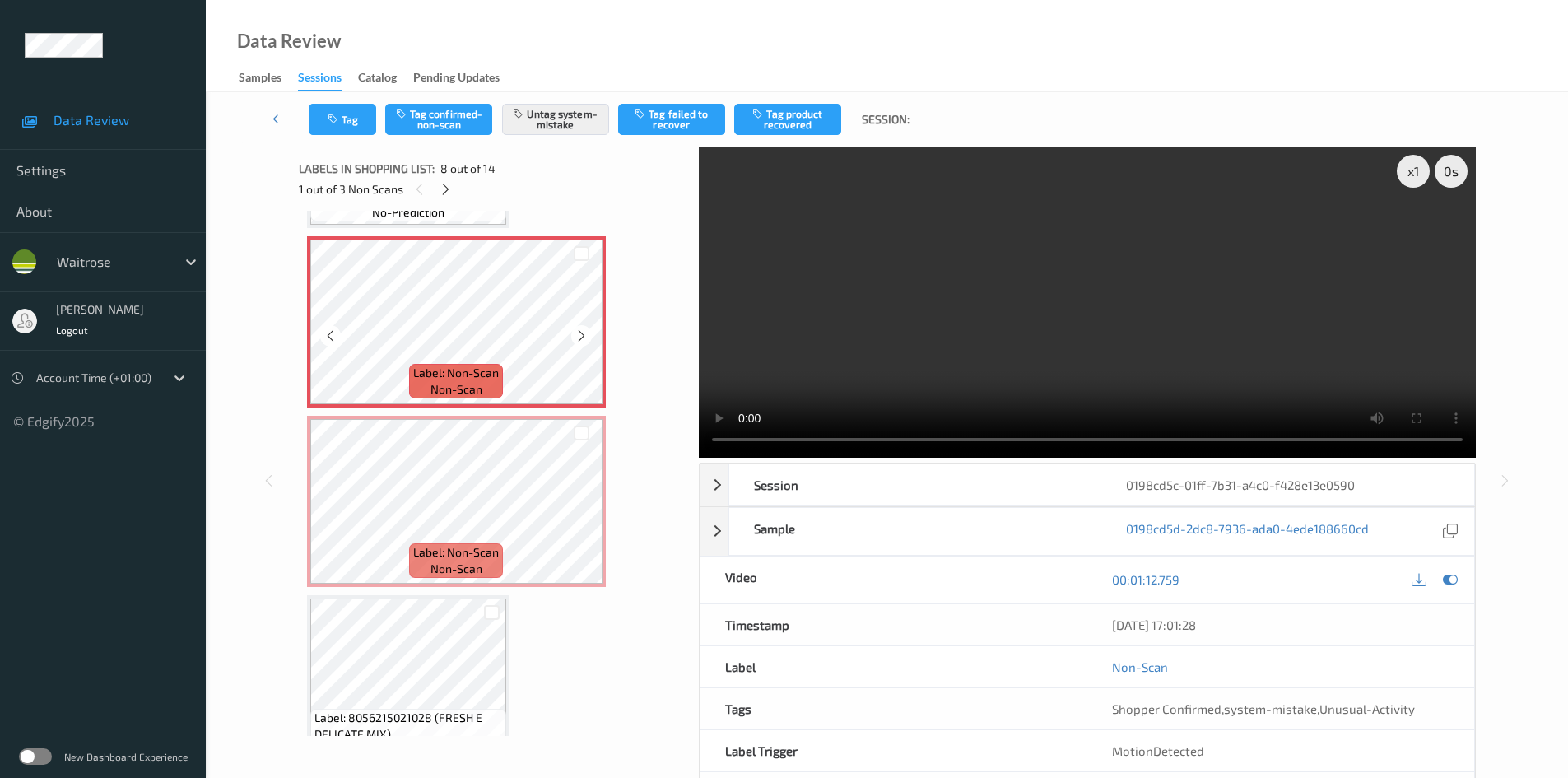
scroll to position [1250, 0]
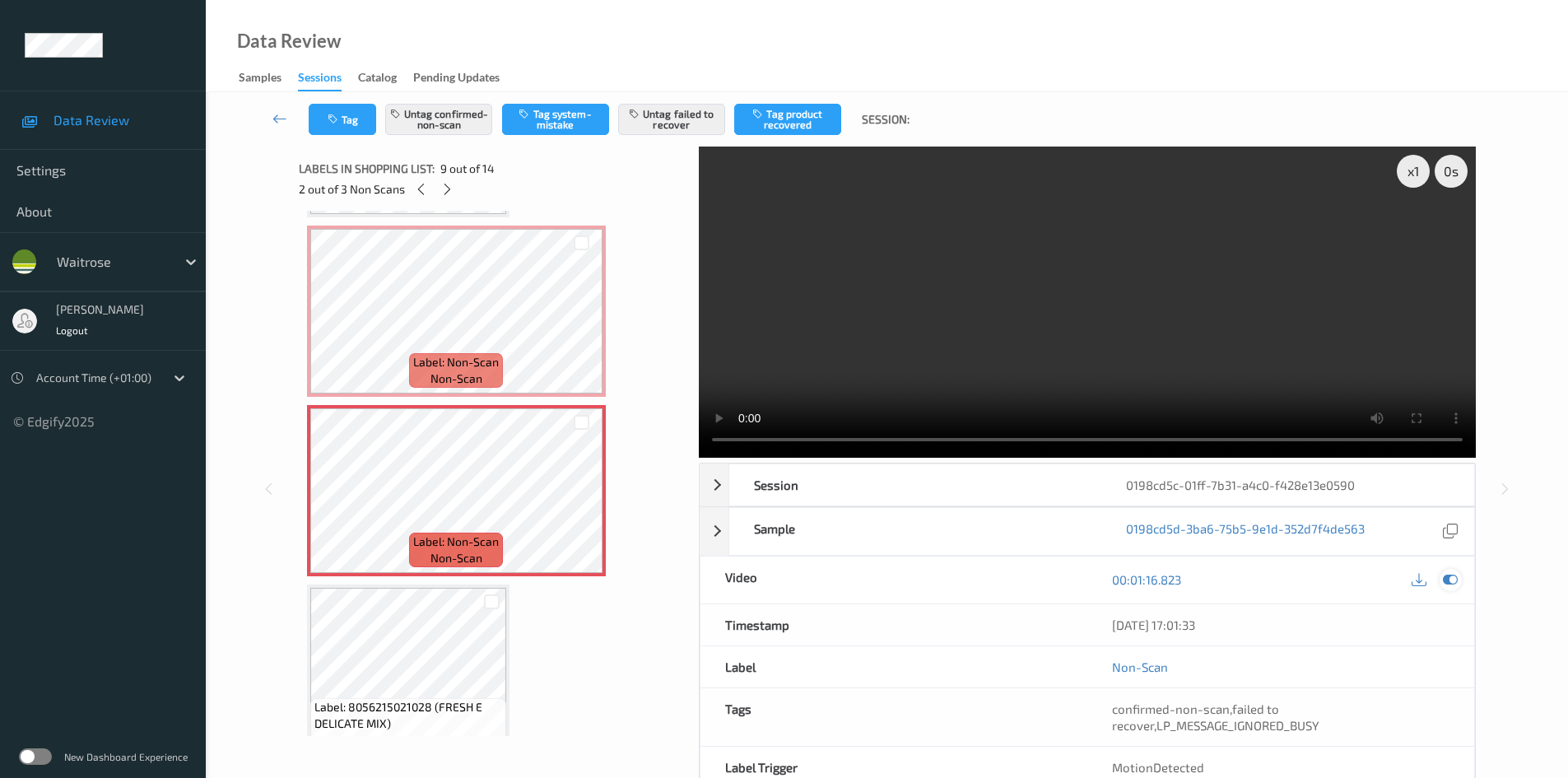
click at [1448, 581] on icon at bounding box center [1450, 580] width 15 height 15
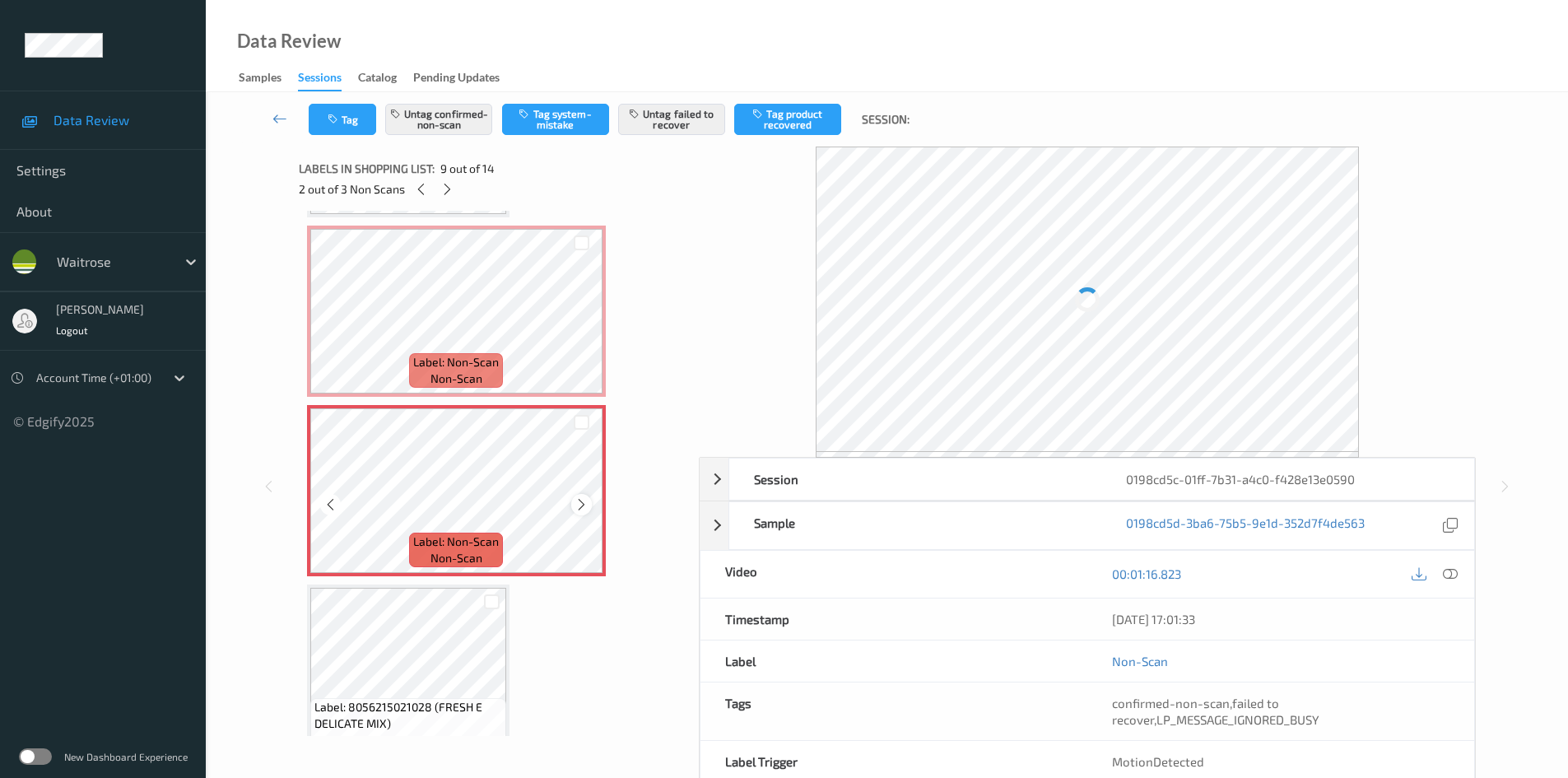
click at [575, 499] on icon at bounding box center [581, 505] width 14 height 15
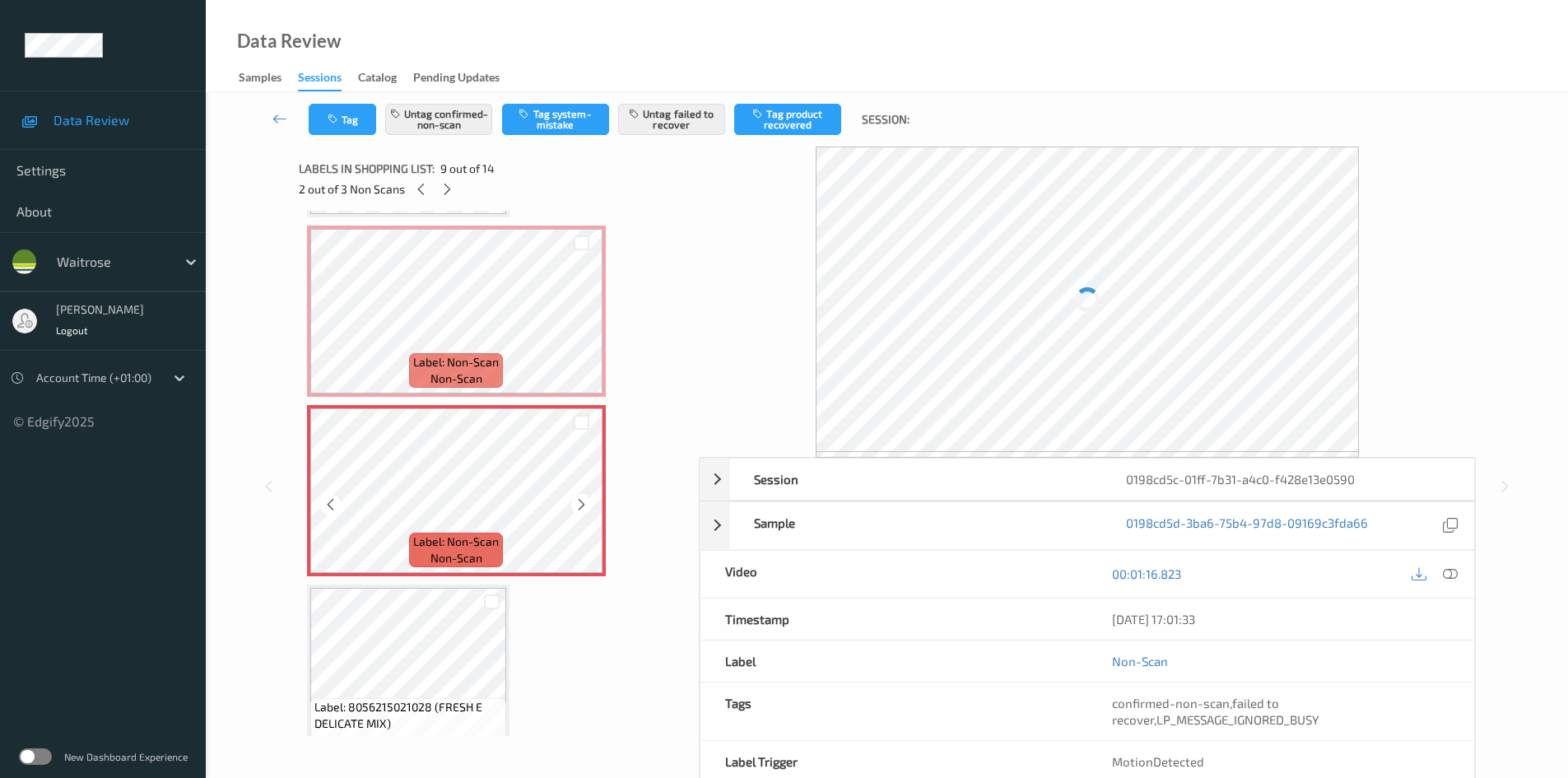
click at [575, 499] on icon at bounding box center [581, 505] width 14 height 15
click at [1448, 575] on icon at bounding box center [1450, 574] width 15 height 15
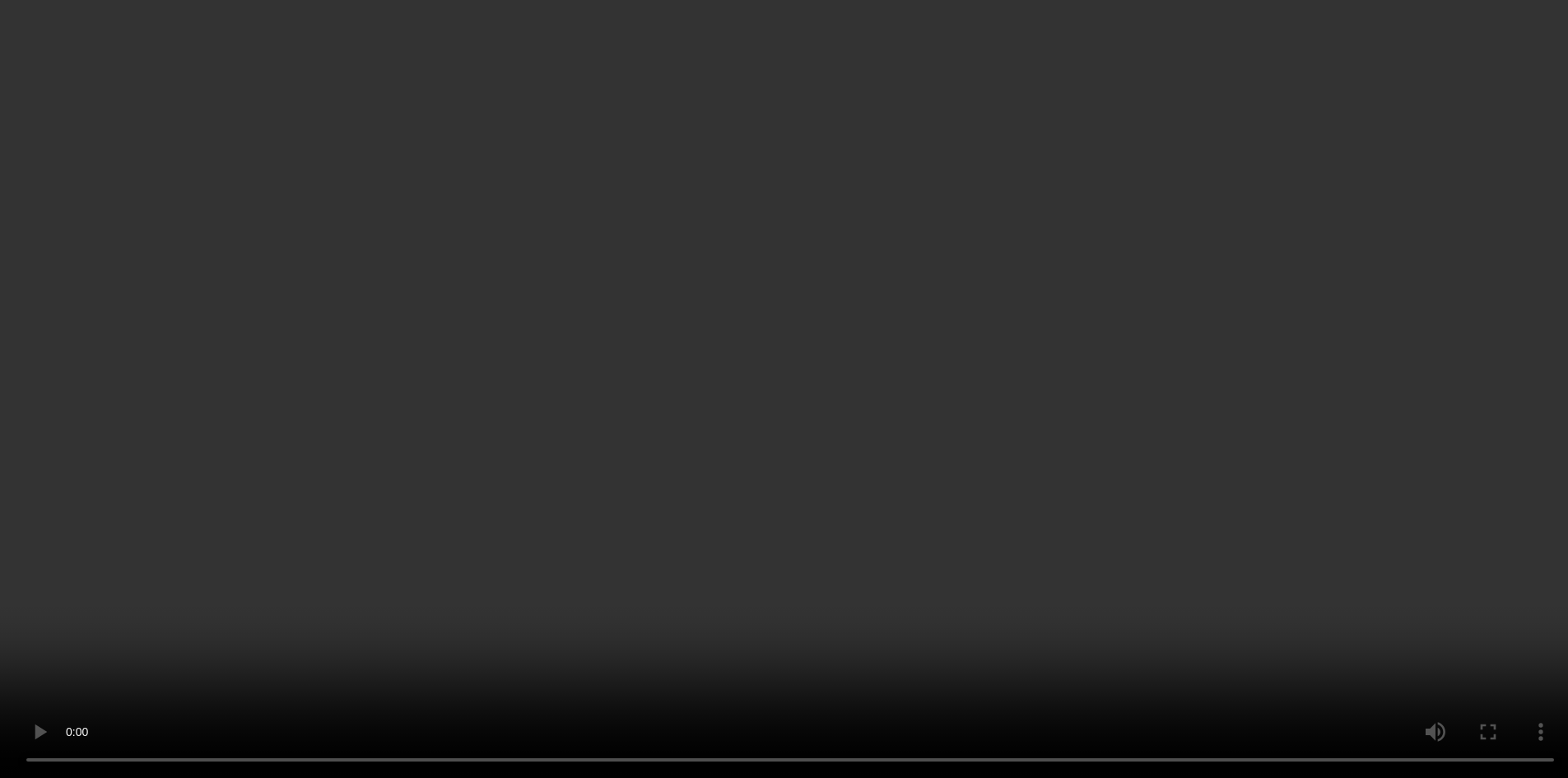
scroll to position [1743, 0]
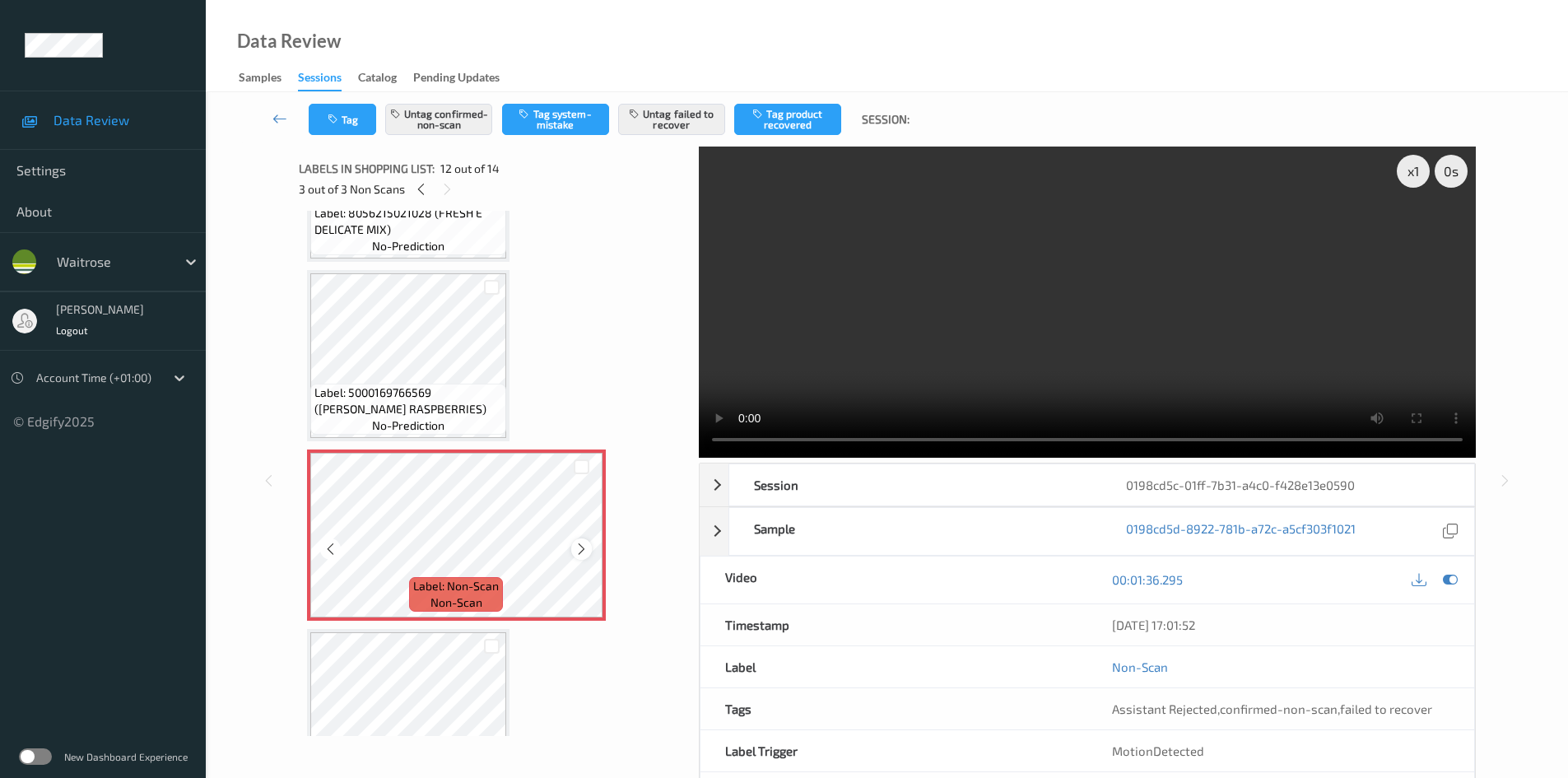
click at [581, 551] on icon at bounding box center [581, 549] width 14 height 15
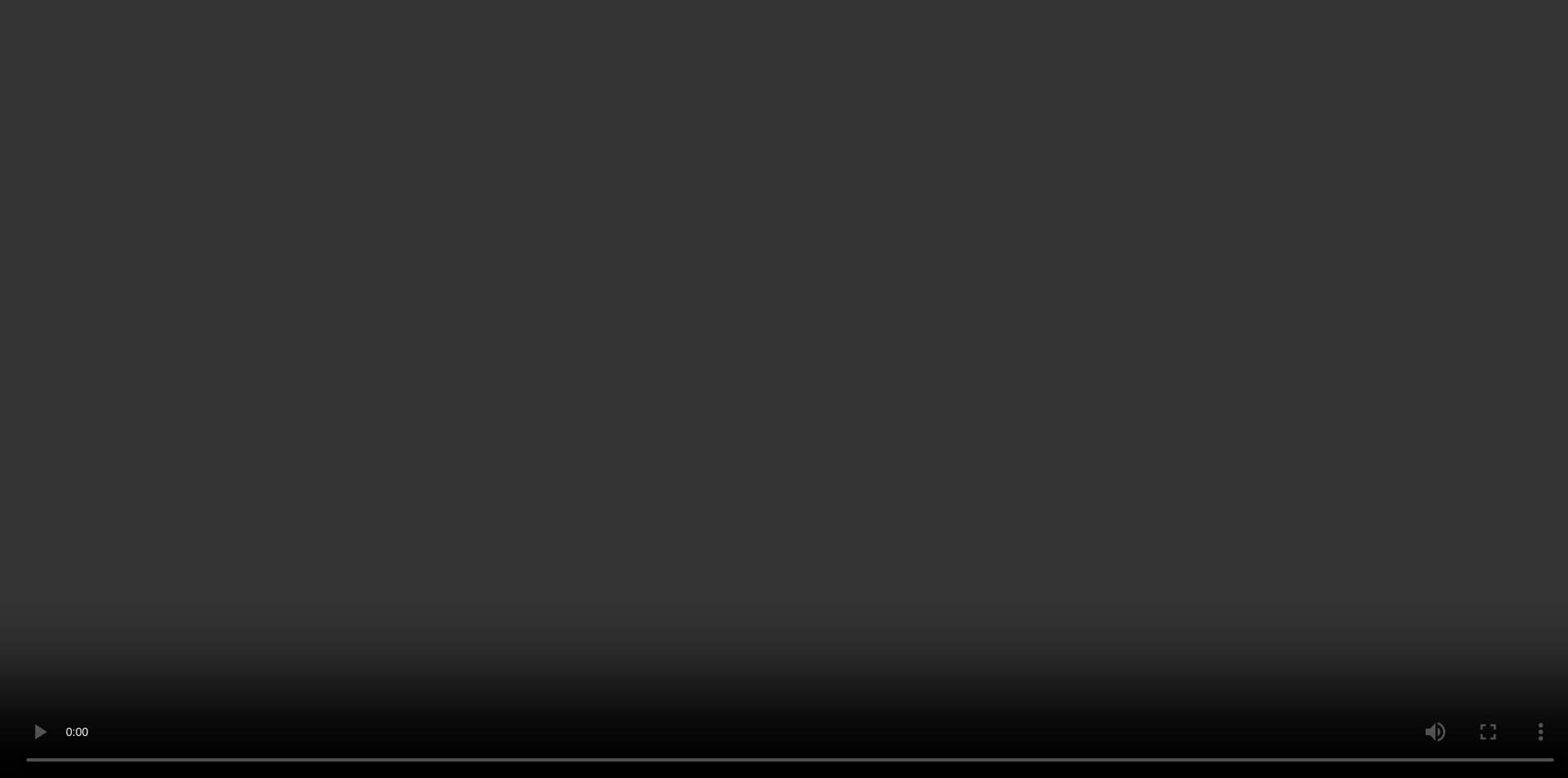
scroll to position [1830, 0]
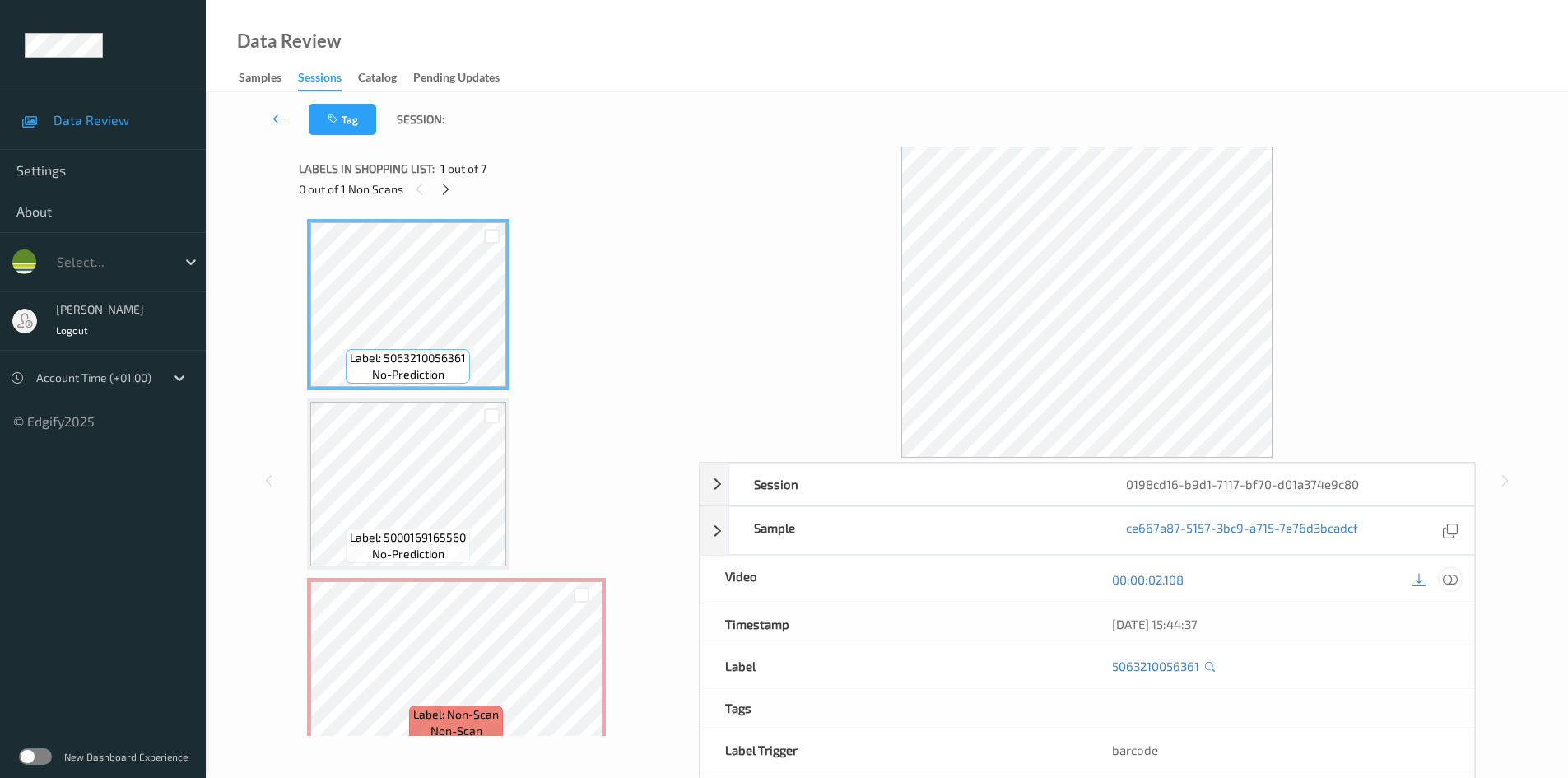
click at [1448, 569] on div at bounding box center [1451, 579] width 22 height 22
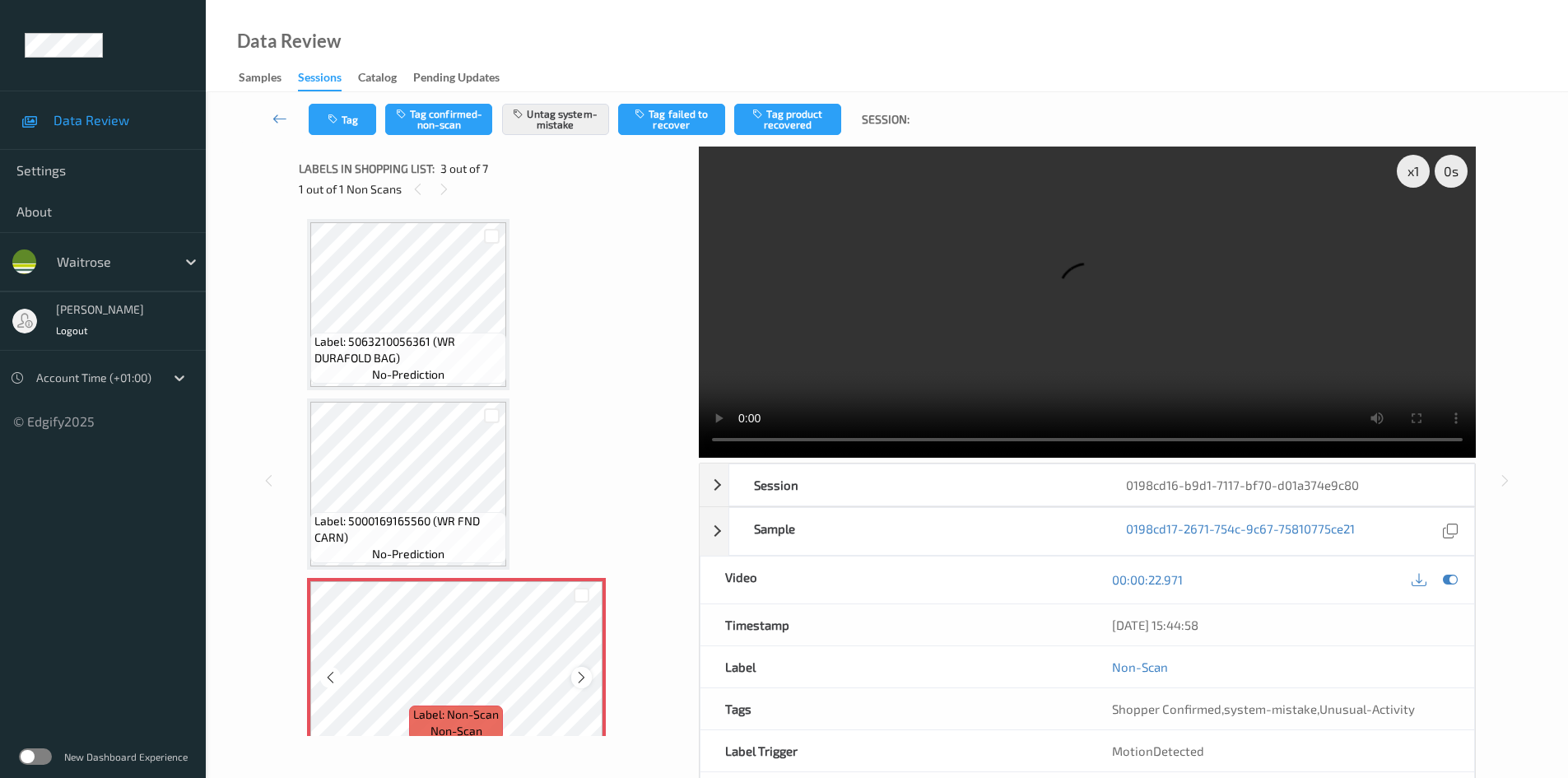
click at [585, 673] on icon at bounding box center [581, 677] width 14 height 15
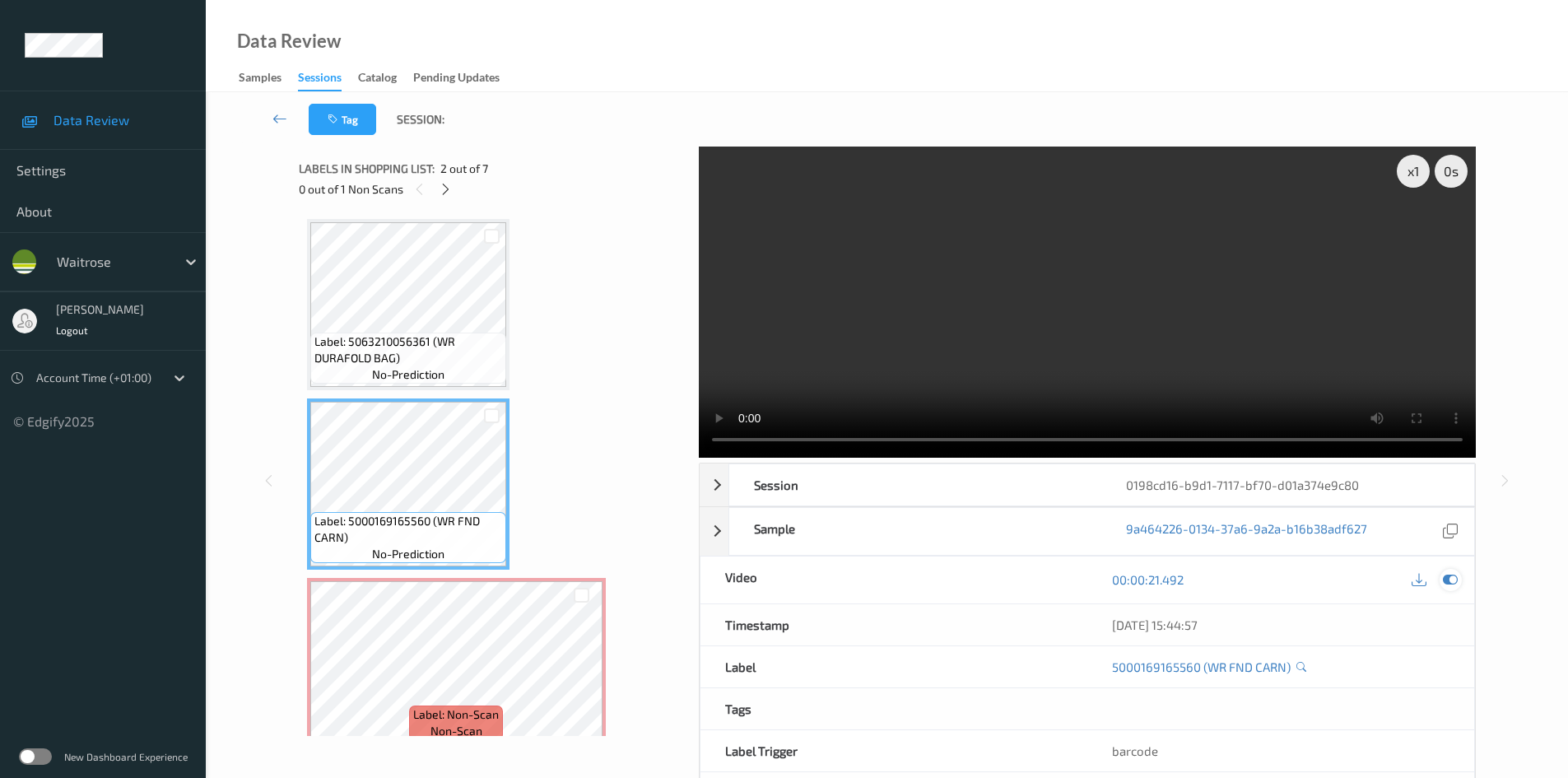
click at [1449, 575] on icon at bounding box center [1450, 580] width 15 height 15
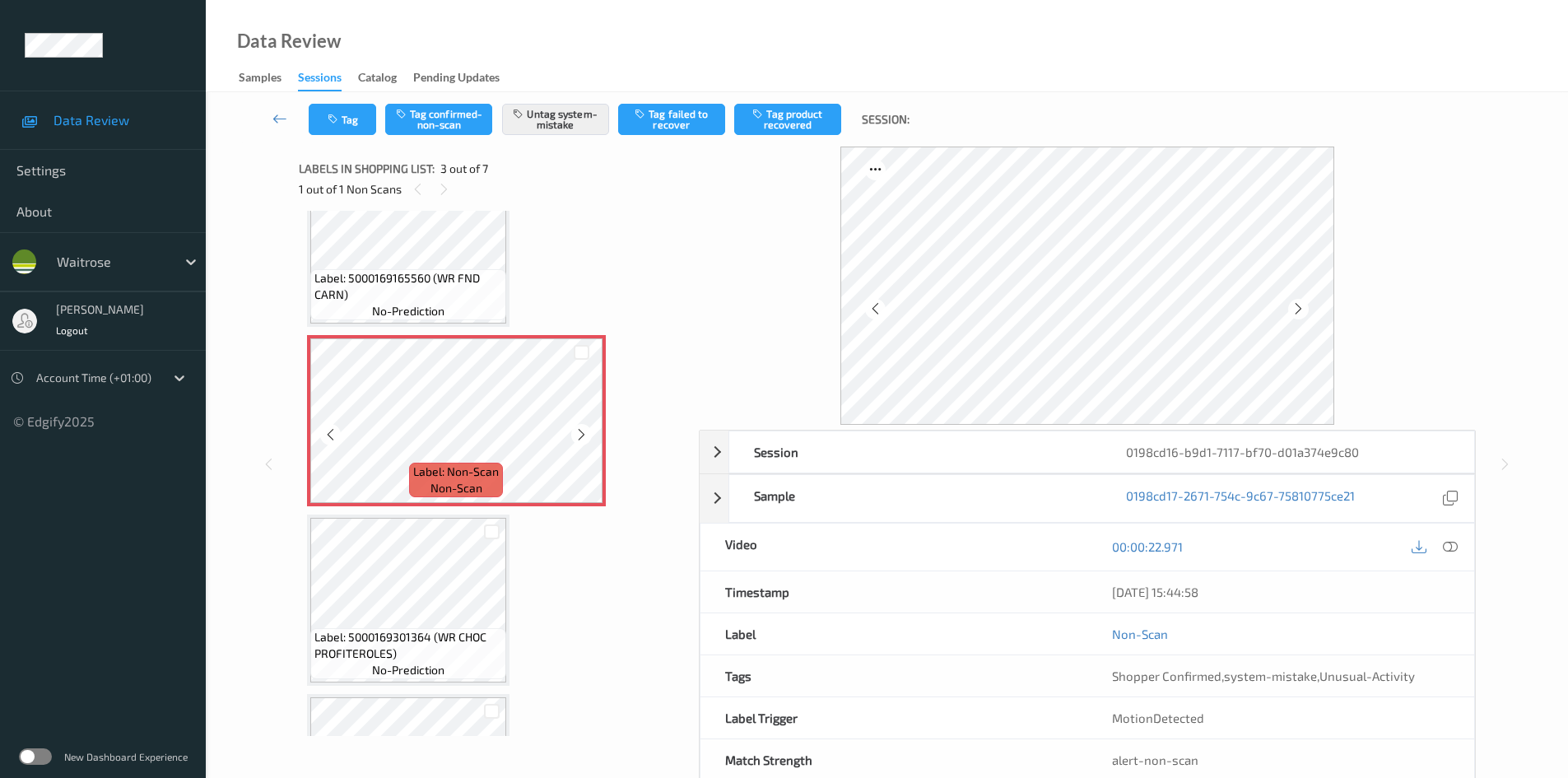
scroll to position [247, 0]
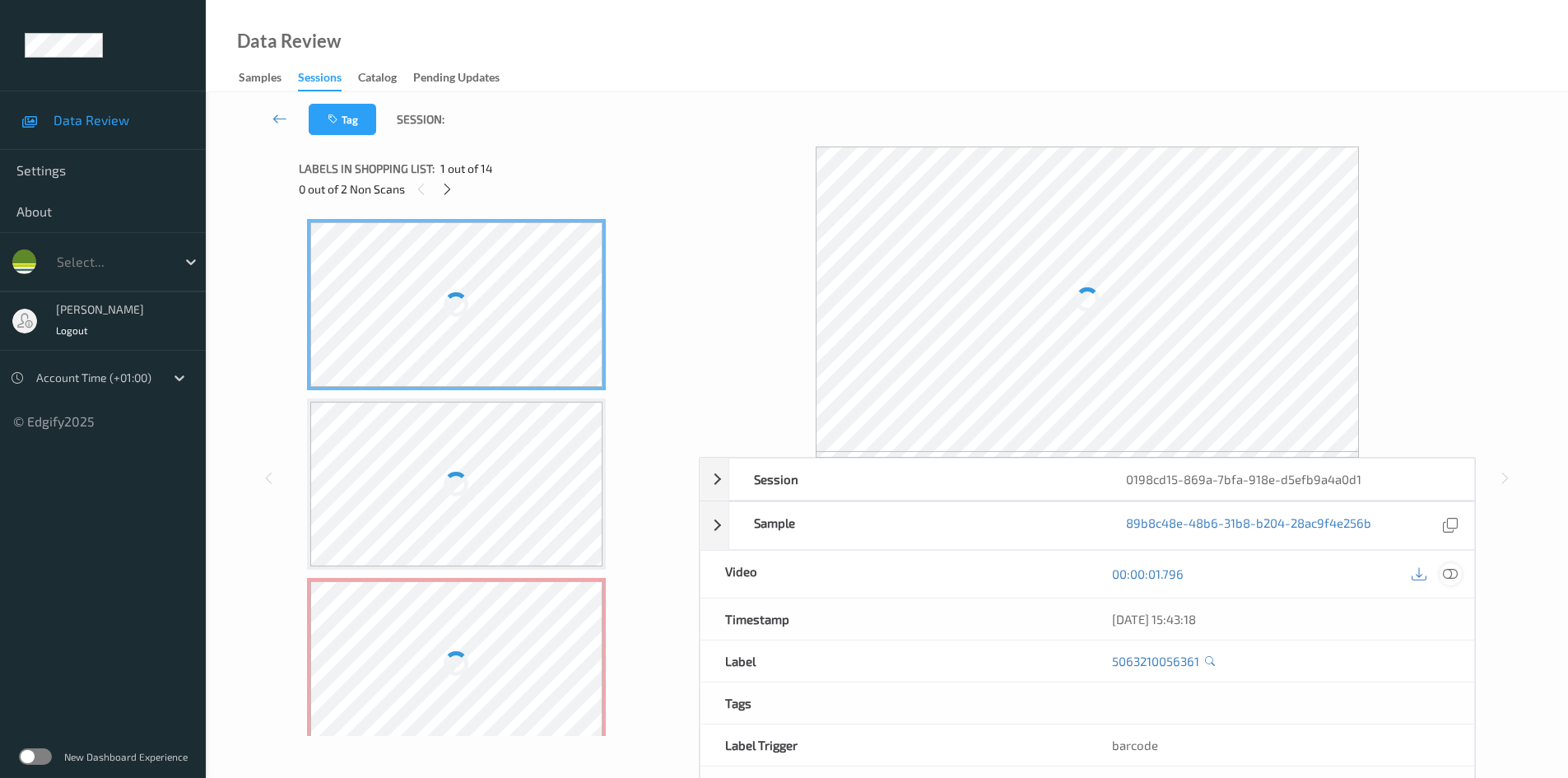
click at [1443, 574] on icon at bounding box center [1450, 574] width 15 height 15
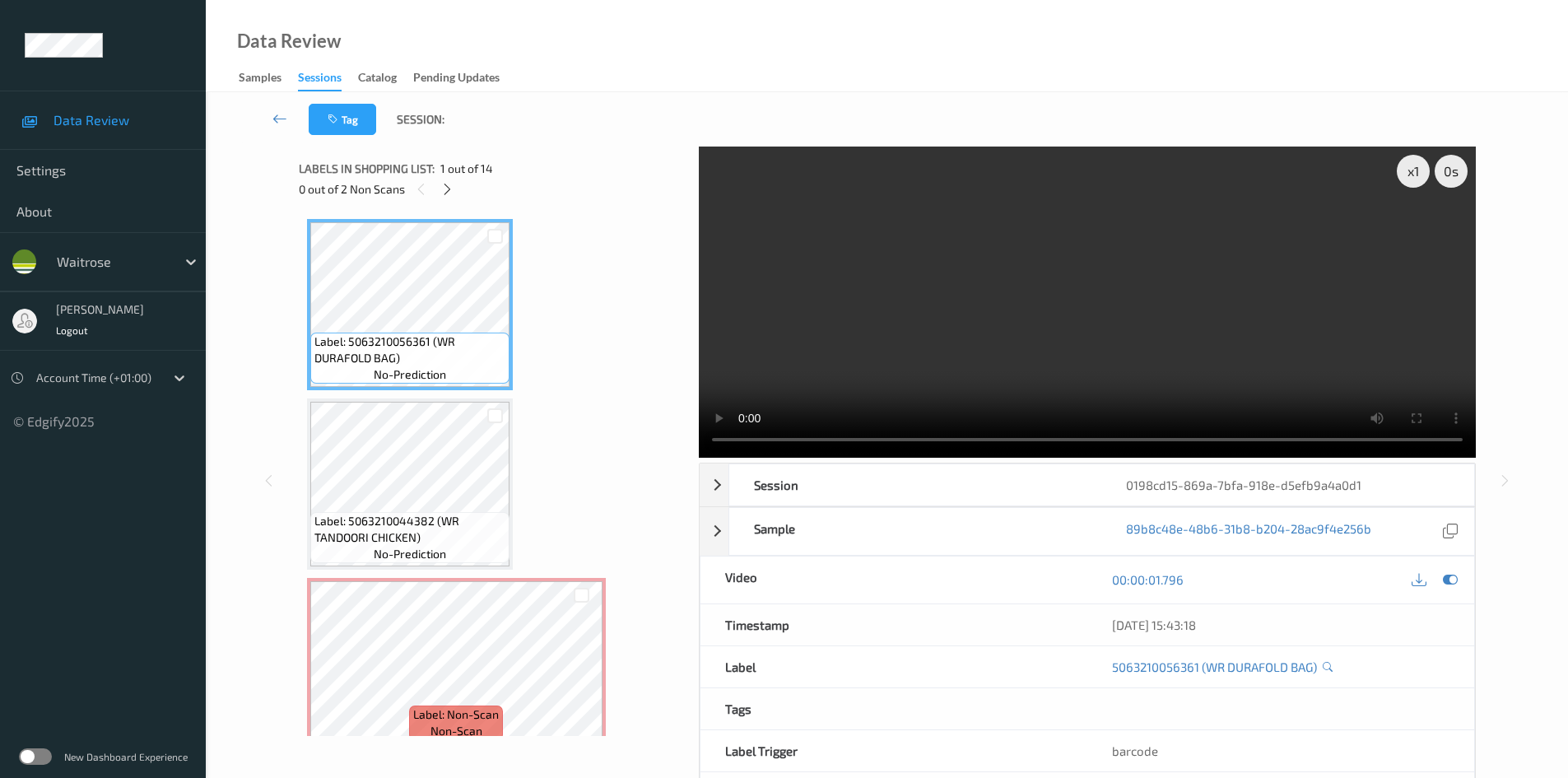
scroll to position [82, 0]
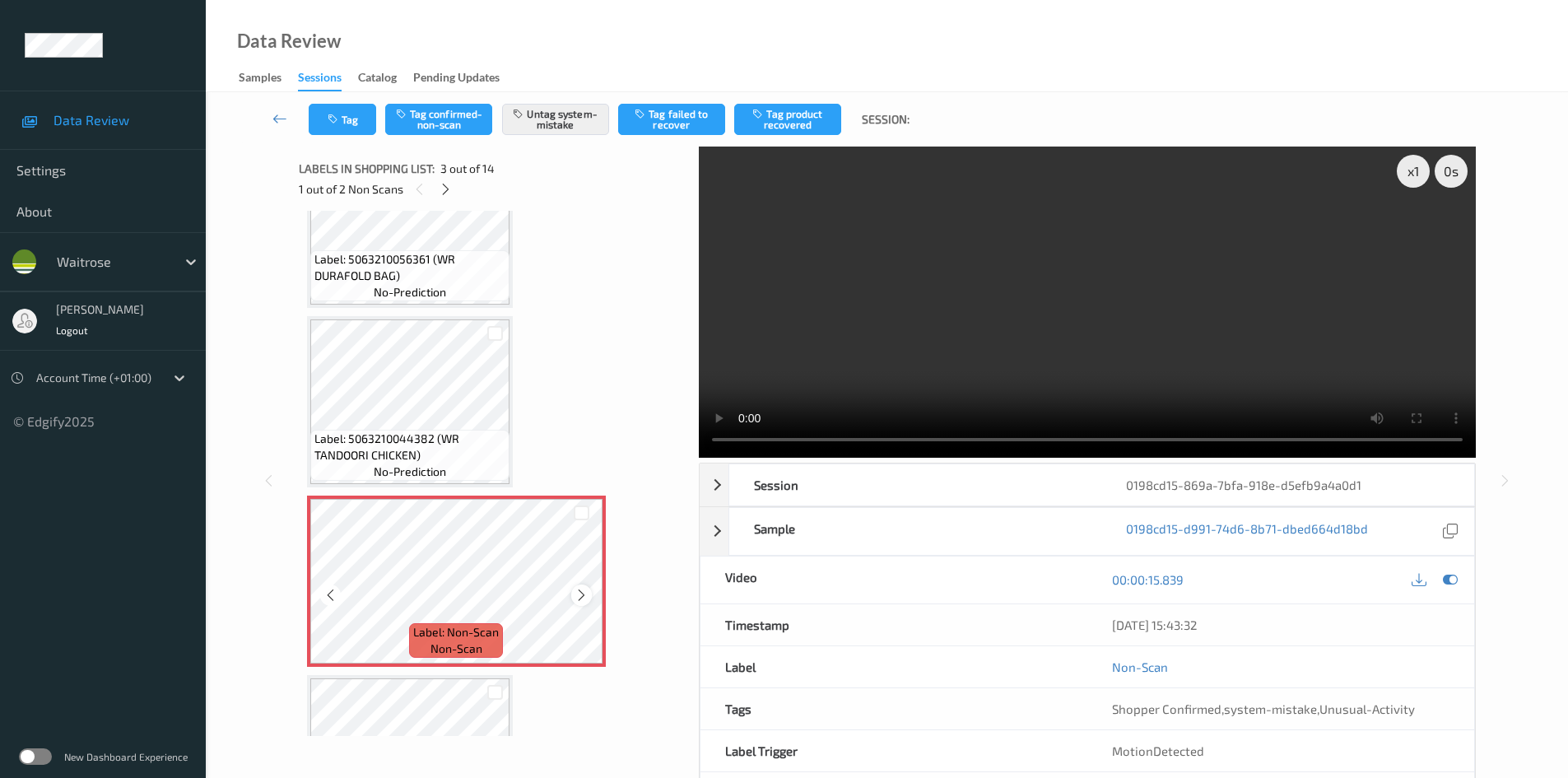
click at [581, 593] on icon at bounding box center [581, 595] width 14 height 15
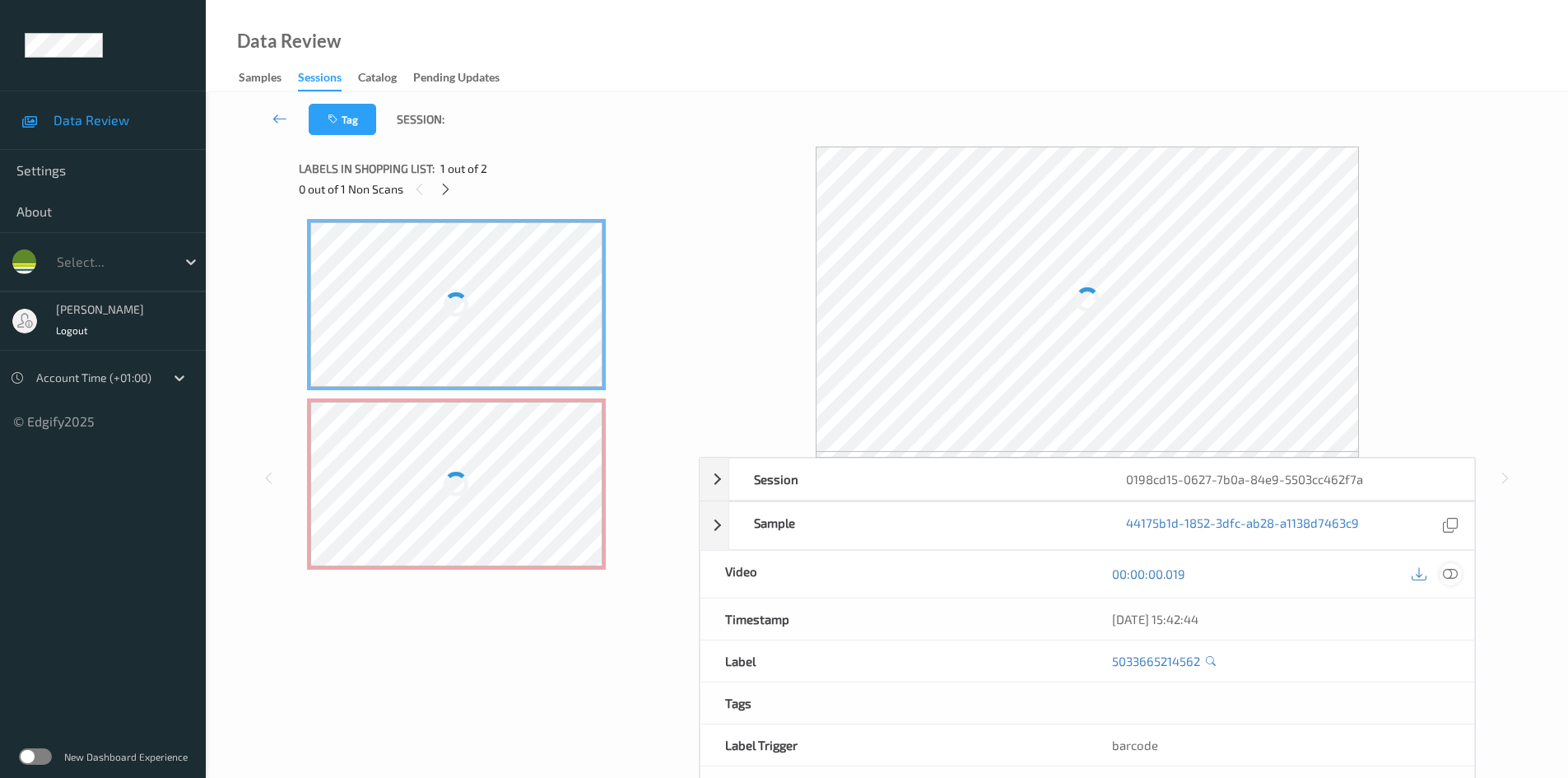
click at [1455, 573] on icon at bounding box center [1450, 574] width 15 height 15
click at [1454, 581] on div at bounding box center [1451, 574] width 22 height 22
click at [1445, 574] on icon at bounding box center [1450, 574] width 15 height 15
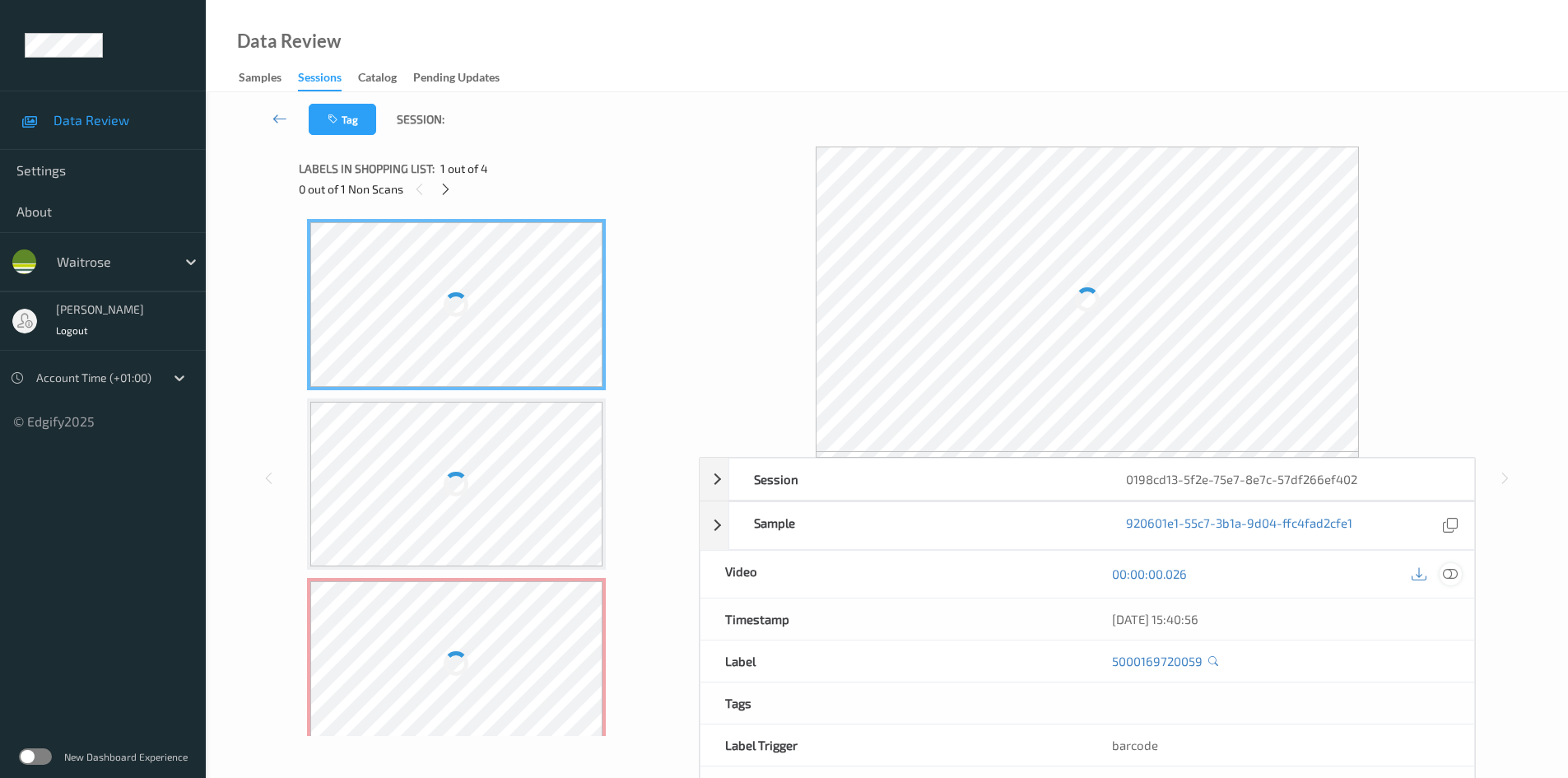
click at [1452, 571] on icon at bounding box center [1450, 574] width 15 height 15
click at [1454, 572] on icon at bounding box center [1450, 574] width 15 height 15
click at [1449, 578] on icon at bounding box center [1450, 574] width 15 height 15
